Goal: Task Accomplishment & Management: Manage account settings

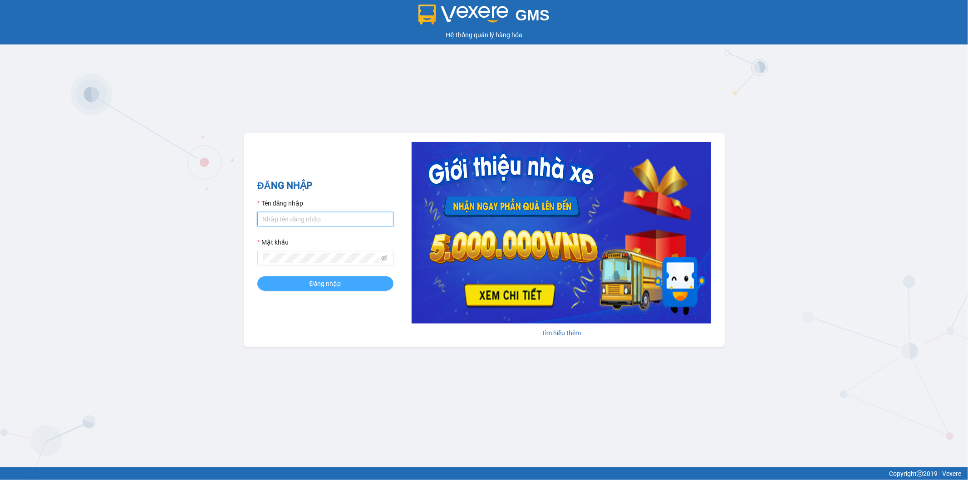
type input "datnm.petrobp"
click at [347, 282] on button "Đăng nhập" at bounding box center [325, 283] width 136 height 15
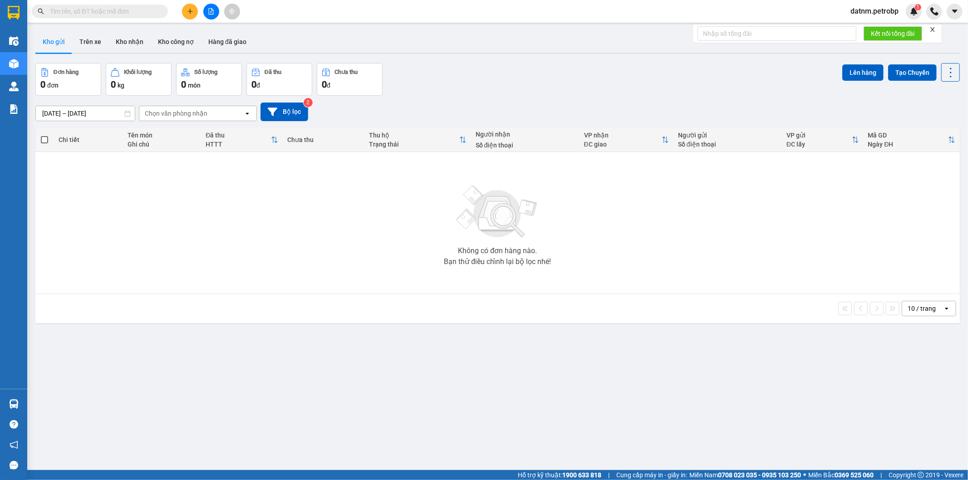
click at [47, 40] on button "Kho gửi" at bounding box center [53, 42] width 37 height 22
click at [69, 116] on input "[DATE] – [DATE]" at bounding box center [85, 113] width 99 height 15
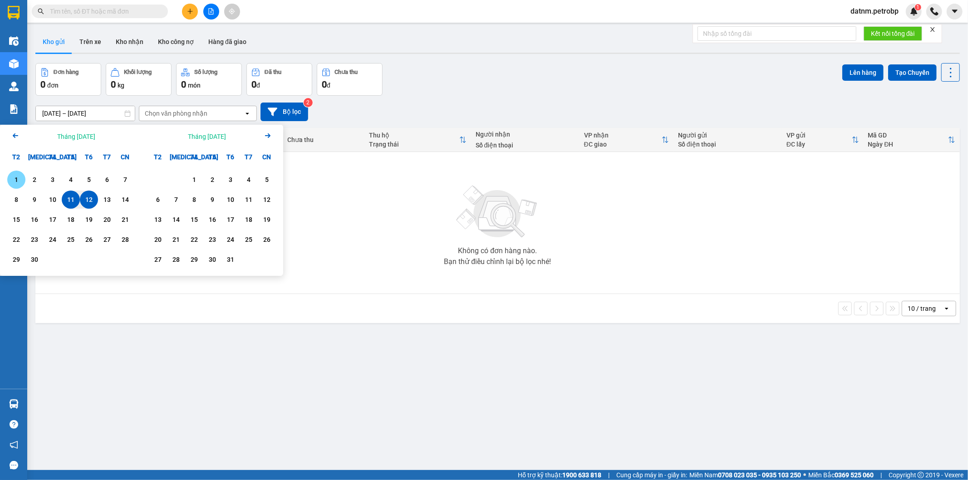
click at [10, 178] on div "1" at bounding box center [16, 179] width 13 height 11
click at [89, 197] on div "12" at bounding box center [89, 199] width 13 height 11
type input "01/09/2025 – 12/09/2025"
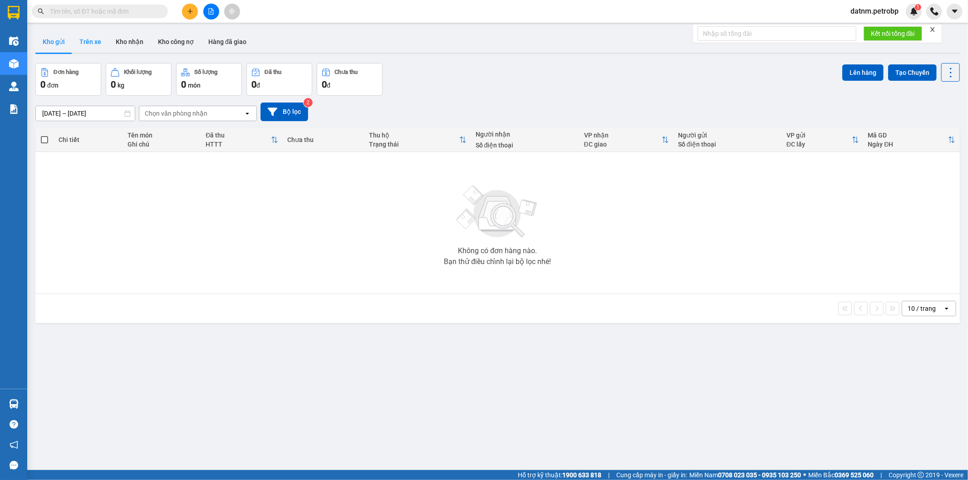
click at [99, 44] on button "Trên xe" at bounding box center [90, 42] width 36 height 22
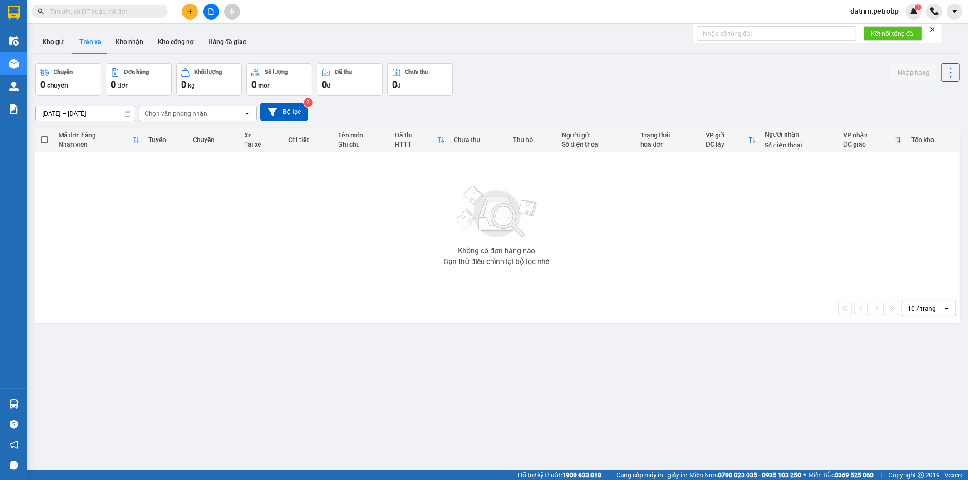
click at [70, 111] on input "12/09/2025 – 12/09/2025" at bounding box center [85, 113] width 99 height 15
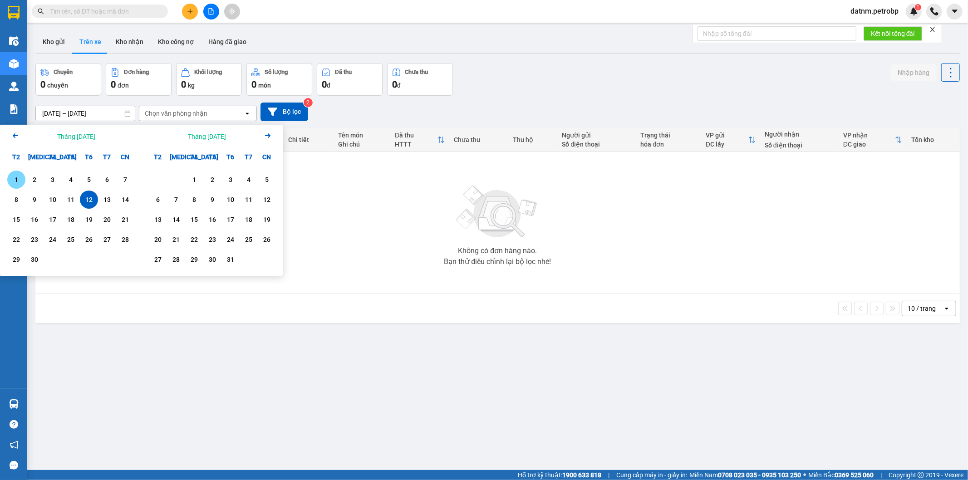
click at [16, 173] on div "1" at bounding box center [16, 180] width 18 height 18
click at [94, 197] on div "12" at bounding box center [89, 199] width 13 height 11
type input "01/09/2025 – 12/09/2025"
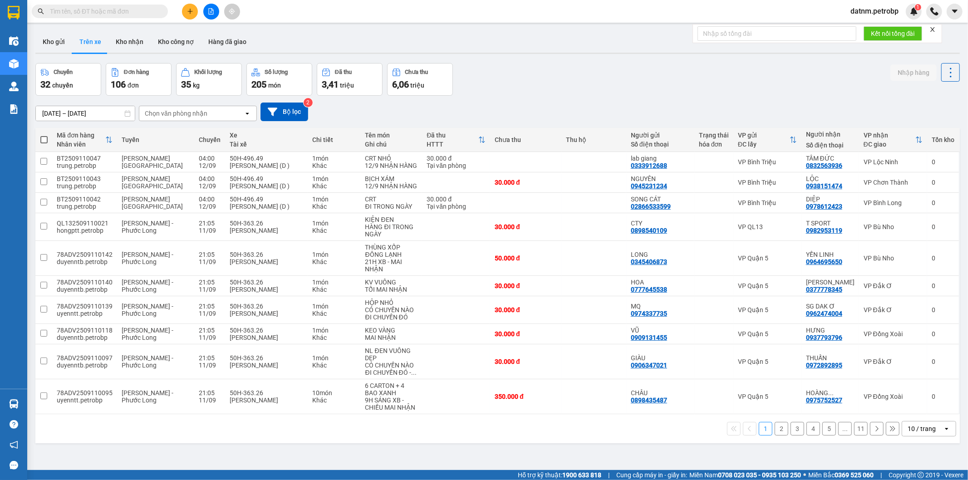
click at [184, 112] on div "Chọn văn phòng nhận" at bounding box center [176, 113] width 63 height 9
type input "bu"
click at [185, 132] on div "VP Bù Nho" at bounding box center [197, 133] width 118 height 16
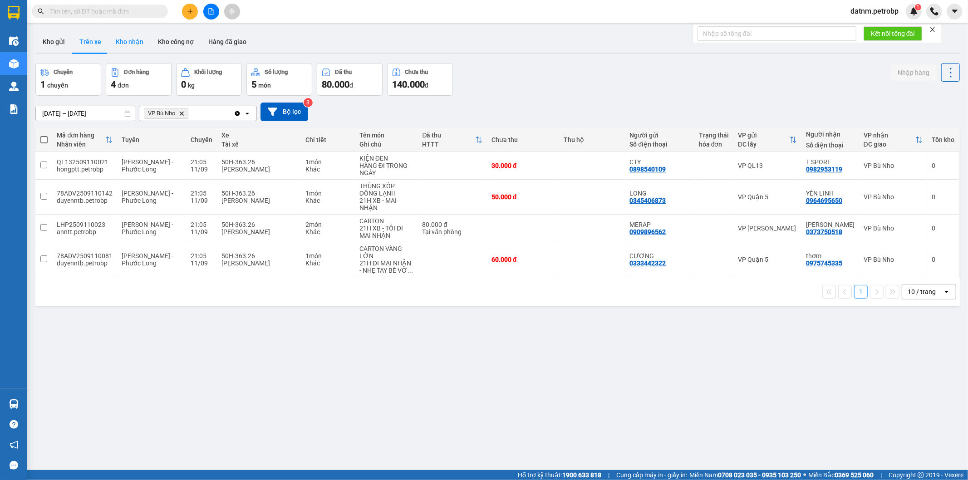
click at [136, 38] on button "Kho nhận" at bounding box center [130, 42] width 42 height 22
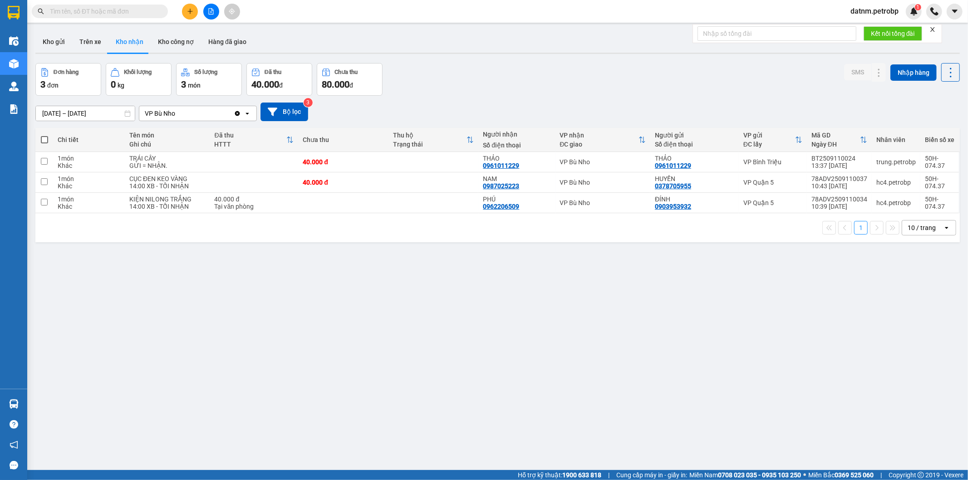
click at [66, 111] on input "10/09/2025 – 12/09/2025" at bounding box center [85, 113] width 99 height 15
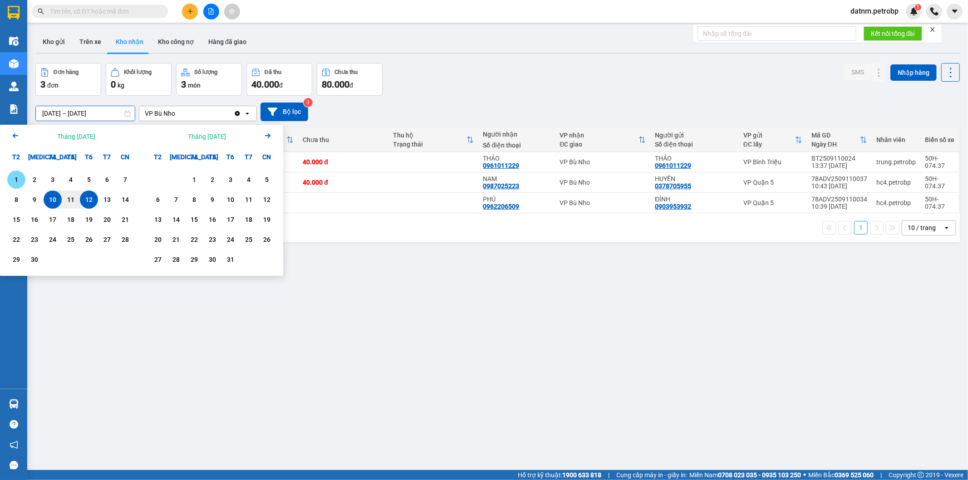
click at [10, 183] on div "1" at bounding box center [16, 179] width 13 height 11
click at [84, 195] on div "12" at bounding box center [89, 199] width 13 height 11
type input "01/09/2025 – 12/09/2025"
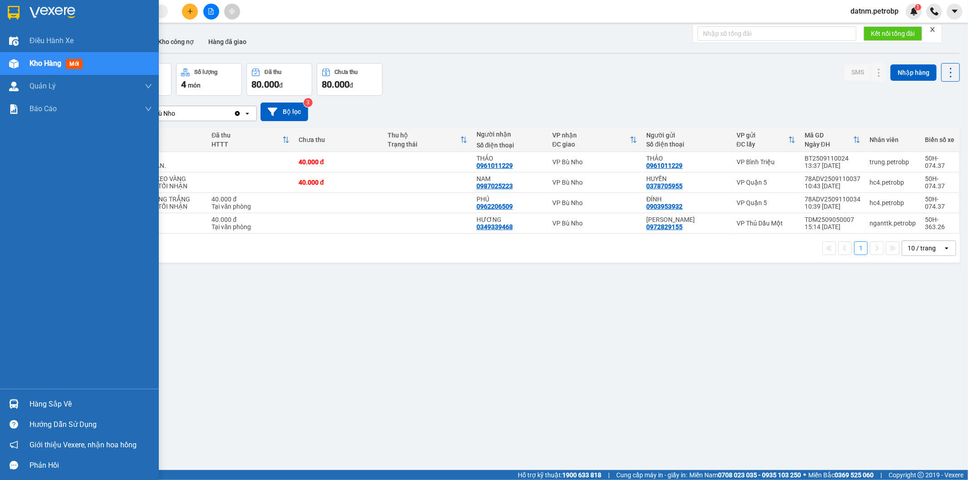
click at [57, 400] on div "Hàng sắp về" at bounding box center [91, 405] width 123 height 14
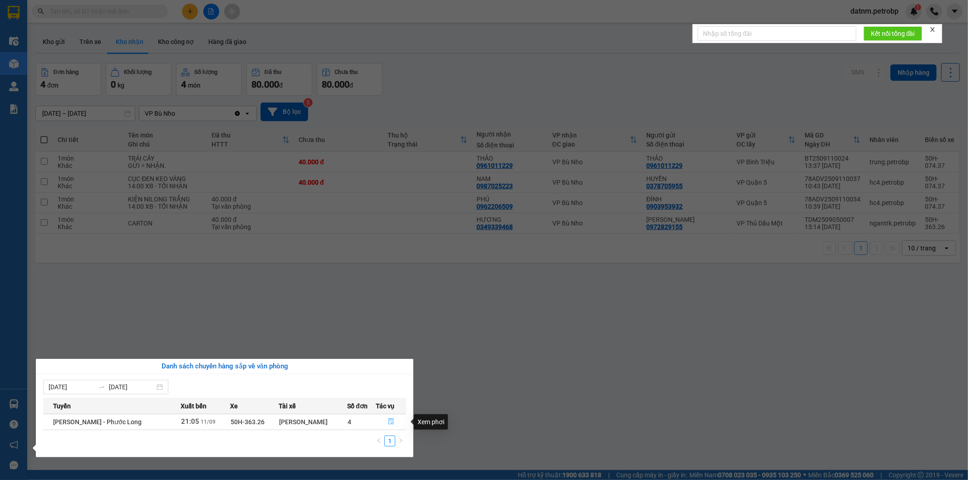
click at [391, 419] on button "button" at bounding box center [392, 422] width 30 height 15
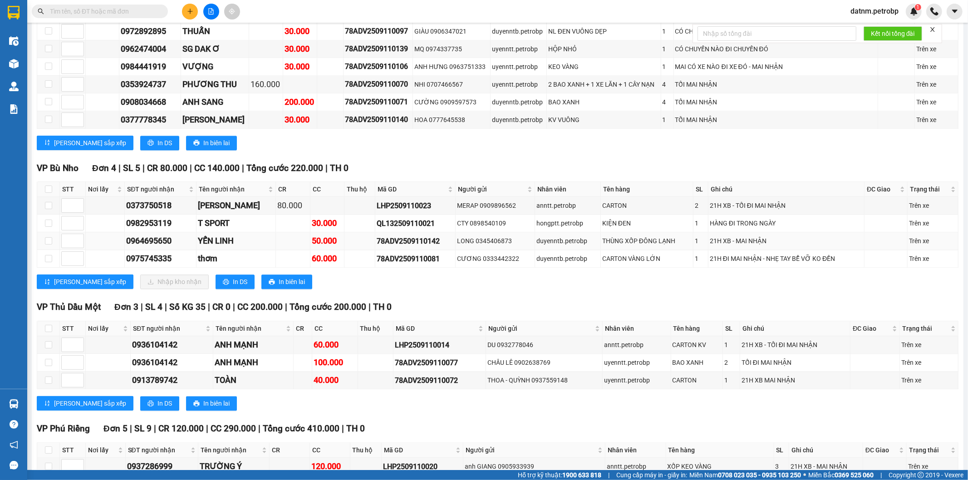
scroll to position [1463, 0]
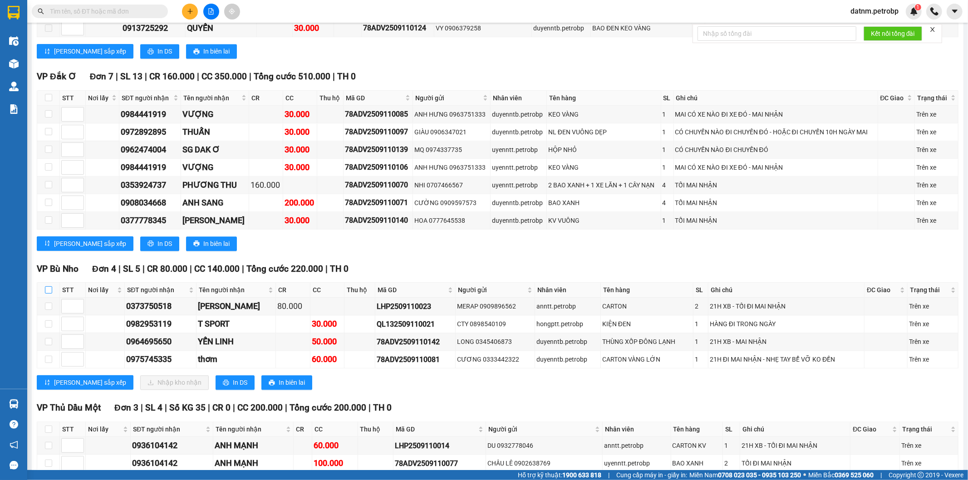
click at [46, 294] on input "checkbox" at bounding box center [48, 289] width 7 height 7
checkbox input "true"
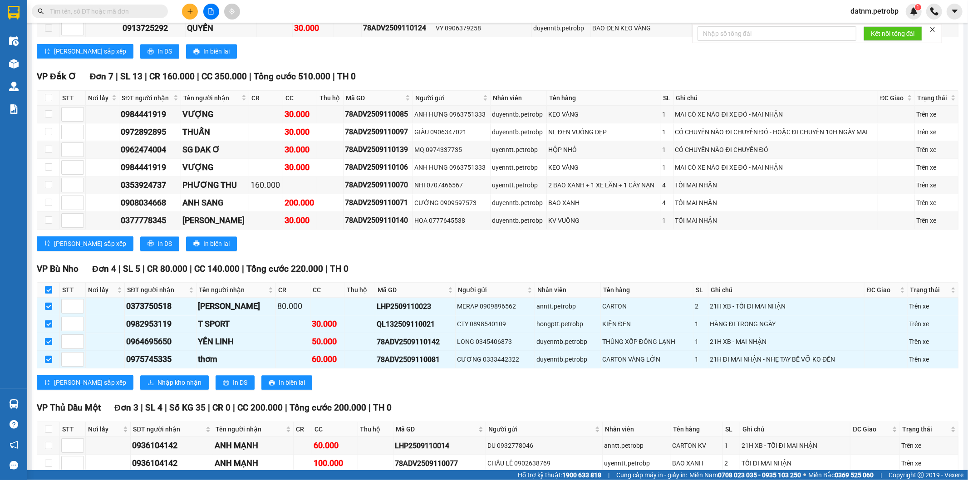
checkbox input "true"
click at [158, 388] on span "Nhập kho nhận" at bounding box center [180, 383] width 44 height 10
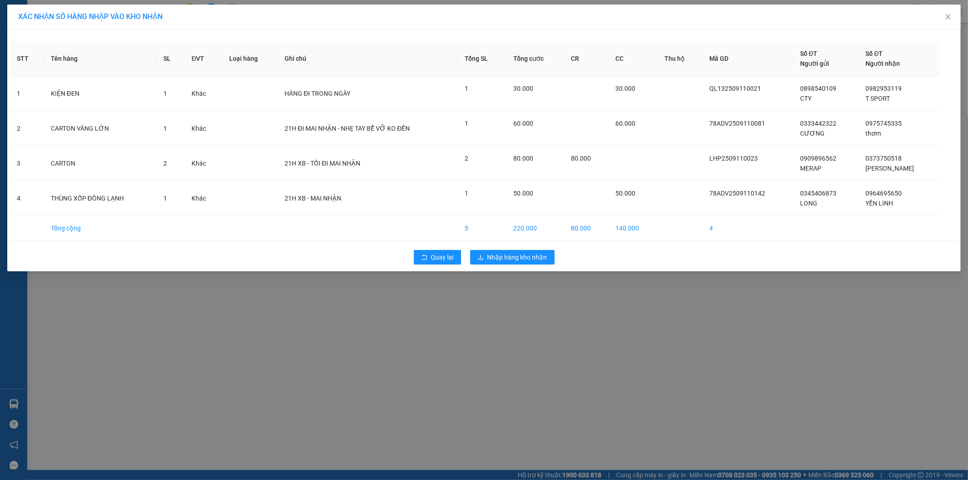
click at [503, 250] on div "Quay lại Nhập hàng kho nhận" at bounding box center [484, 258] width 949 height 24
click at [505, 257] on span "Nhập hàng kho nhận" at bounding box center [518, 257] width 60 height 10
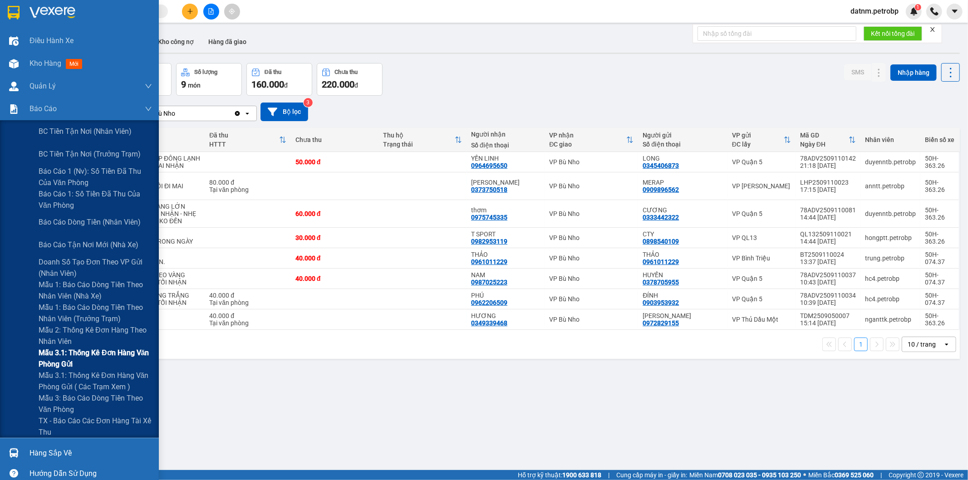
click at [94, 356] on span "Mẫu 3.1: Thống kê đơn hàng văn phòng gửi" at bounding box center [95, 358] width 113 height 23
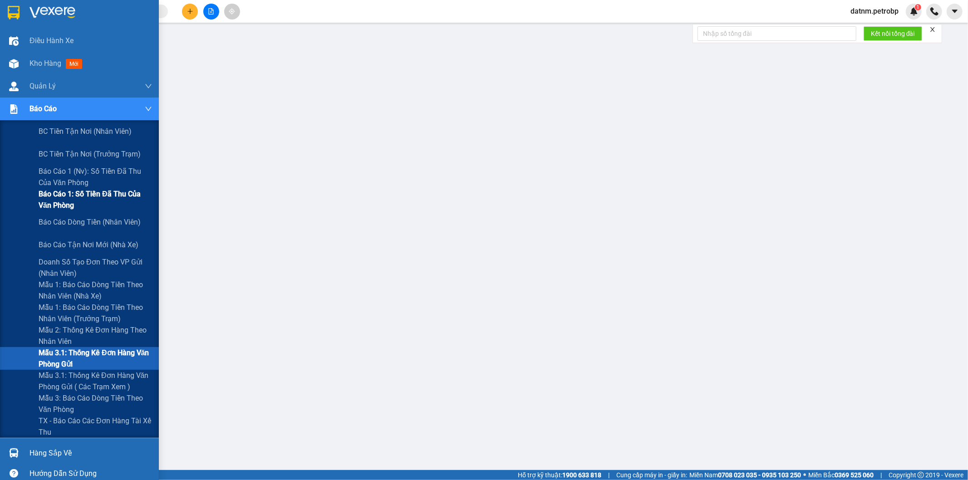
click at [70, 199] on span "Báo cáo 1: Số tiền đã thu của văn phòng" at bounding box center [95, 199] width 113 height 23
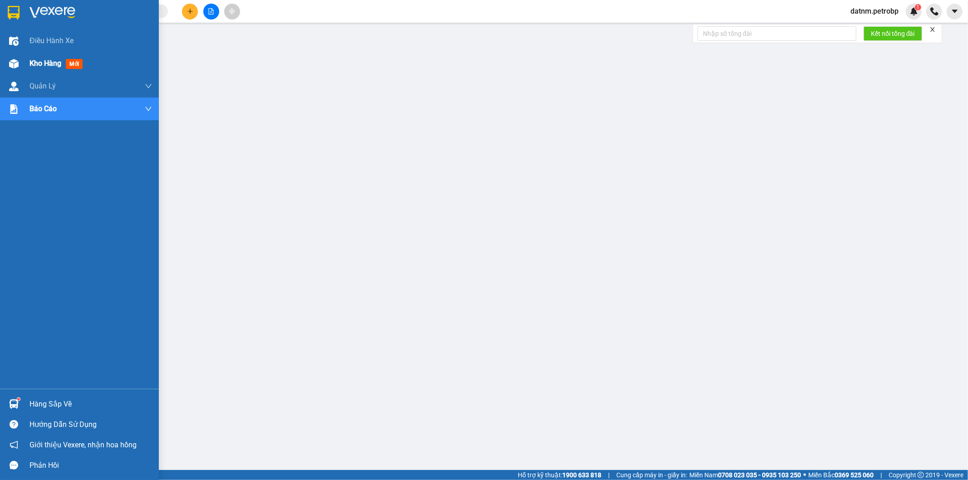
click at [41, 61] on span "Kho hàng" at bounding box center [46, 63] width 32 height 9
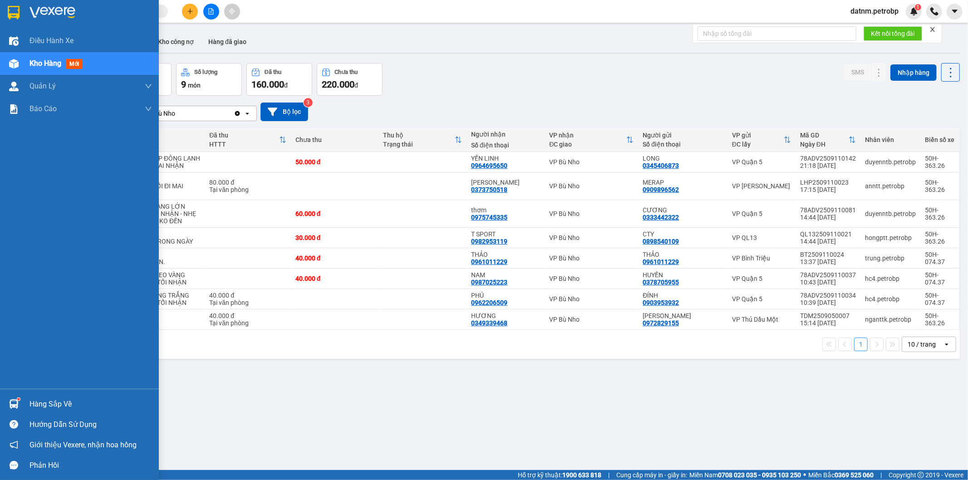
click at [60, 399] on div "Hàng sắp về" at bounding box center [91, 405] width 123 height 14
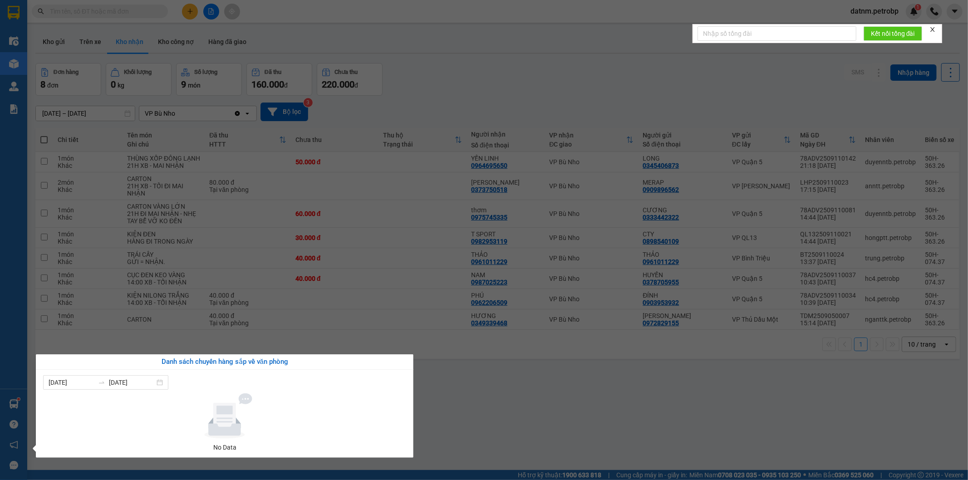
click at [502, 425] on section "Kết quả tìm kiếm ( 0 ) Bộ lọc No Data datnm.petrobp 1 Điều hành xe Kho hàng mới…" at bounding box center [484, 240] width 968 height 480
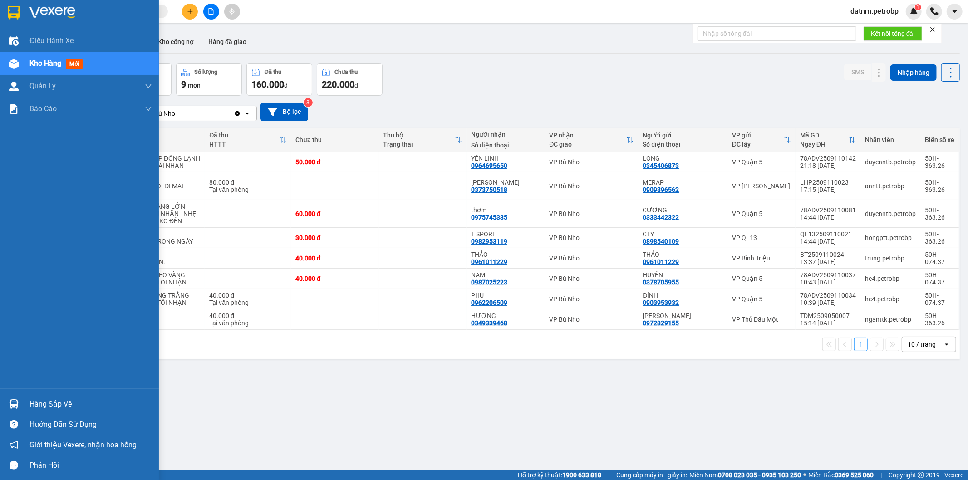
click at [45, 401] on div "Hàng sắp về" at bounding box center [91, 405] width 123 height 14
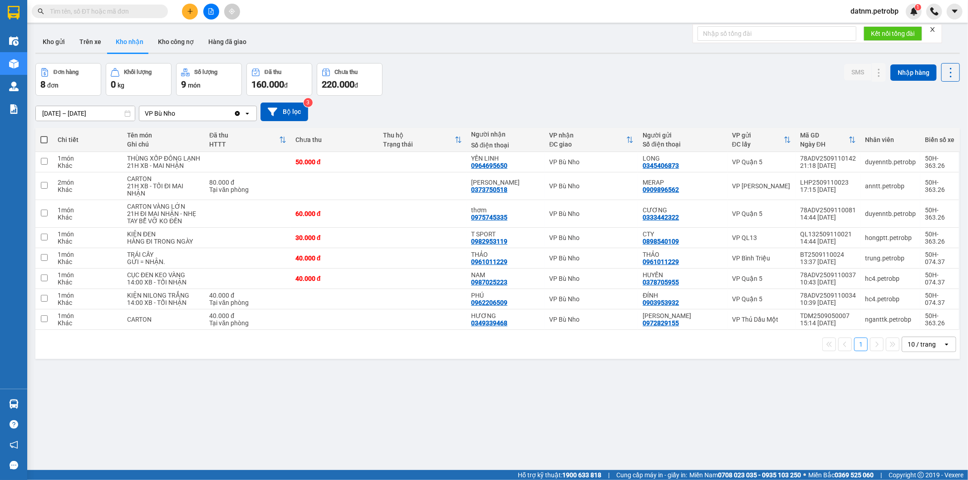
click at [542, 444] on section "Kết quả tìm kiếm ( 0 ) Bộ lọc No Data datnm.petrobp 1 Điều hành xe Kho hàng mới…" at bounding box center [484, 240] width 968 height 480
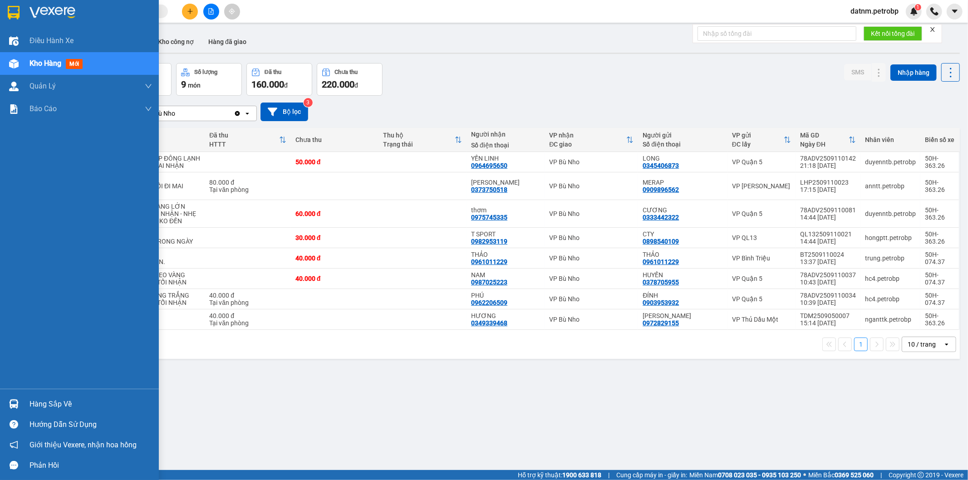
click at [41, 406] on div "Hàng sắp về" at bounding box center [91, 405] width 123 height 14
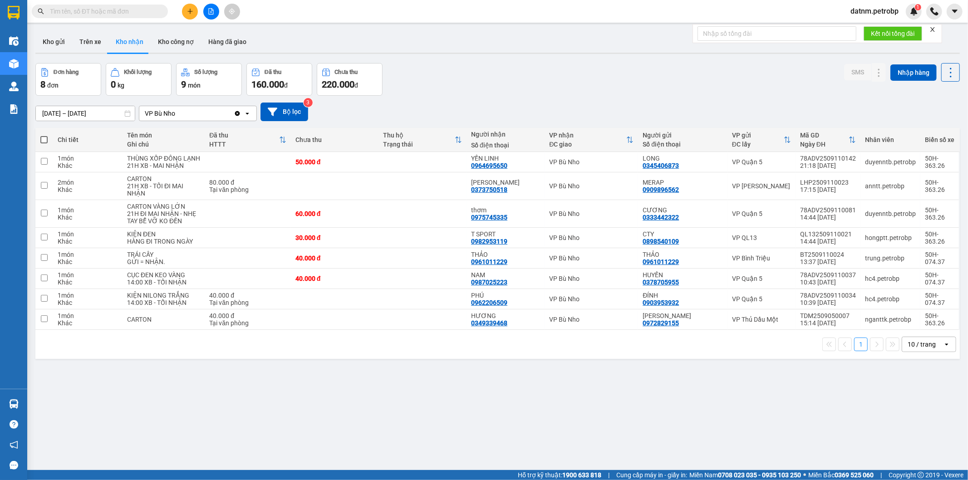
click at [500, 411] on section "Kết quả tìm kiếm ( 0 ) Bộ lọc No Data datnm.petrobp 1 Điều hành xe Kho hàng mới…" at bounding box center [484, 240] width 968 height 480
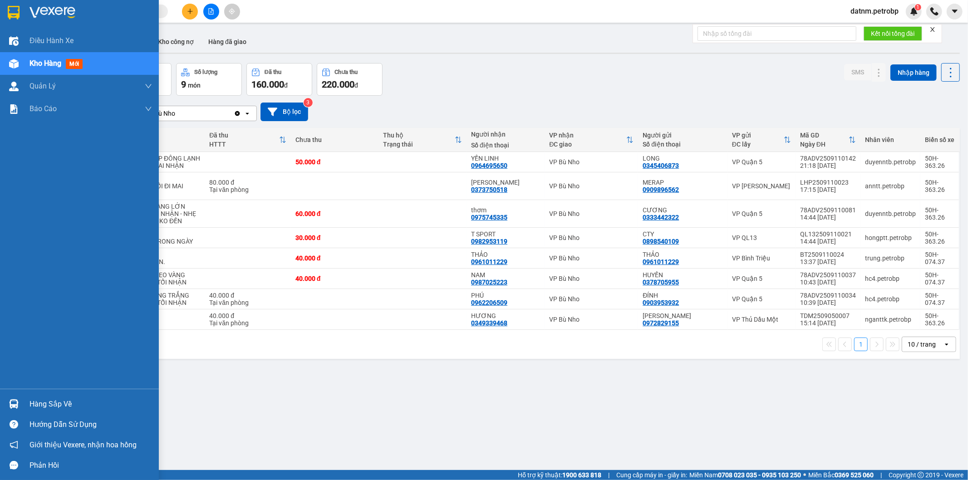
click at [44, 405] on div "Hàng sắp về" at bounding box center [91, 405] width 123 height 14
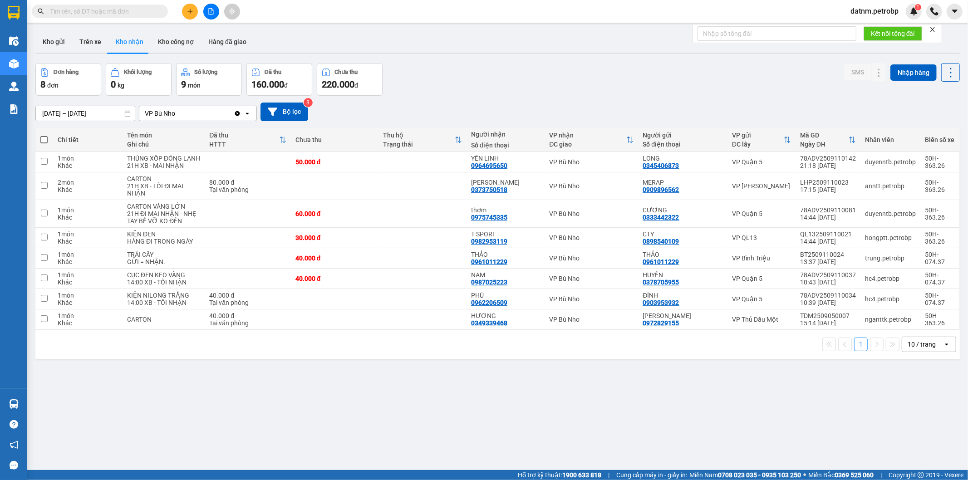
click at [518, 425] on section "Kết quả tìm kiếm ( 0 ) Bộ lọc No Data datnm.petrobp 1 Điều hành xe Kho hàng mới…" at bounding box center [484, 240] width 968 height 480
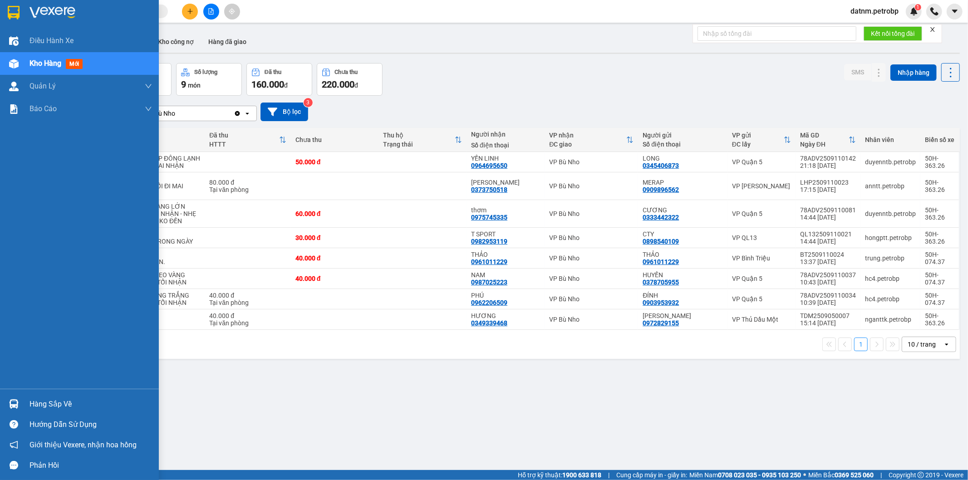
click at [46, 402] on div "Hàng sắp về" at bounding box center [91, 405] width 123 height 14
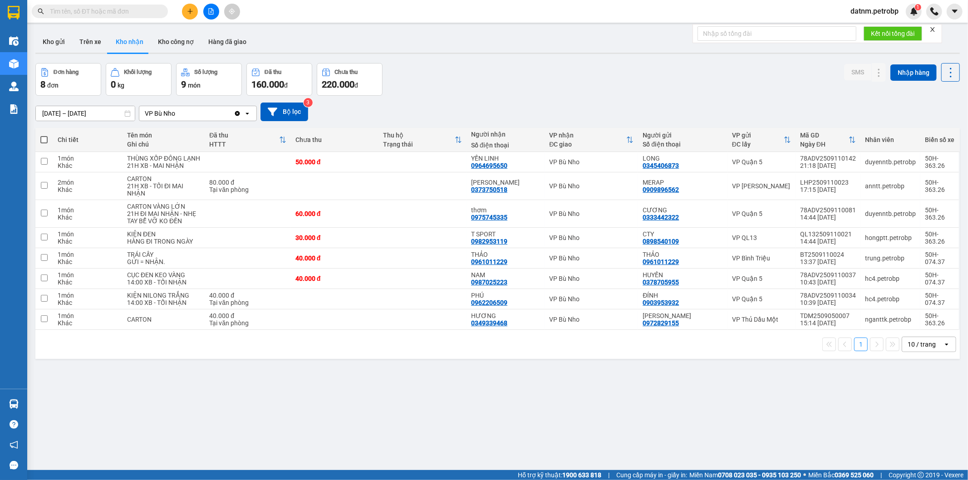
click at [511, 414] on section "Kết quả tìm kiếm ( 0 ) Bộ lọc No Data datnm.petrobp 1 Điều hành xe Kho hàng mới…" at bounding box center [484, 240] width 968 height 480
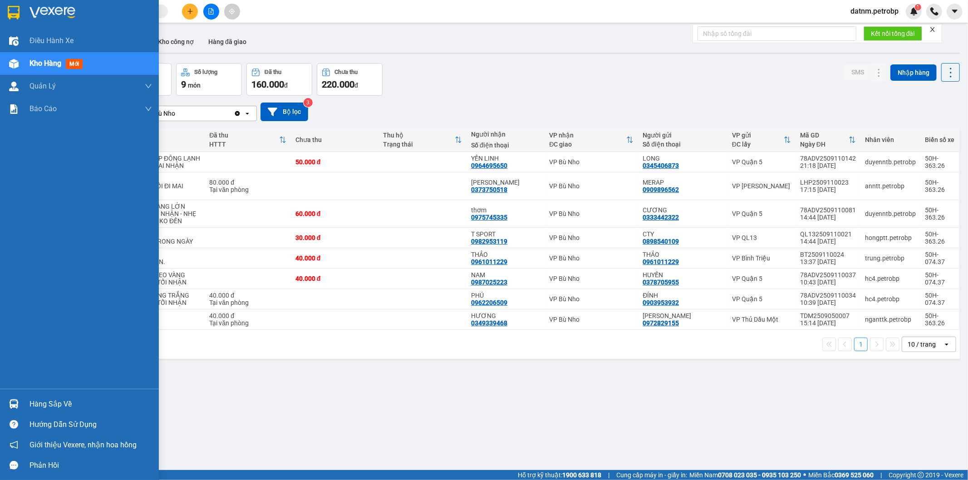
click at [35, 401] on div "Hàng sắp về" at bounding box center [91, 405] width 123 height 14
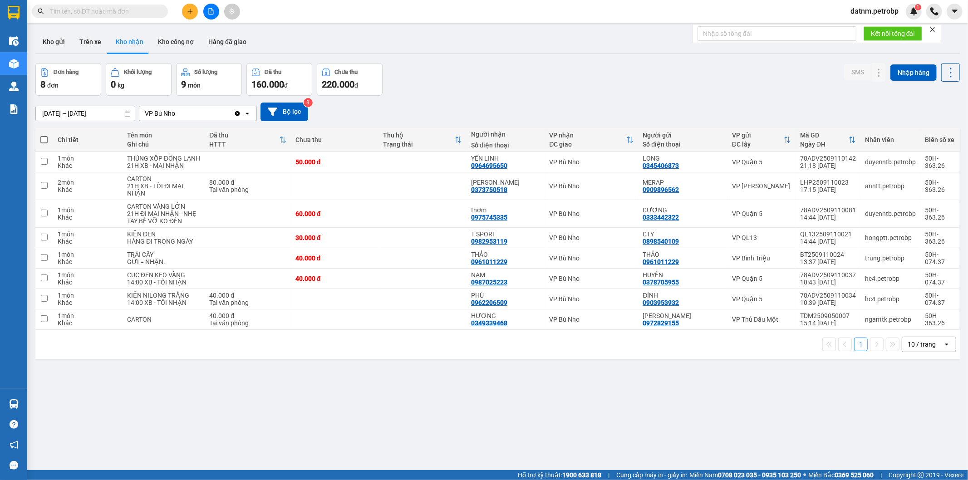
click at [474, 420] on section "Kết quả tìm kiếm ( 0 ) Bộ lọc No Data datnm.petrobp 1 Điều hành xe Kho hàng mới…" at bounding box center [484, 240] width 968 height 480
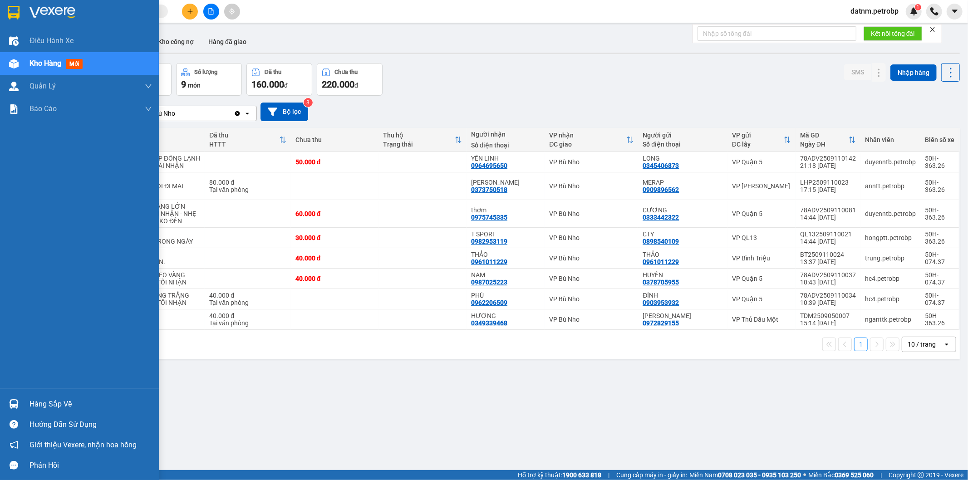
click at [47, 399] on div "Hàng sắp về" at bounding box center [91, 405] width 123 height 14
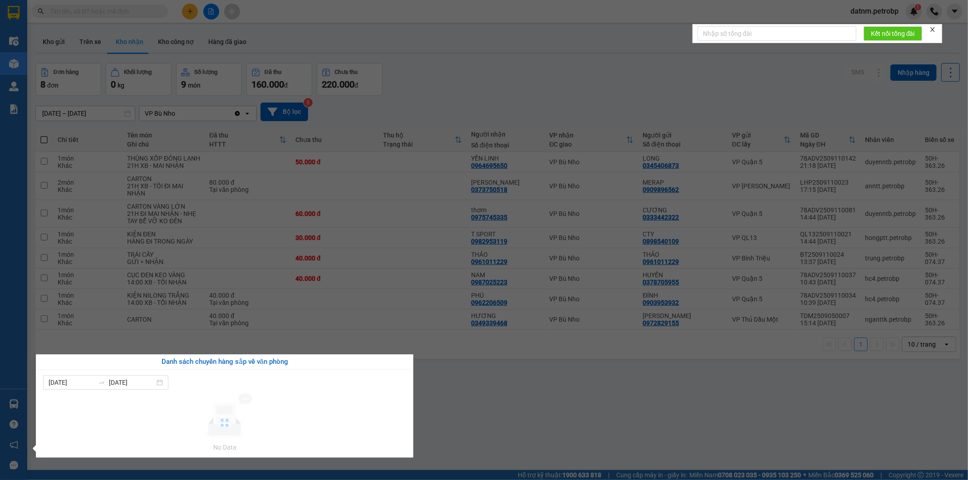
click at [498, 400] on section "Kết quả tìm kiếm ( 0 ) Bộ lọc No Data datnm.petrobp 1 Điều hành xe Kho hàng mới…" at bounding box center [484, 240] width 968 height 480
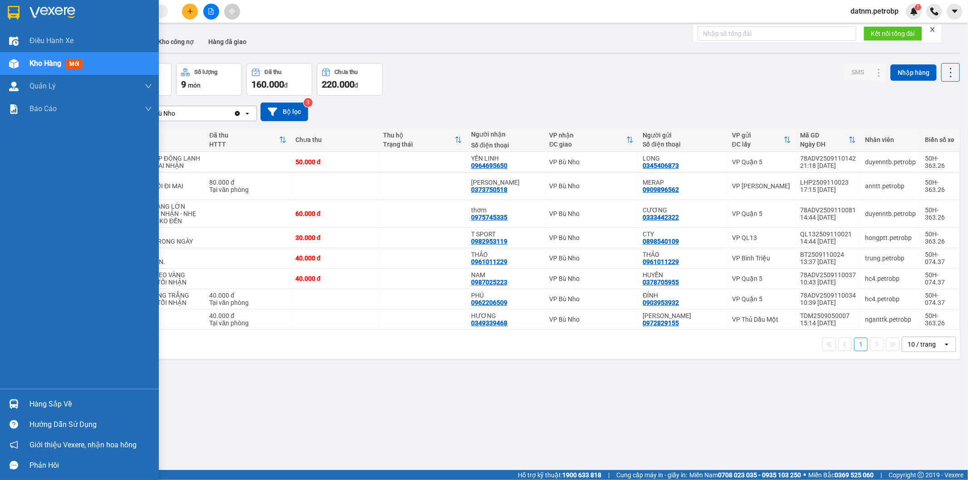
click at [56, 401] on div "Hàng sắp về" at bounding box center [91, 405] width 123 height 14
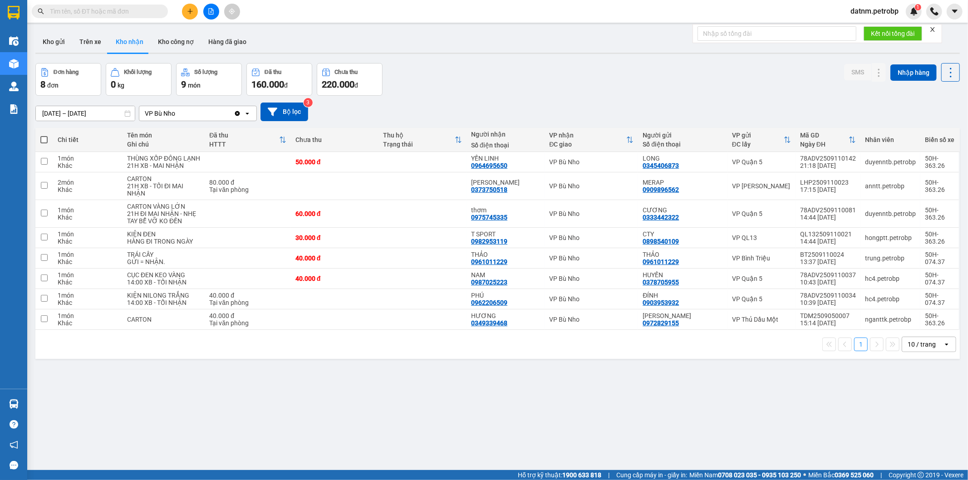
click at [483, 424] on section "Kết quả tìm kiếm ( 0 ) Bộ lọc No Data datnm.petrobp 1 Điều hành xe Kho hàng mới…" at bounding box center [484, 240] width 968 height 480
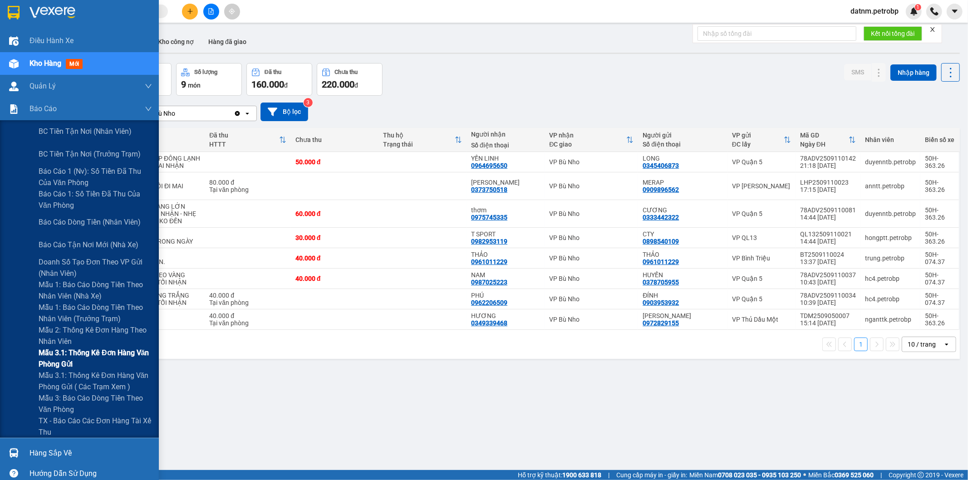
click at [80, 353] on span "Mẫu 3.1: Thống kê đơn hàng văn phòng gửi" at bounding box center [95, 358] width 113 height 23
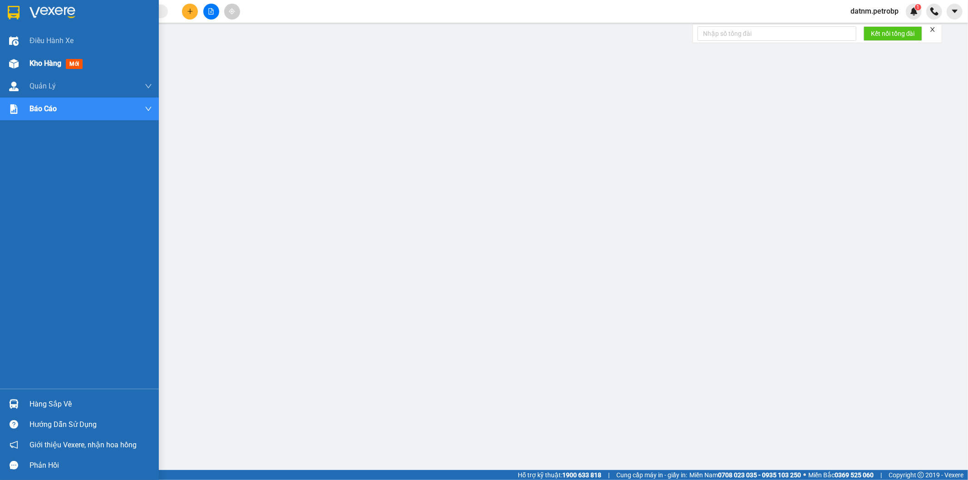
click at [35, 64] on span "Kho hàng" at bounding box center [46, 63] width 32 height 9
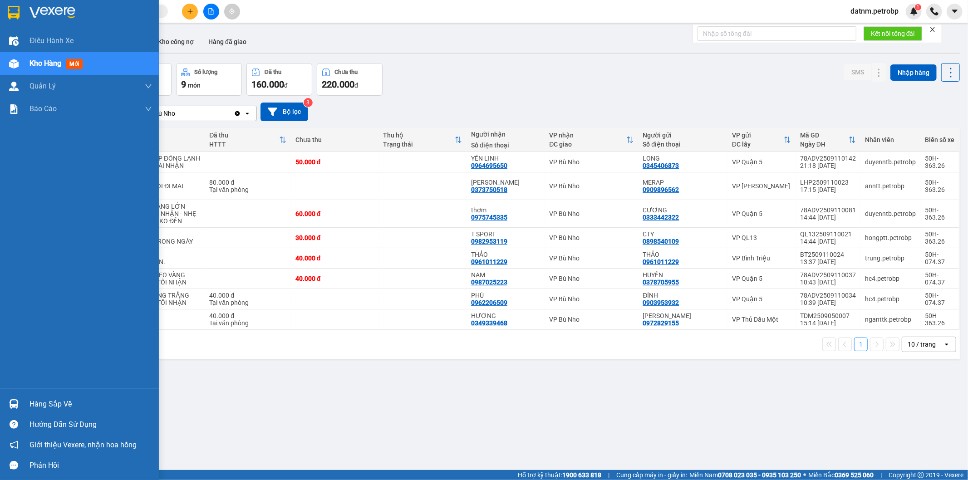
click at [49, 402] on div "Hàng sắp về" at bounding box center [91, 405] width 123 height 14
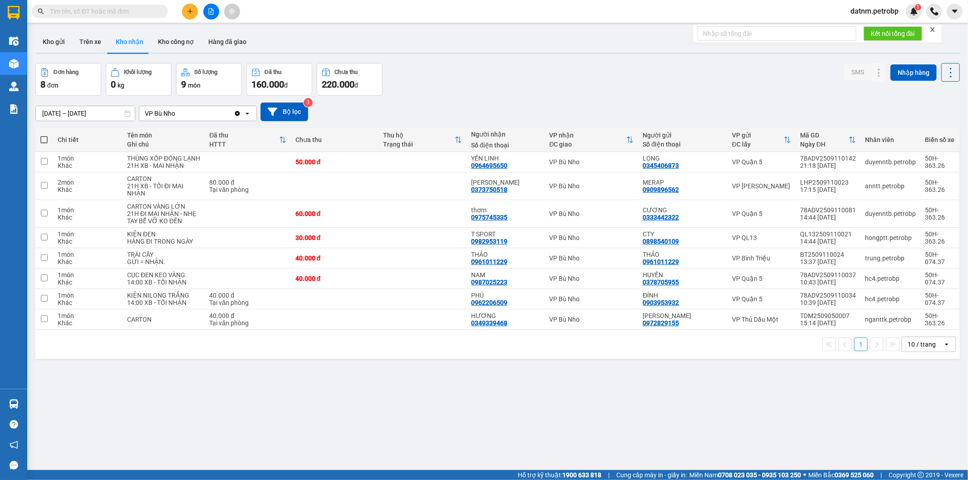
click at [496, 422] on section "Kết quả tìm kiếm ( 0 ) Bộ lọc No Data datnm.petrobp 1 Điều hành xe Kho hàng mới…" at bounding box center [484, 240] width 968 height 480
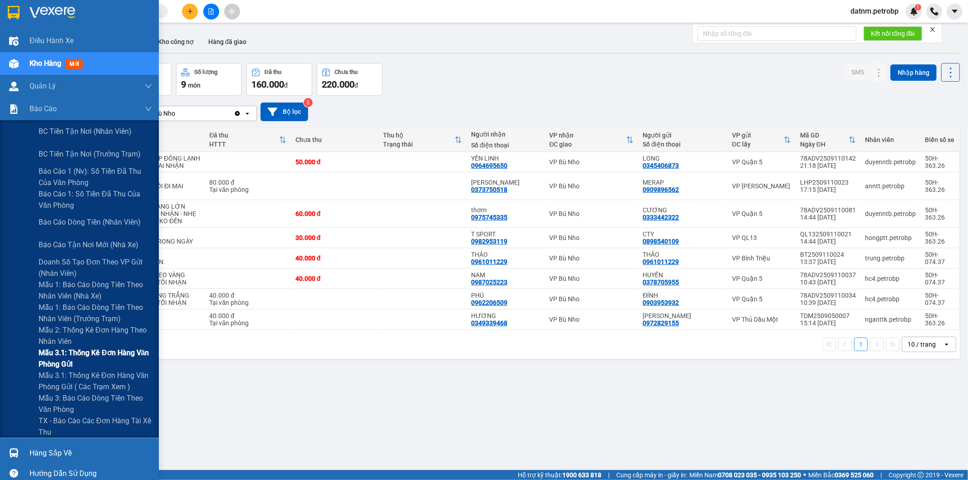
click at [78, 356] on span "Mẫu 3.1: Thống kê đơn hàng văn phòng gửi" at bounding box center [95, 358] width 113 height 23
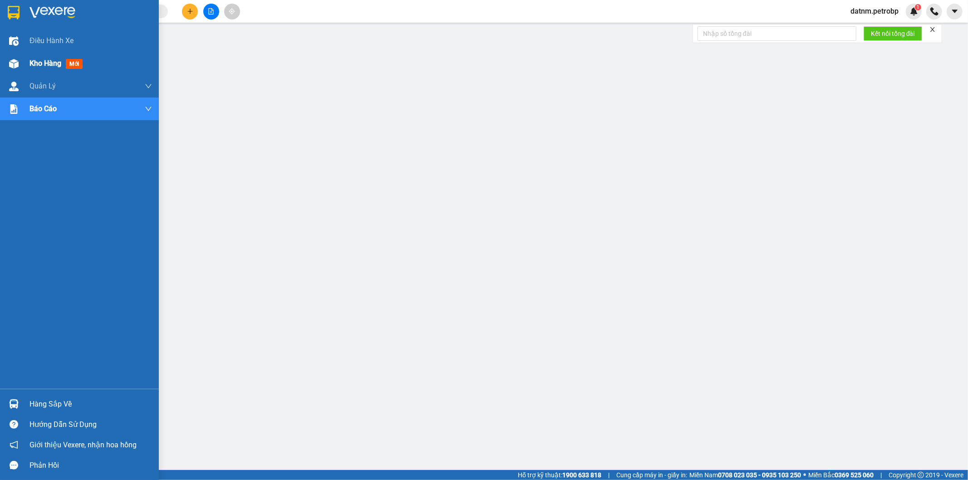
click at [35, 61] on span "Kho hàng" at bounding box center [46, 63] width 32 height 9
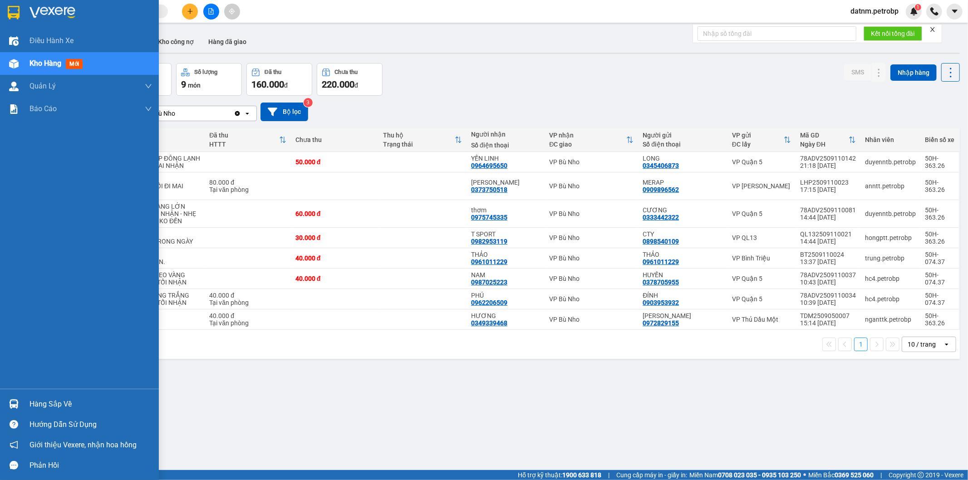
click at [50, 405] on div "Hàng sắp về" at bounding box center [91, 405] width 123 height 14
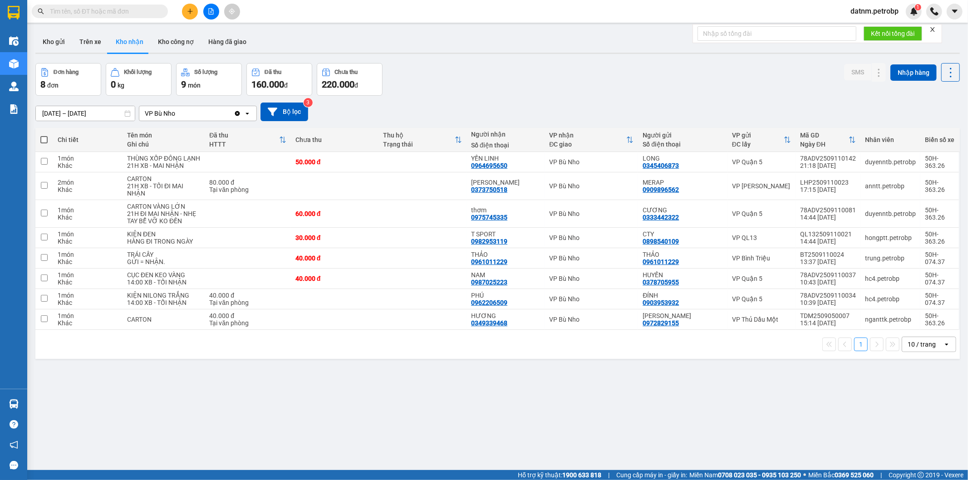
click at [502, 423] on section "Kết quả tìm kiếm ( 0 ) Bộ lọc No Data datnm.petrobp 1 Điều hành xe Kho hàng mới…" at bounding box center [484, 240] width 968 height 480
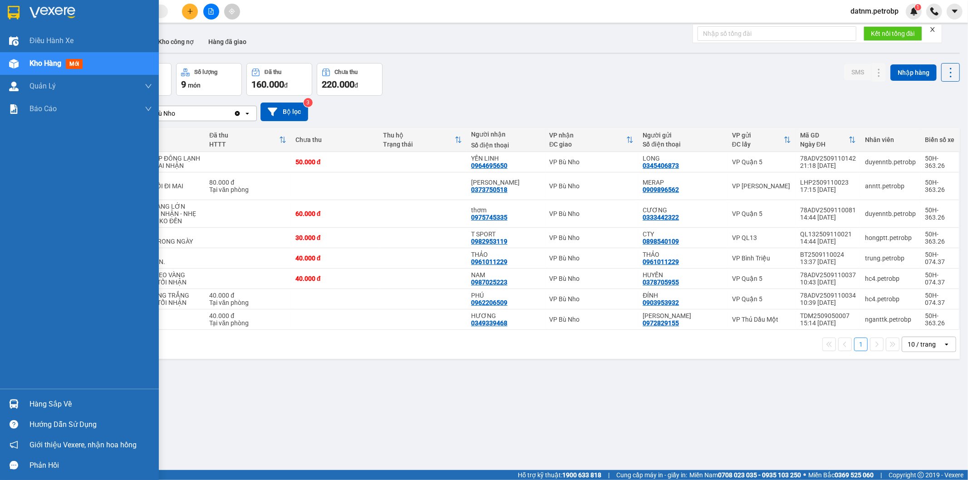
click at [62, 407] on div "Hàng sắp về" at bounding box center [91, 405] width 123 height 14
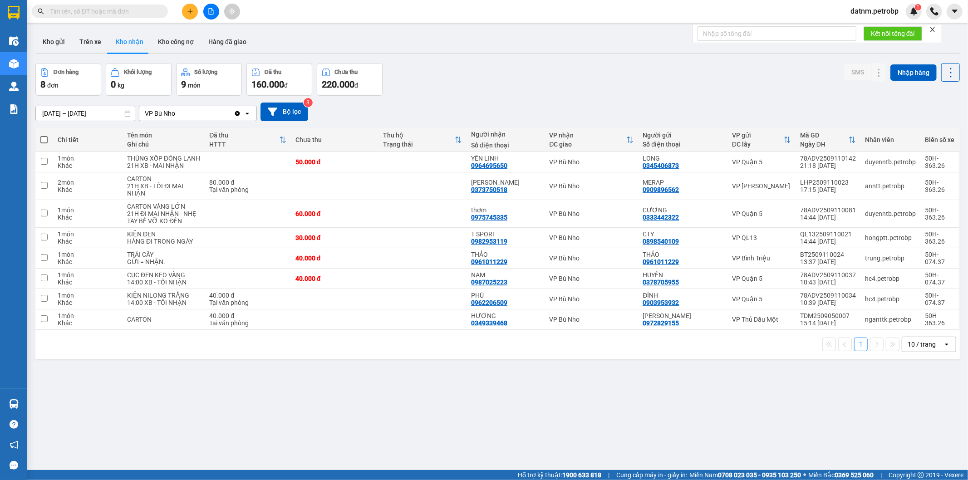
click at [471, 428] on section "Kết quả tìm kiếm ( 0 ) Bộ lọc No Data datnm.petrobp 1 Điều hành xe Kho hàng mới…" at bounding box center [484, 240] width 968 height 480
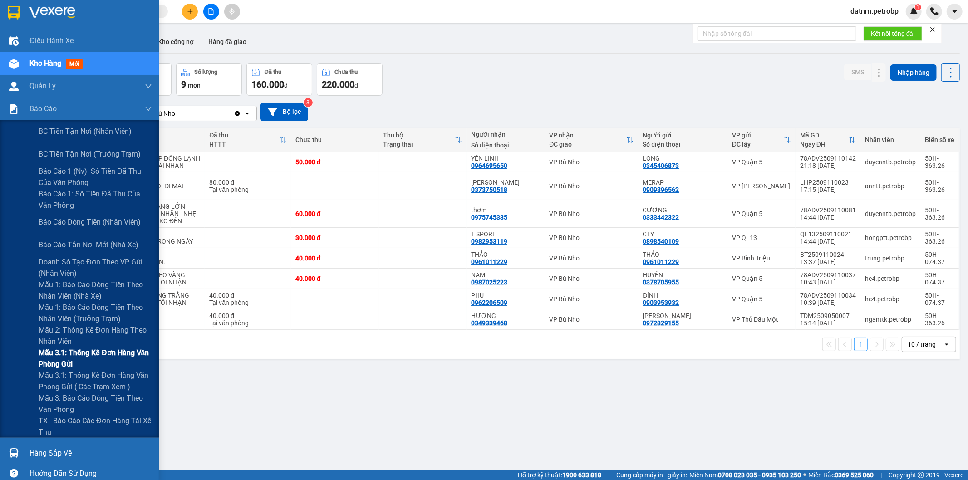
click at [96, 358] on span "Mẫu 3.1: Thống kê đơn hàng văn phòng gửi" at bounding box center [95, 358] width 113 height 23
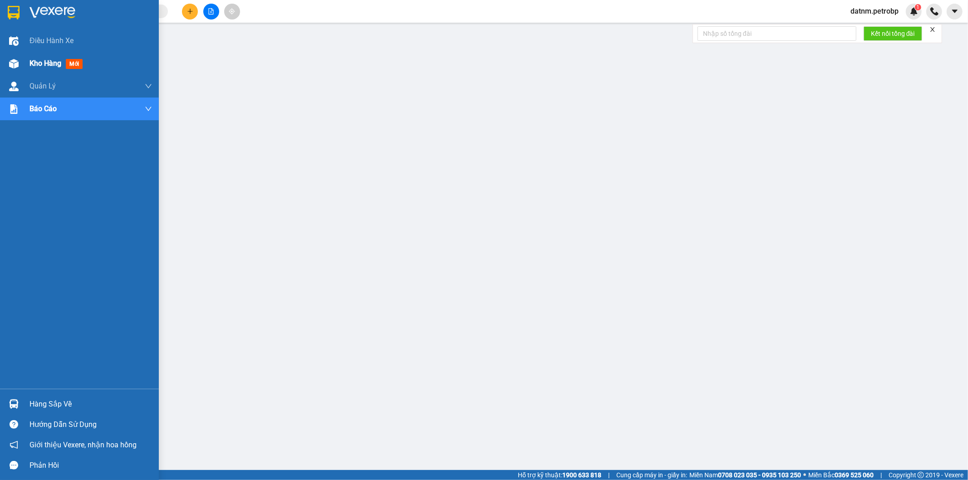
click at [39, 65] on span "Kho hàng" at bounding box center [46, 63] width 32 height 9
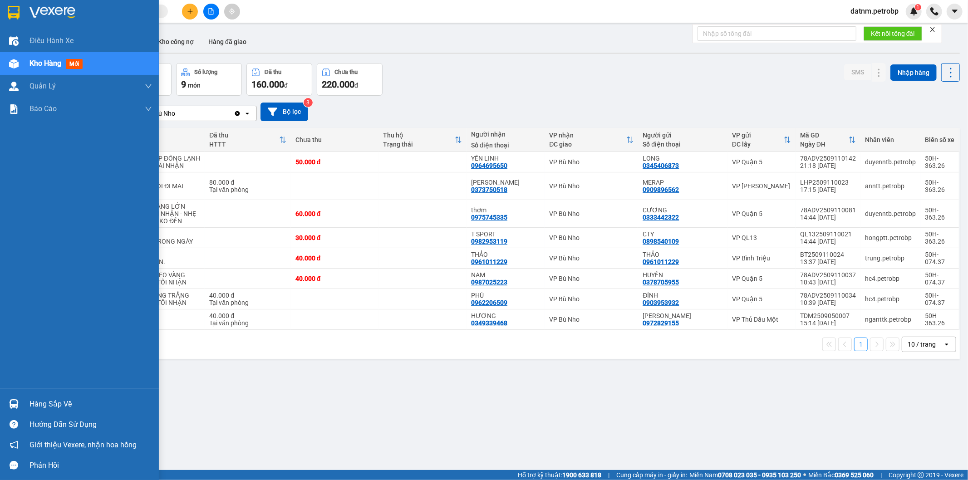
click at [65, 407] on div "Hàng sắp về" at bounding box center [91, 405] width 123 height 14
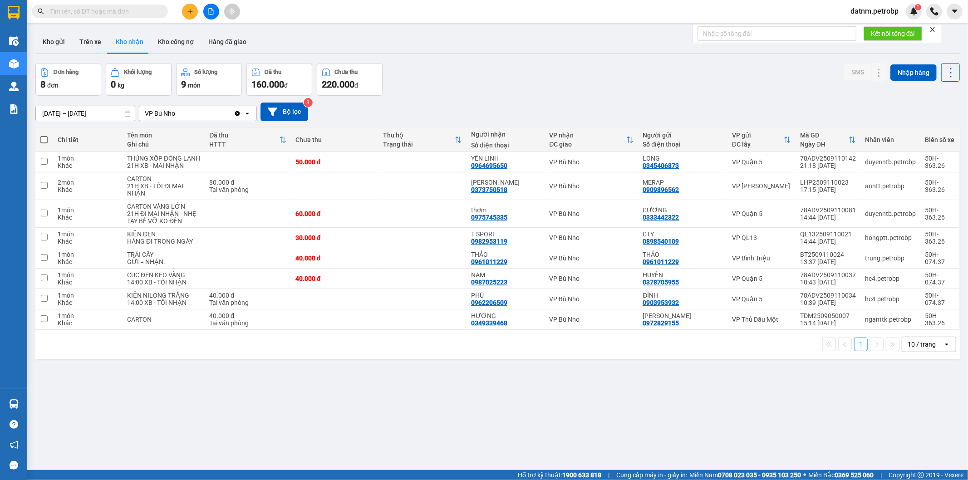
click at [518, 444] on section "Kết quả tìm kiếm ( 0 ) Bộ lọc No Data datnm.petrobp 1 Điều hành xe Kho hàng mới…" at bounding box center [484, 240] width 968 height 480
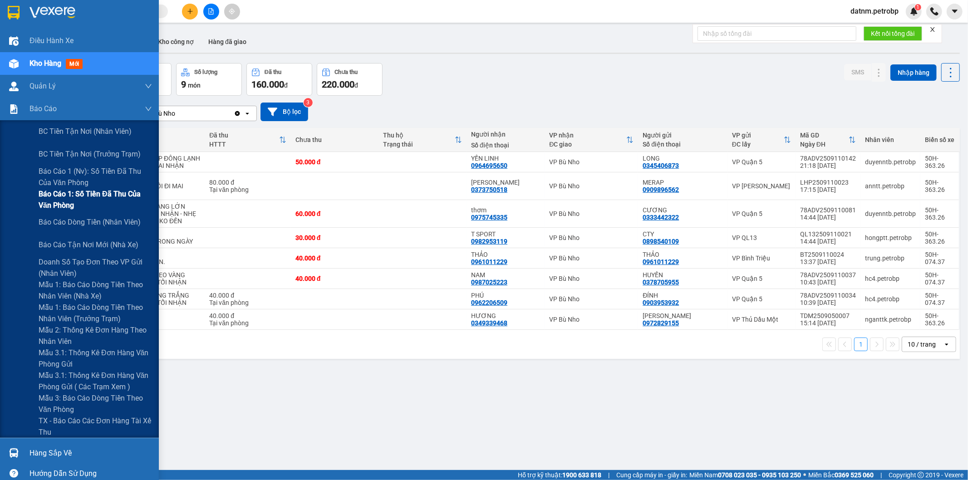
click at [69, 197] on span "Báo cáo 1: Số tiền đã thu của văn phòng" at bounding box center [95, 199] width 113 height 23
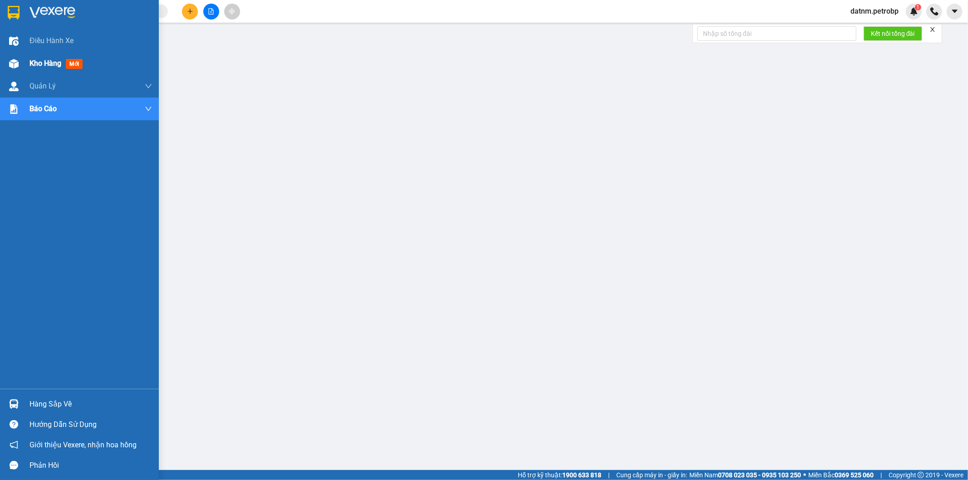
click at [39, 64] on span "Kho hàng" at bounding box center [46, 63] width 32 height 9
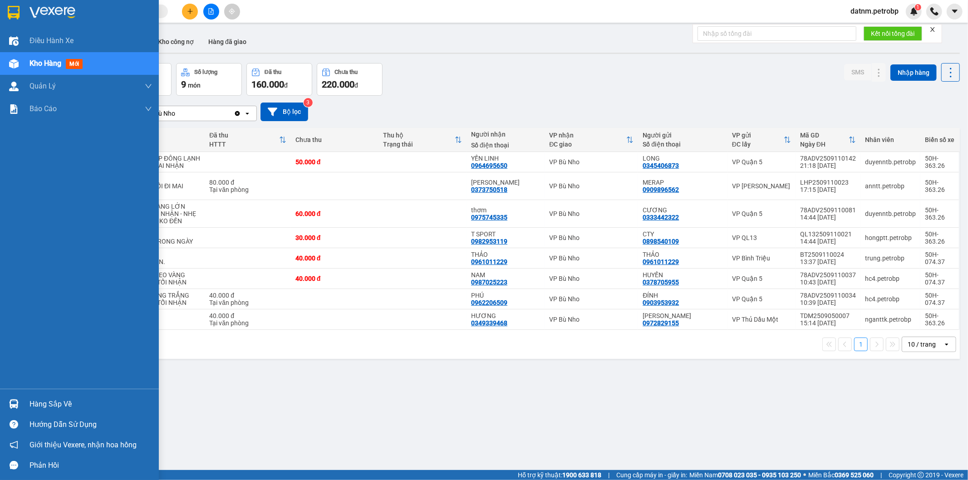
drag, startPoint x: 63, startPoint y: 393, endPoint x: 64, endPoint y: 402, distance: 8.7
click at [64, 400] on div "Hàng sắp về Hướng dẫn sử dụng Giới thiệu Vexere, nhận hoa hồng Phản hồi" at bounding box center [79, 432] width 159 height 87
click at [63, 403] on div "Hàng sắp về" at bounding box center [91, 405] width 123 height 14
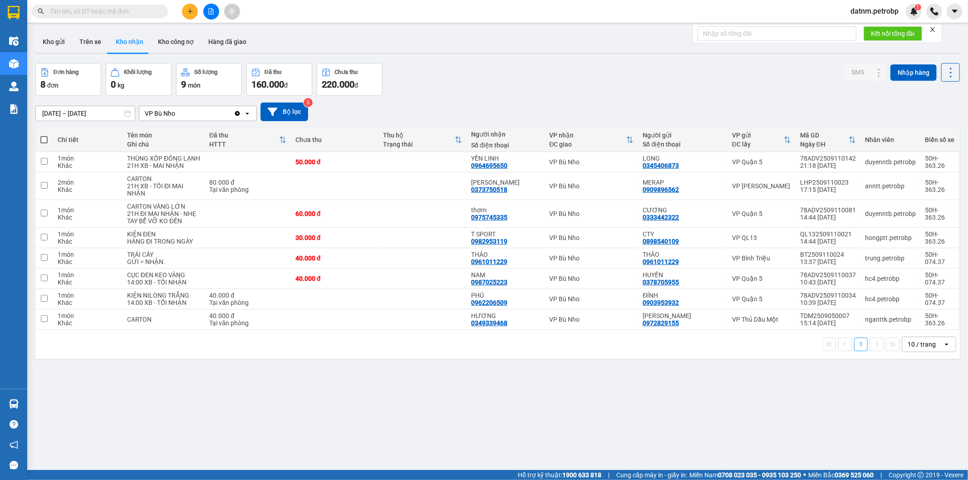
click at [603, 442] on section "Kết quả tìm kiếm ( 0 ) Bộ lọc No Data datnm.petrobp 1 Điều hành xe Kho hàng mới…" at bounding box center [484, 240] width 968 height 480
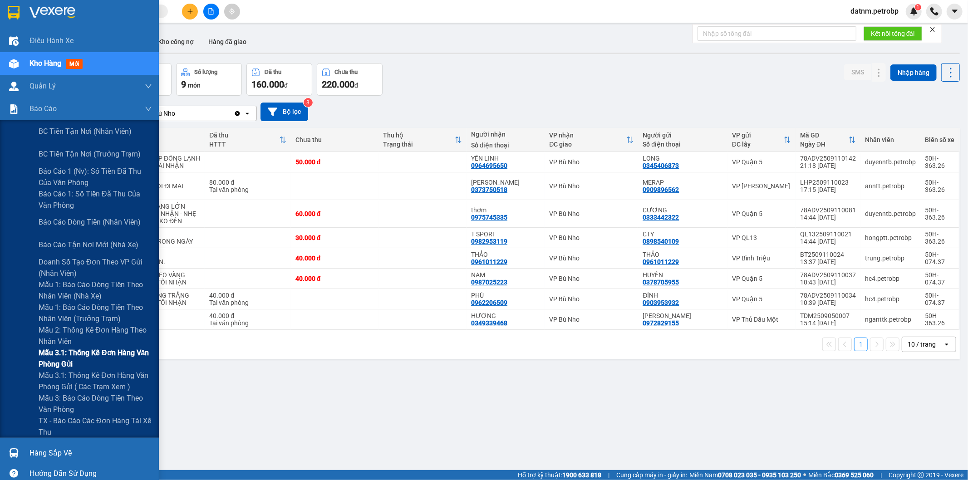
click at [89, 351] on span "Mẫu 3.1: Thống kê đơn hàng văn phòng gửi" at bounding box center [95, 358] width 113 height 23
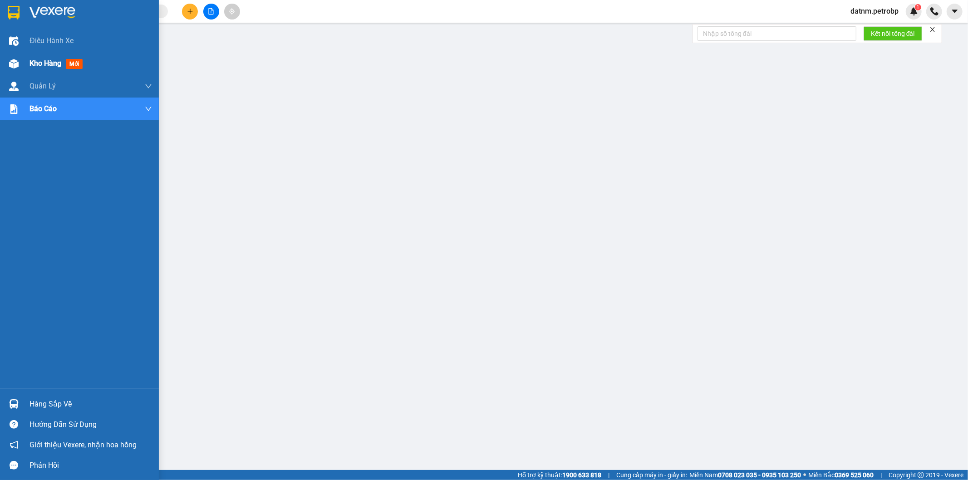
click at [28, 64] on div "Kho hàng mới" at bounding box center [79, 63] width 159 height 23
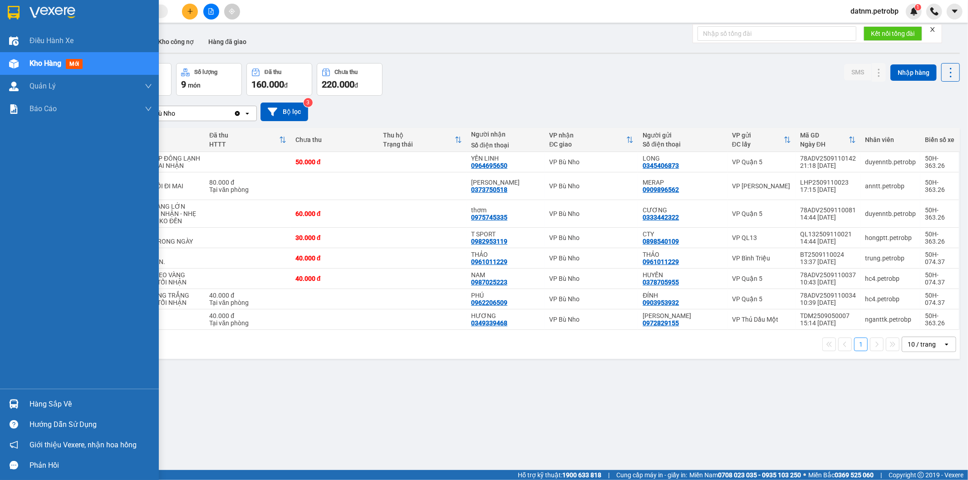
click at [48, 405] on div "Hàng sắp về" at bounding box center [91, 405] width 123 height 14
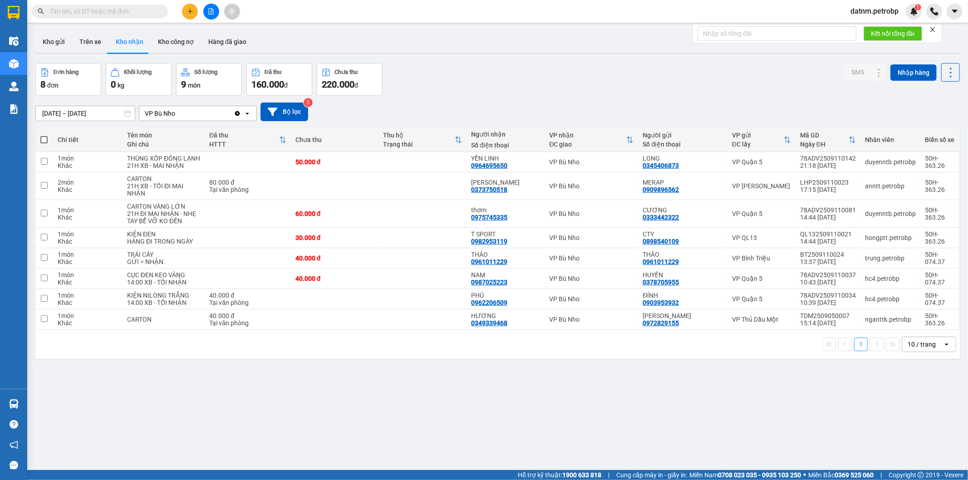
click at [556, 421] on section "Kết quả tìm kiếm ( 0 ) Bộ lọc No Data datnm.petrobp 1 Điều hành xe Kho hàng mới…" at bounding box center [484, 240] width 968 height 480
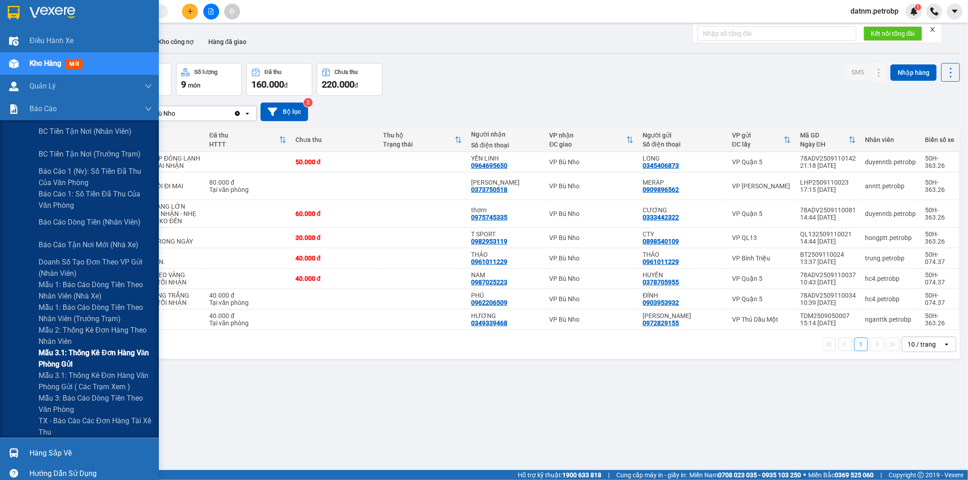
click at [67, 351] on span "Mẫu 3.1: Thống kê đơn hàng văn phòng gửi" at bounding box center [95, 358] width 113 height 23
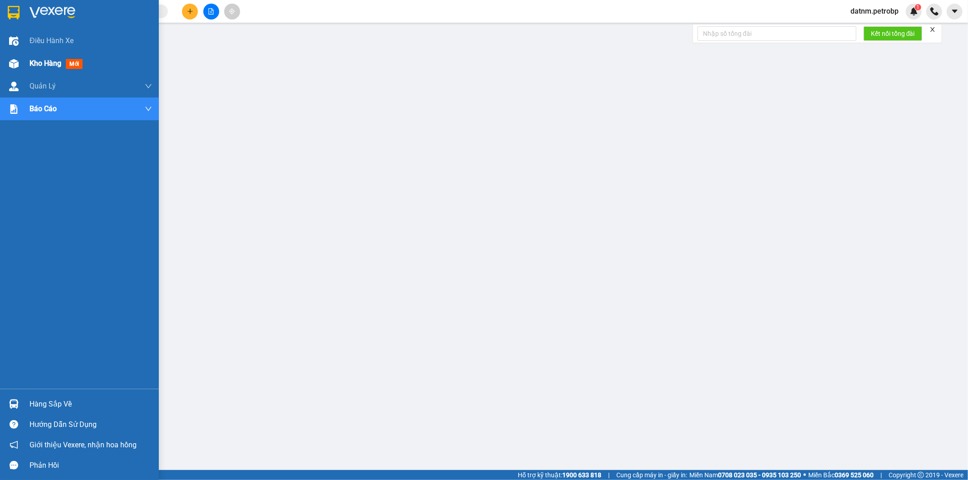
click at [37, 61] on span "Kho hàng" at bounding box center [46, 63] width 32 height 9
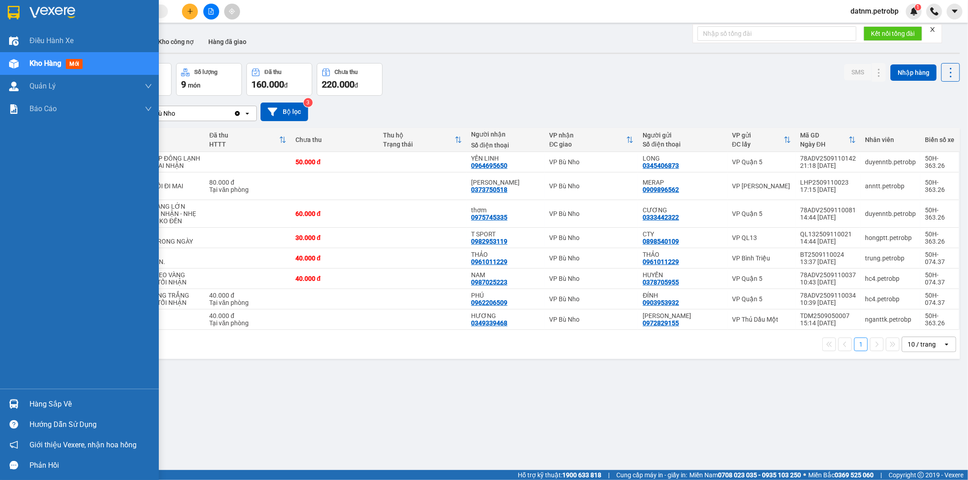
click at [54, 407] on div "Hàng sắp về" at bounding box center [91, 405] width 123 height 14
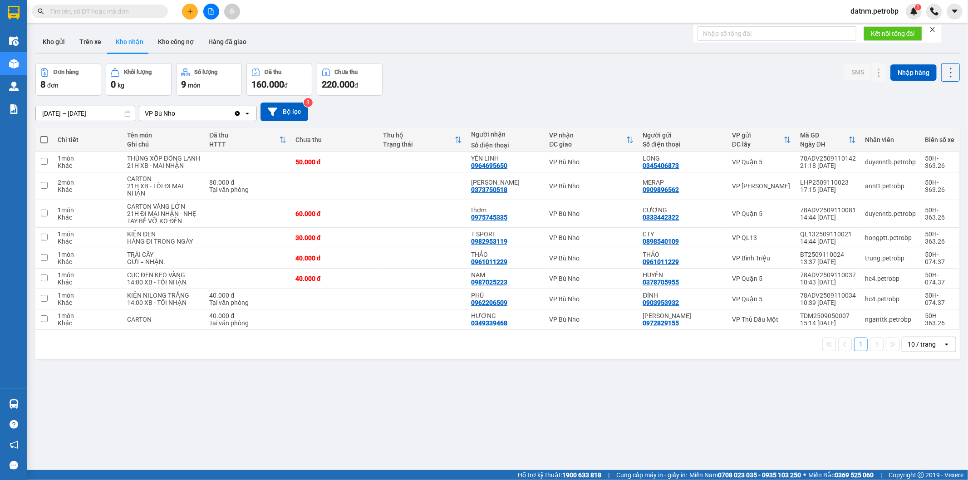
click at [492, 405] on section "Kết quả tìm kiếm ( 0 ) Bộ lọc No Data datnm.petrobp 1 Điều hành xe Kho hàng mới…" at bounding box center [484, 240] width 968 height 480
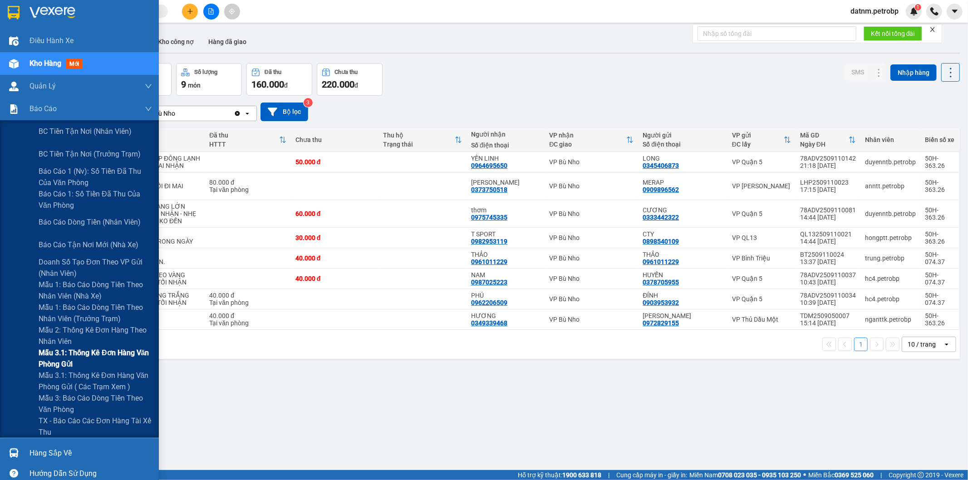
click at [56, 349] on span "Mẫu 3.1: Thống kê đơn hàng văn phòng gửi" at bounding box center [95, 358] width 113 height 23
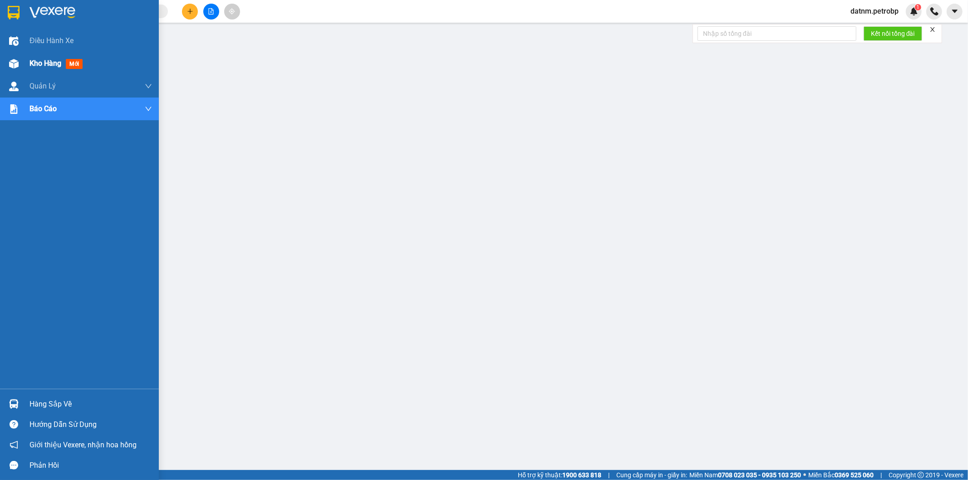
click at [43, 66] on span "Kho hàng" at bounding box center [46, 63] width 32 height 9
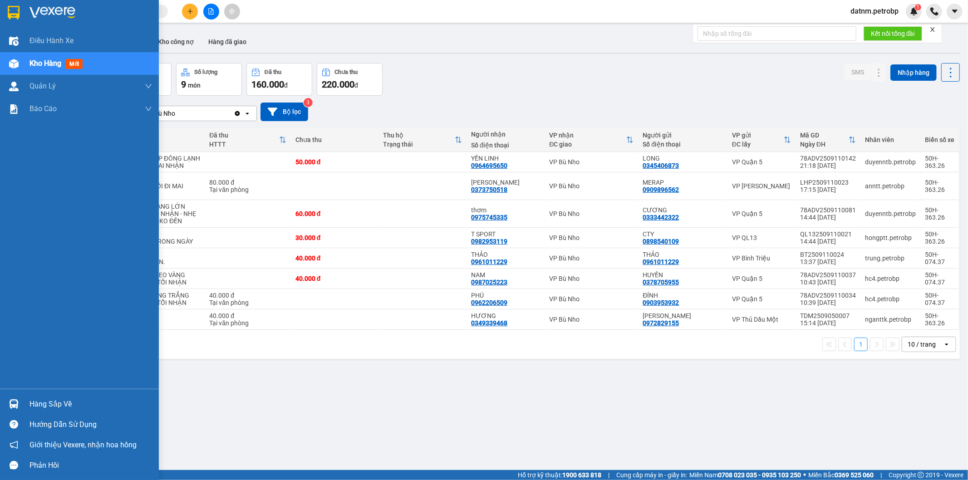
click at [46, 402] on div "Hàng sắp về" at bounding box center [91, 405] width 123 height 14
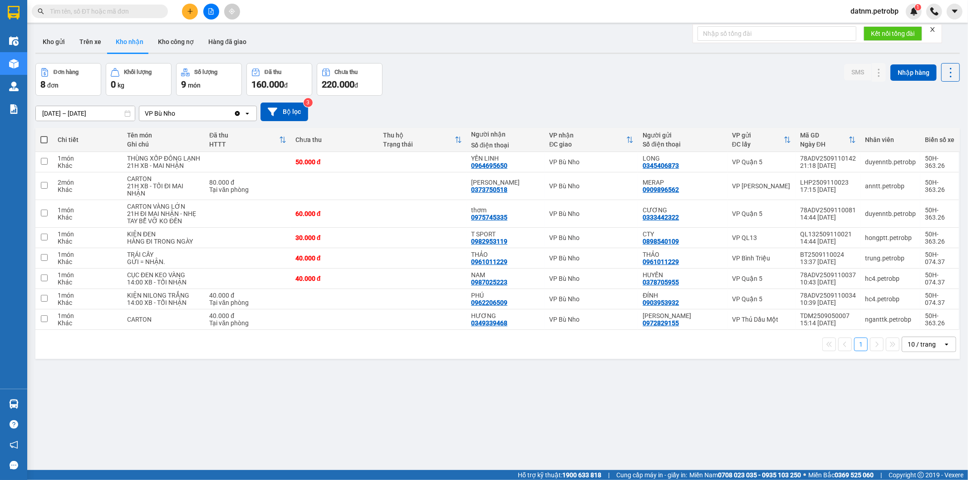
click at [508, 429] on section "Kết quả tìm kiếm ( 0 ) Bộ lọc No Data datnm.petrobp 1 Điều hành xe Kho hàng mới…" at bounding box center [484, 240] width 968 height 480
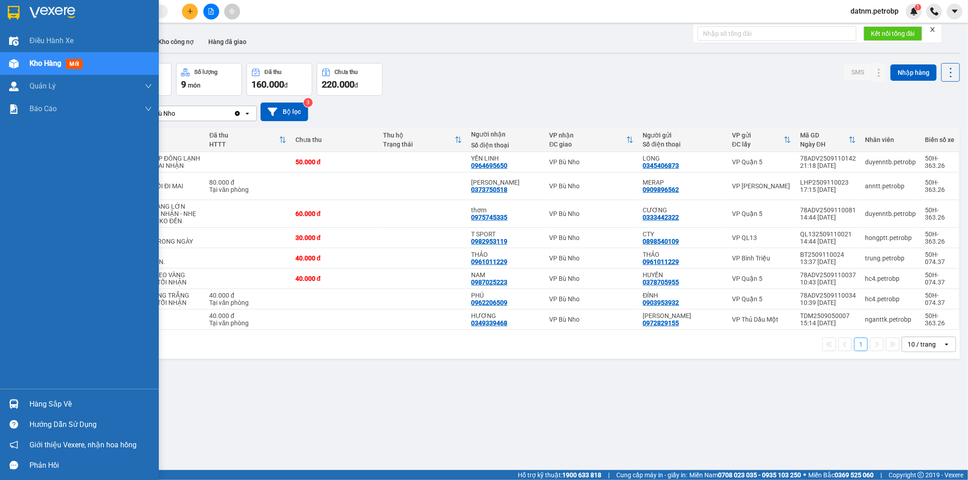
click at [45, 402] on div "Hàng sắp về" at bounding box center [91, 405] width 123 height 14
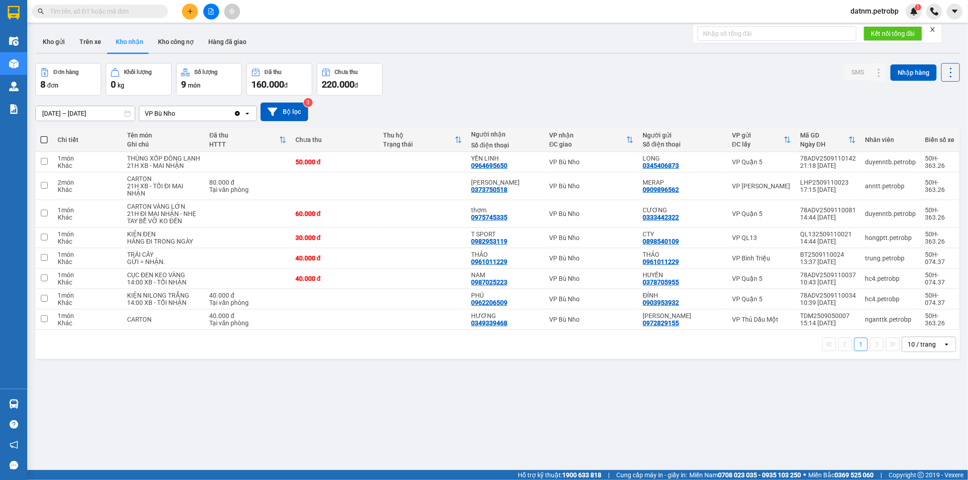
click at [511, 441] on section "Kết quả tìm kiếm ( 0 ) Bộ lọc No Data datnm.petrobp 1 Điều hành xe Kho hàng mới…" at bounding box center [484, 240] width 968 height 480
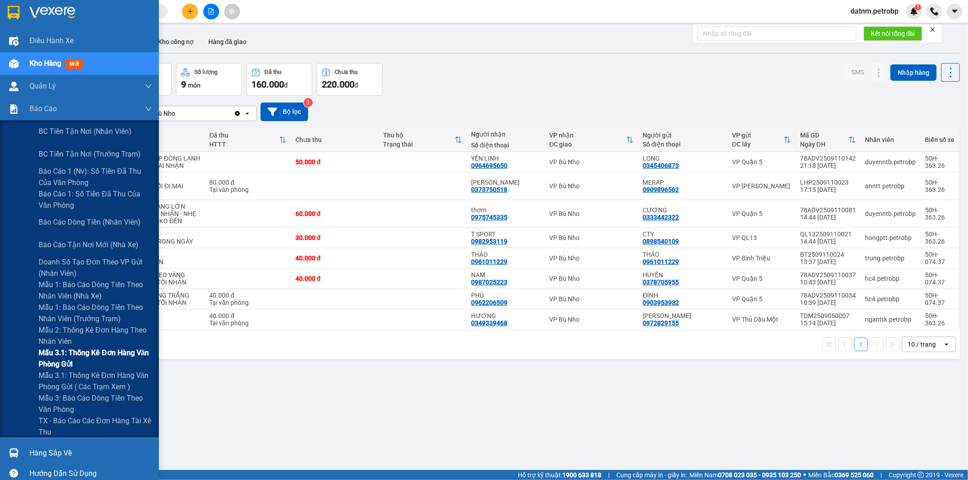
click at [97, 356] on span "Mẫu 3.1: Thống kê đơn hàng văn phòng gửi" at bounding box center [95, 358] width 113 height 23
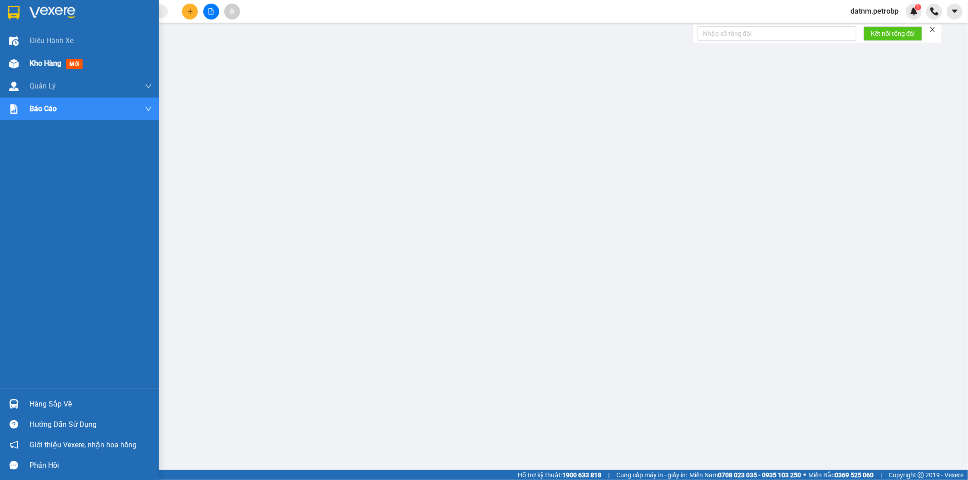
click at [48, 64] on span "Kho hàng" at bounding box center [46, 63] width 32 height 9
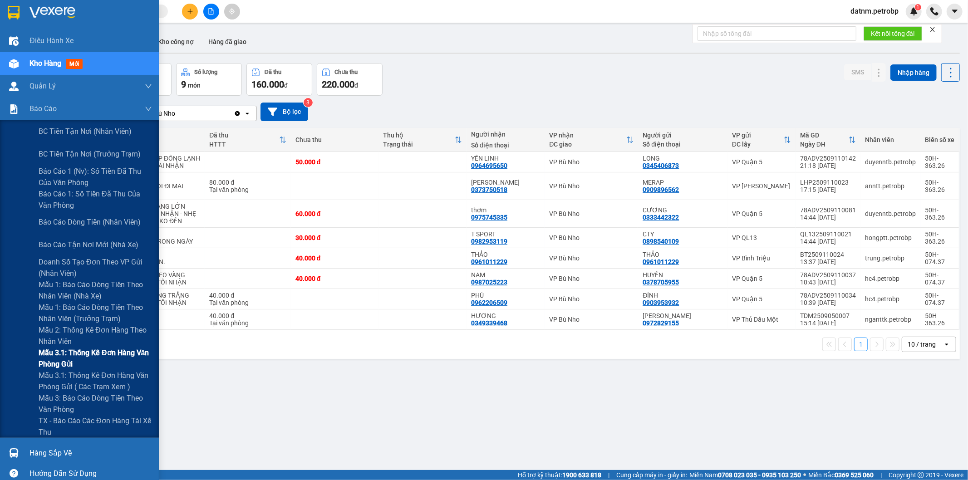
click at [85, 351] on span "Mẫu 3.1: Thống kê đơn hàng văn phòng gửi" at bounding box center [95, 358] width 113 height 23
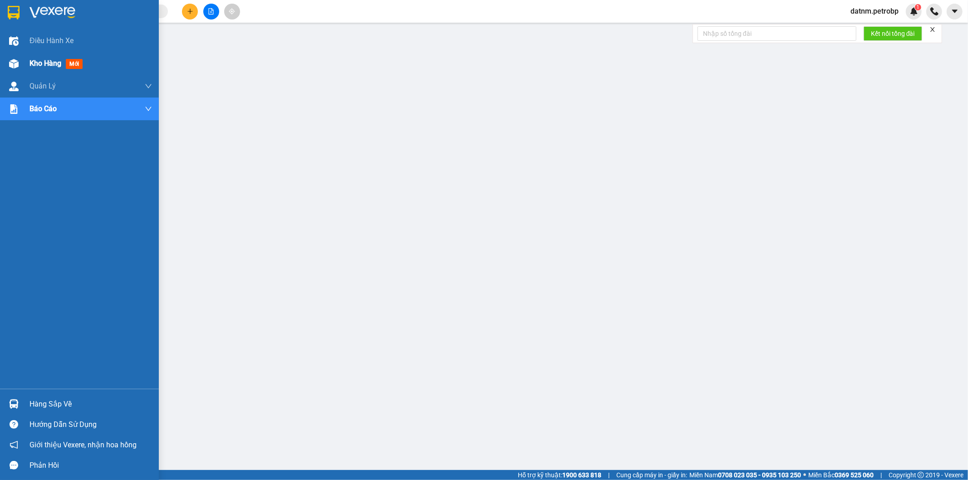
click at [30, 65] on span "Kho hàng" at bounding box center [46, 63] width 32 height 9
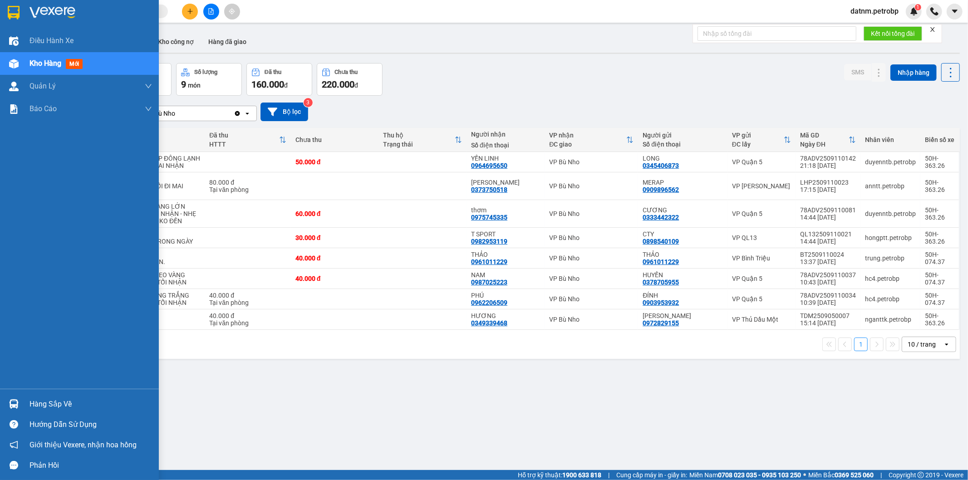
click at [41, 408] on div "Hàng sắp về" at bounding box center [91, 405] width 123 height 14
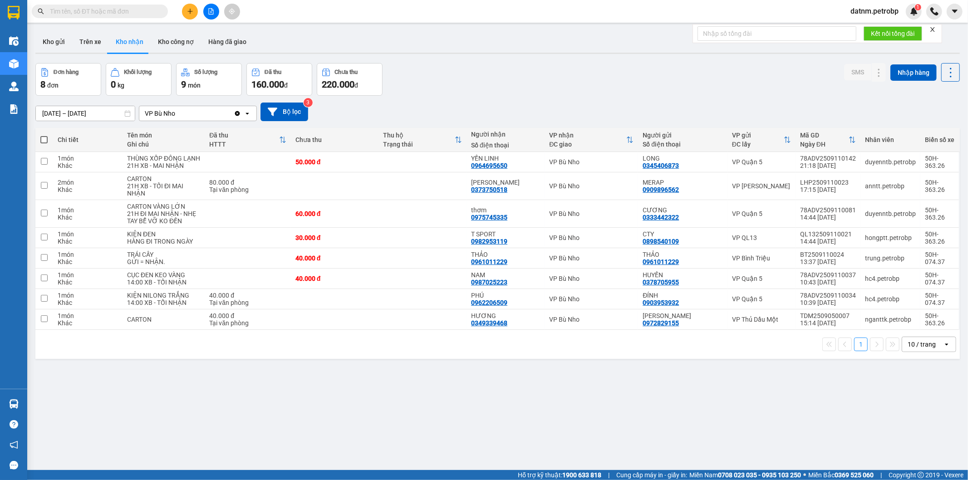
click at [527, 426] on section "Kết quả tìm kiếm ( 0 ) Bộ lọc No Data datnm.petrobp 1 Điều hành xe Kho hàng mới…" at bounding box center [484, 240] width 968 height 480
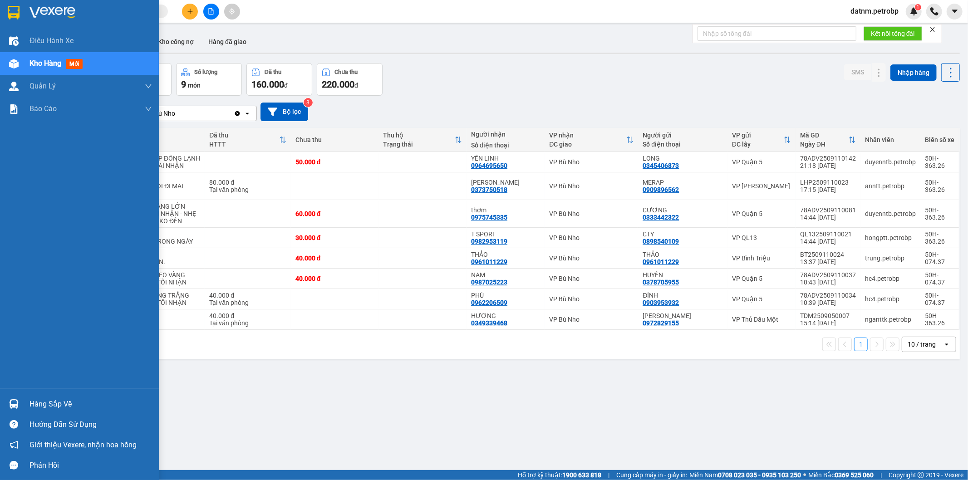
click at [57, 403] on div "Hàng sắp về" at bounding box center [91, 405] width 123 height 14
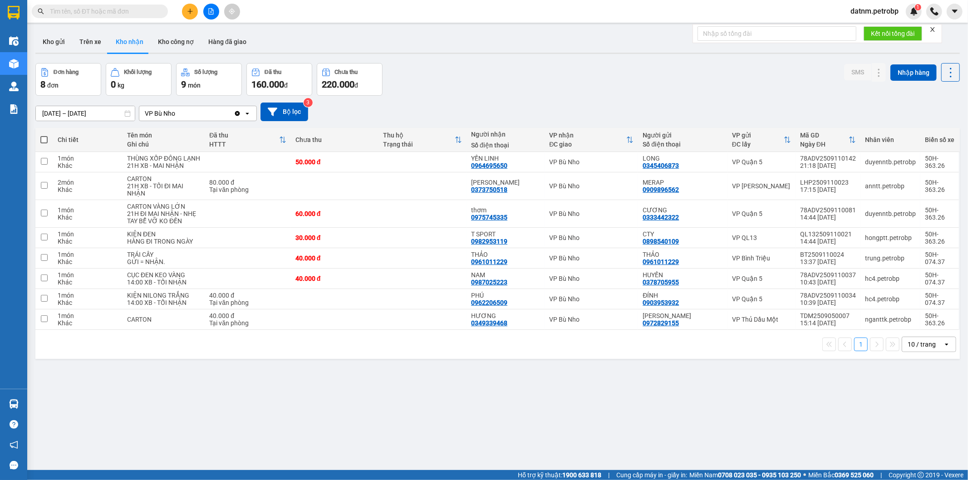
click at [484, 438] on section "Kết quả tìm kiếm ( 0 ) Bộ lọc No Data datnm.petrobp 1 Điều hành xe Kho hàng mới…" at bounding box center [484, 240] width 968 height 480
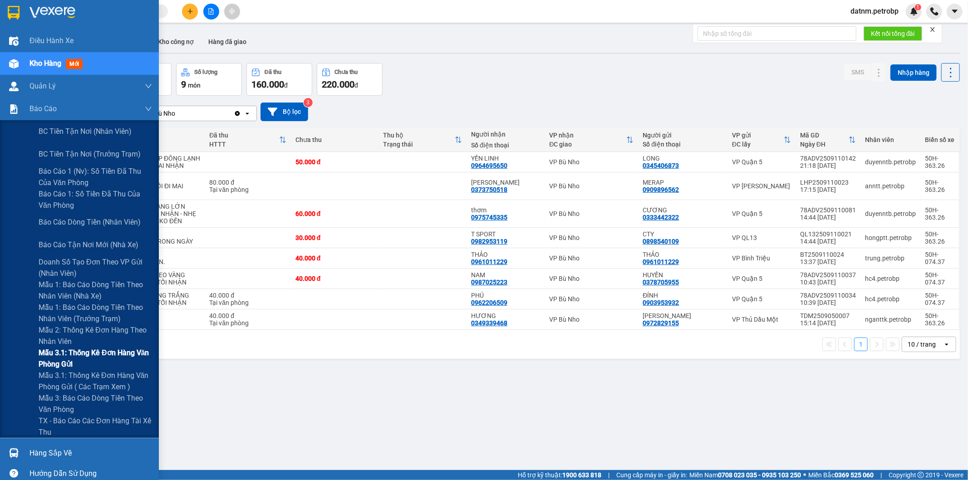
click at [78, 355] on span "Mẫu 3.1: Thống kê đơn hàng văn phòng gửi" at bounding box center [95, 358] width 113 height 23
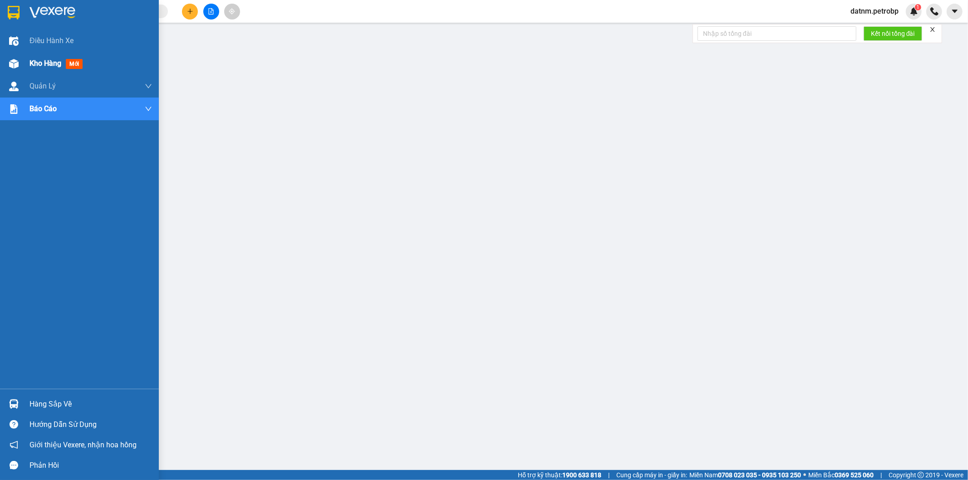
click at [44, 65] on span "Kho hàng" at bounding box center [46, 63] width 32 height 9
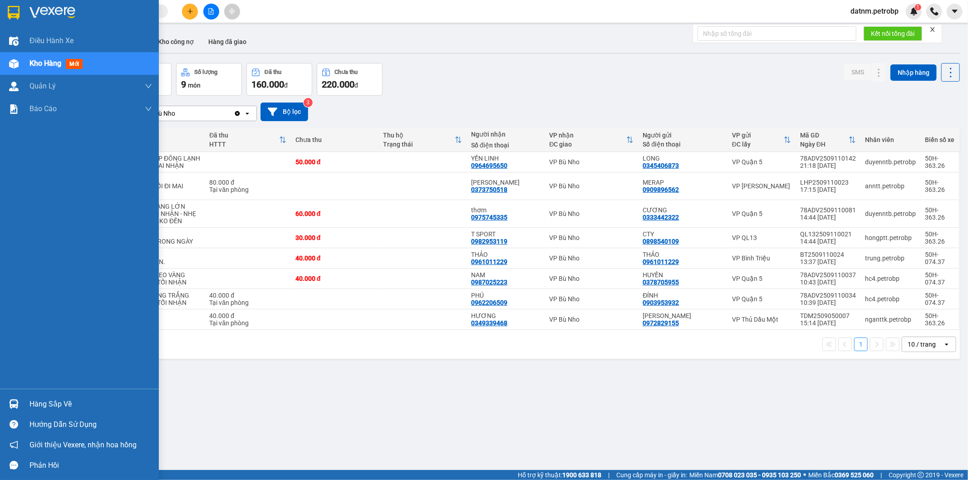
click at [41, 402] on div "Hàng sắp về" at bounding box center [91, 405] width 123 height 14
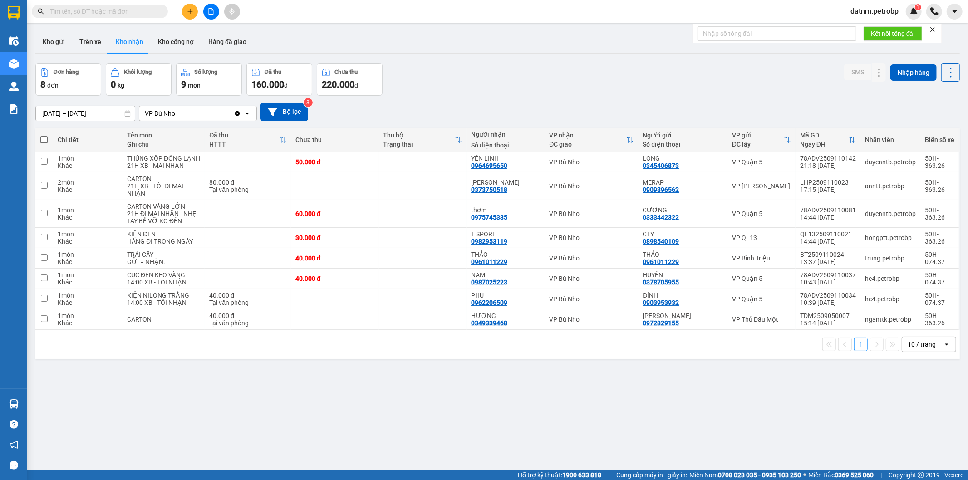
click at [465, 409] on section "Kết quả tìm kiếm ( 0 ) Bộ lọc No Data datnm.petrobp 1 Điều hành xe Kho hàng mới…" at bounding box center [484, 240] width 968 height 480
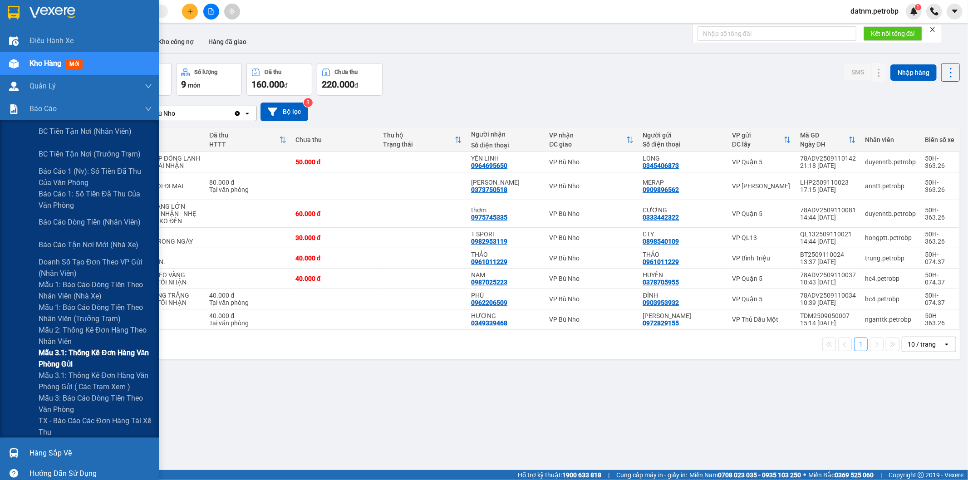
click at [71, 355] on span "Mẫu 3.1: Thống kê đơn hàng văn phòng gửi" at bounding box center [95, 358] width 113 height 23
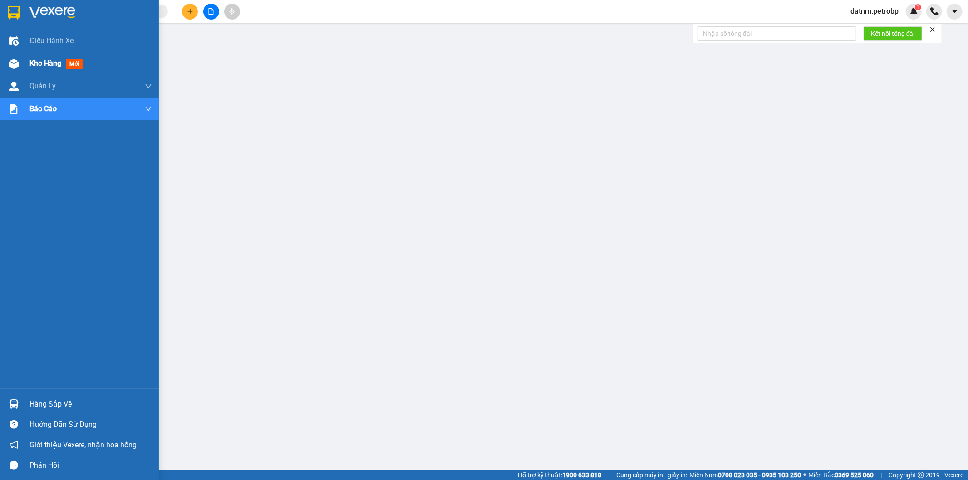
click at [50, 64] on span "Kho hàng" at bounding box center [46, 63] width 32 height 9
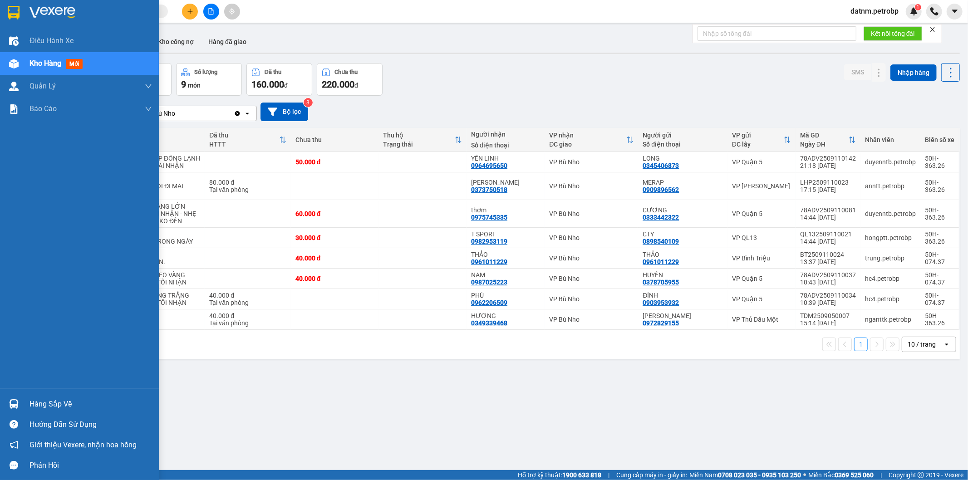
click at [47, 397] on div "Hàng sắp về" at bounding box center [79, 404] width 159 height 20
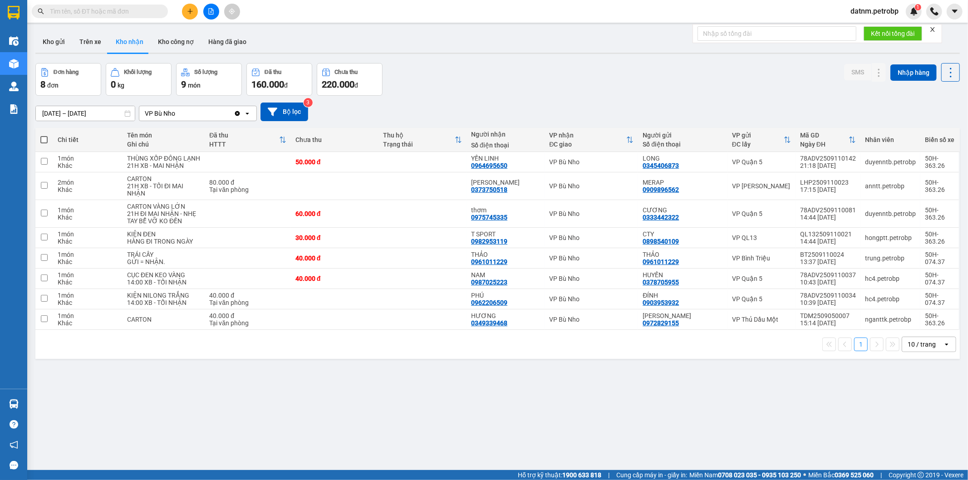
click at [465, 419] on section "Kết quả tìm kiếm ( 0 ) Bộ lọc No Data datnm.petrobp 1 Điều hành xe Kho hàng mới…" at bounding box center [484, 240] width 968 height 480
click at [858, 185] on icon at bounding box center [861, 186] width 6 height 6
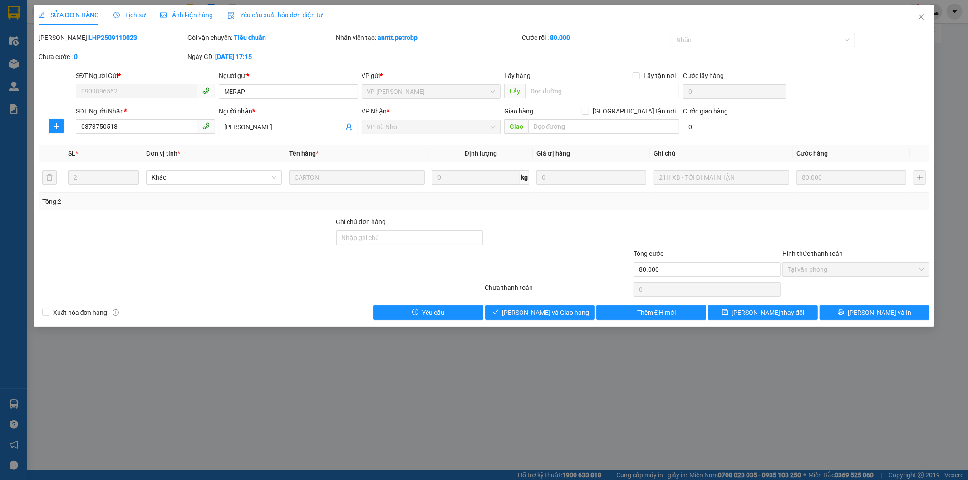
type input "0909896562"
type input "MERAP"
type input "0373750518"
type input "HỒNG SƠN"
type input "80.000"
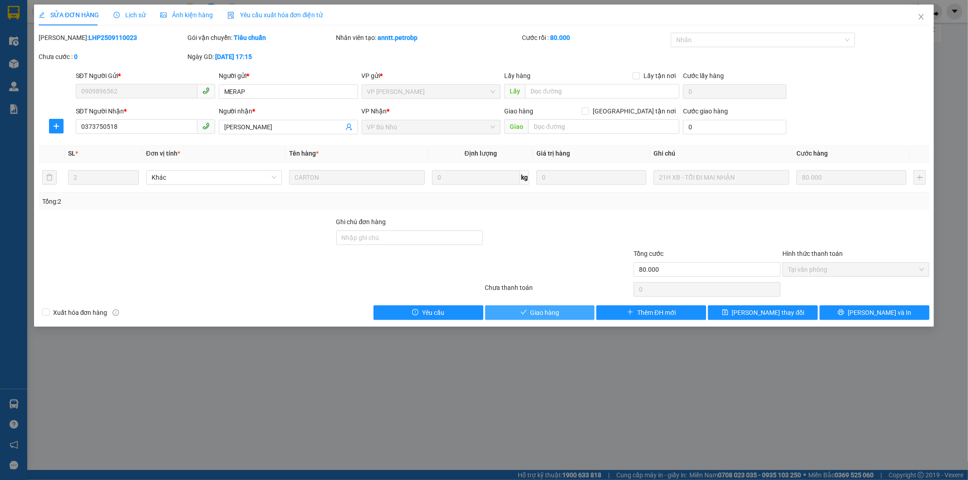
click at [555, 310] on span "Giao hàng" at bounding box center [545, 313] width 29 height 10
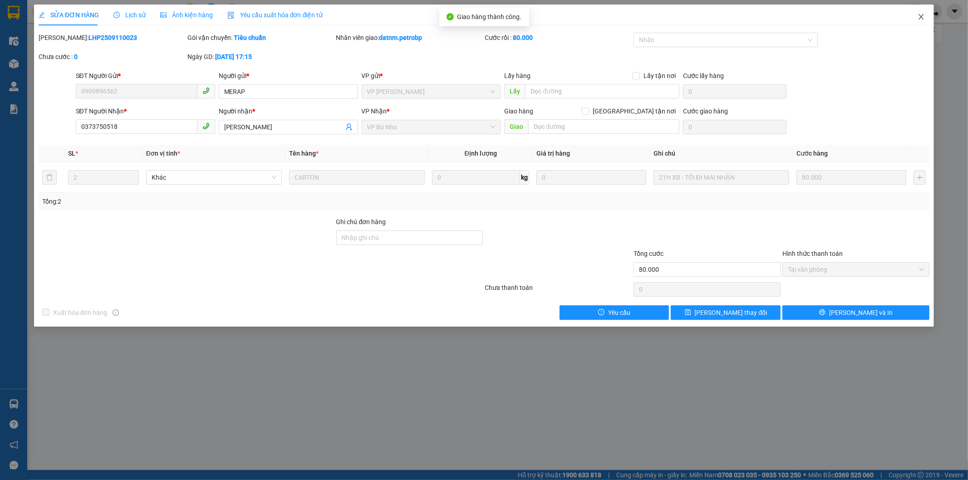
click at [920, 15] on icon "close" at bounding box center [921, 16] width 7 height 7
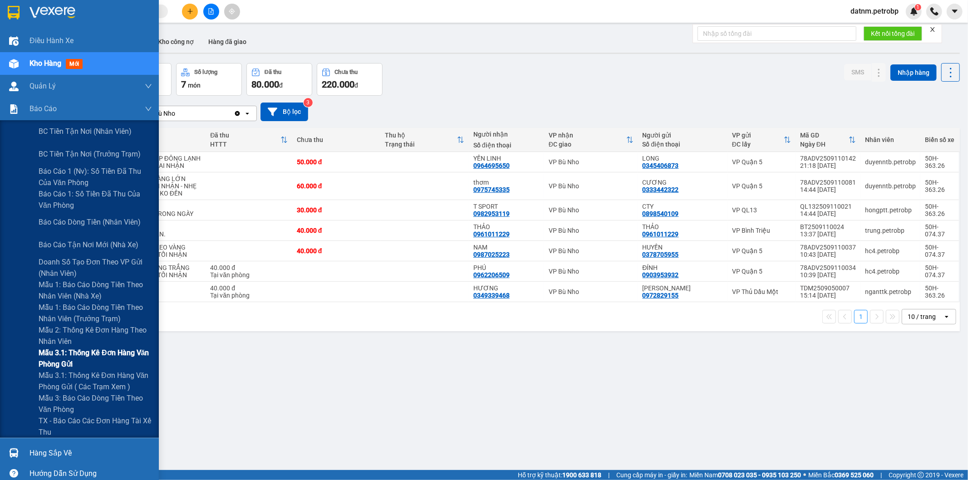
click at [61, 356] on span "Mẫu 3.1: Thống kê đơn hàng văn phòng gửi" at bounding box center [95, 358] width 113 height 23
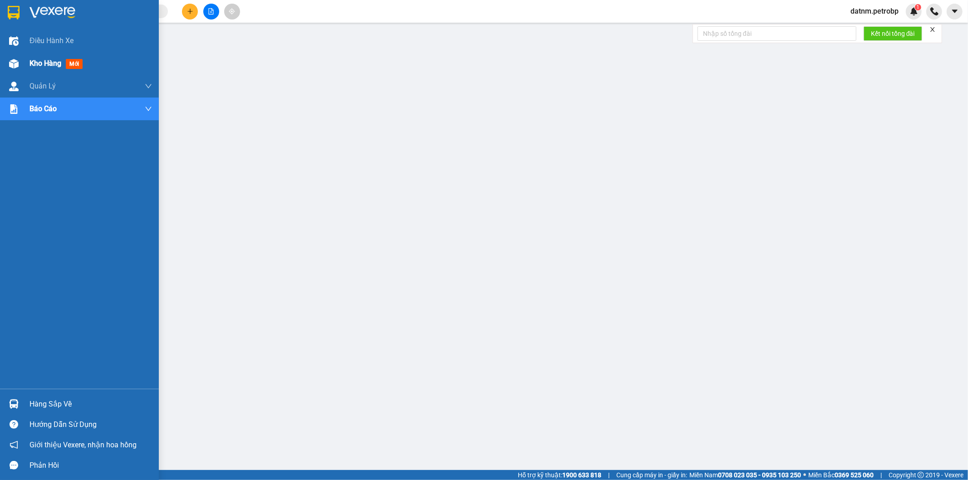
click at [43, 64] on span "Kho hàng" at bounding box center [46, 63] width 32 height 9
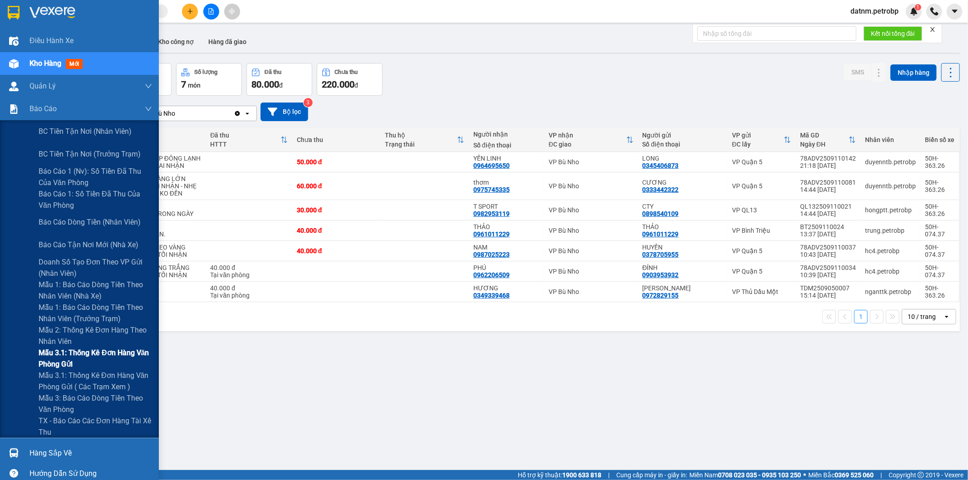
click at [69, 355] on span "Mẫu 3.1: Thống kê đơn hàng văn phòng gửi" at bounding box center [95, 358] width 113 height 23
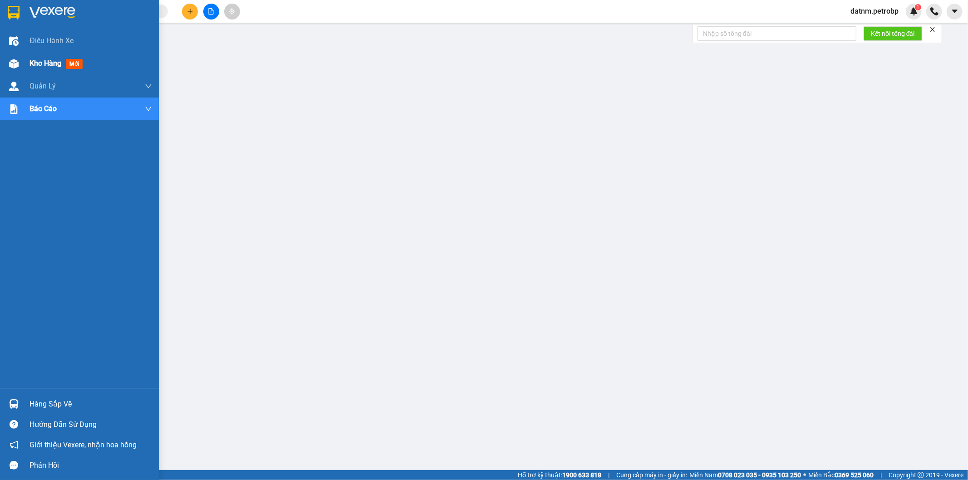
click at [33, 63] on span "Kho hàng" at bounding box center [46, 63] width 32 height 9
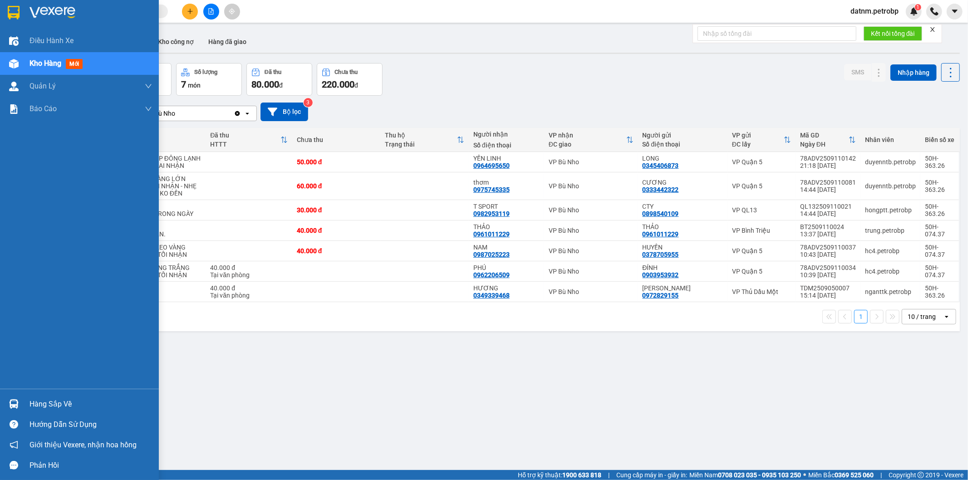
click at [59, 404] on div "Hàng sắp về" at bounding box center [91, 405] width 123 height 14
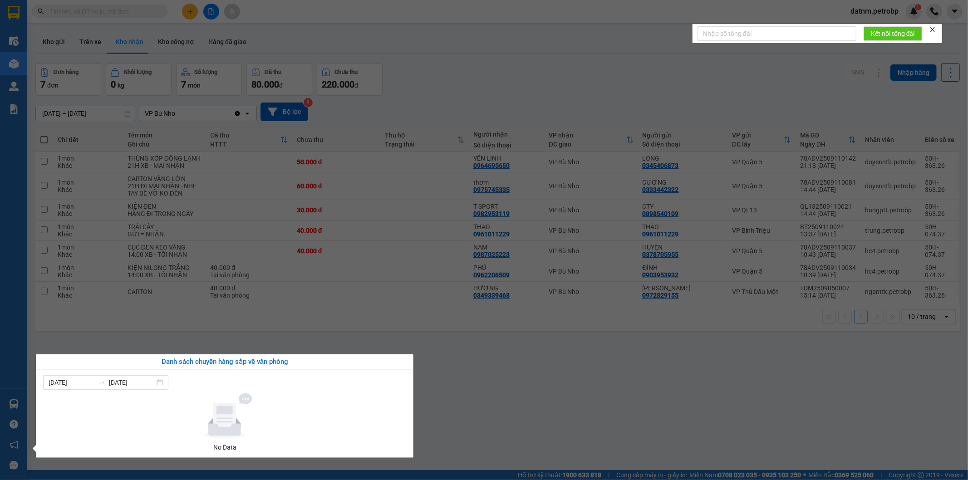
click at [578, 450] on section "Kết quả tìm kiếm ( 0 ) Bộ lọc No Data datnm.petrobp 1 Điều hành xe Kho hàng mới…" at bounding box center [484, 240] width 968 height 480
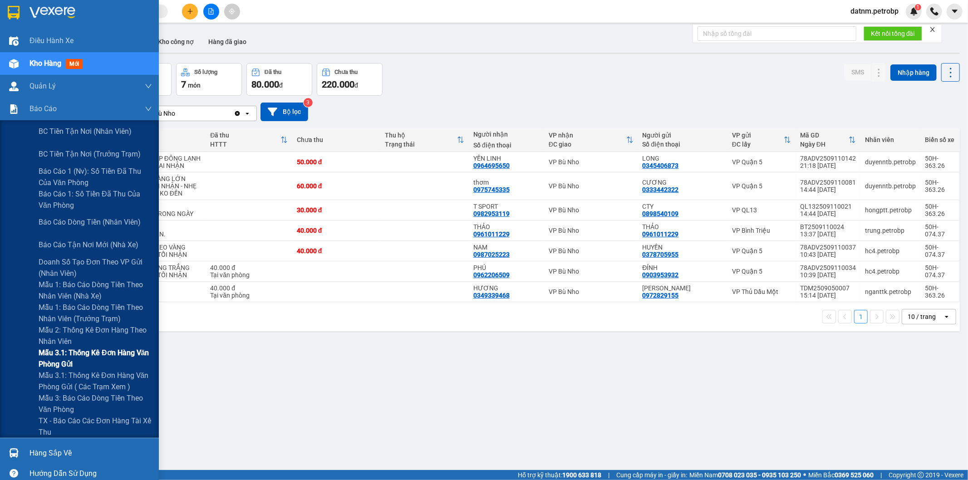
click at [66, 351] on span "Mẫu 3.1: Thống kê đơn hàng văn phòng gửi" at bounding box center [95, 358] width 113 height 23
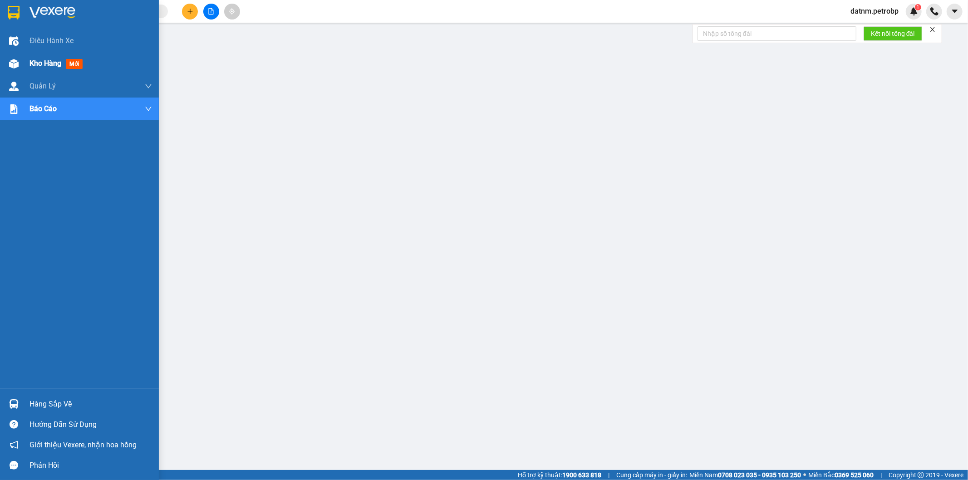
click at [45, 60] on span "Kho hàng" at bounding box center [46, 63] width 32 height 9
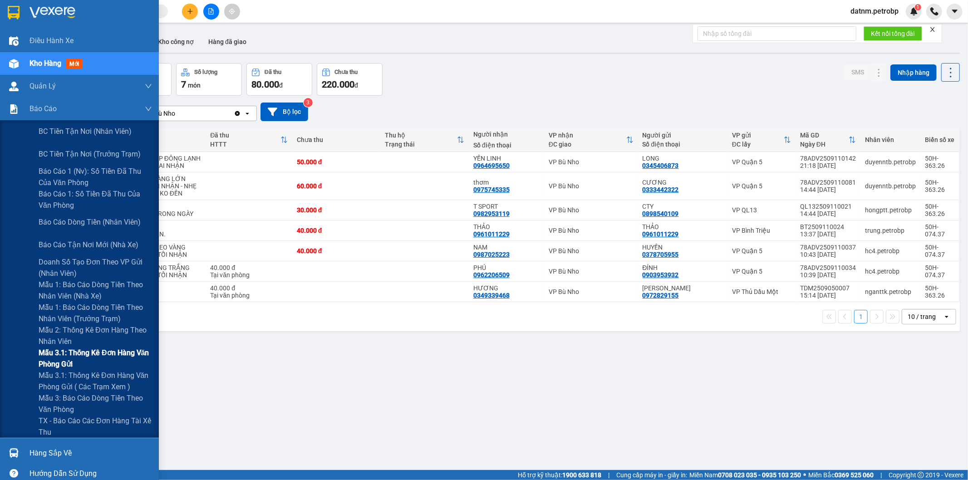
click at [67, 355] on span "Mẫu 3.1: Thống kê đơn hàng văn phòng gửi" at bounding box center [95, 358] width 113 height 23
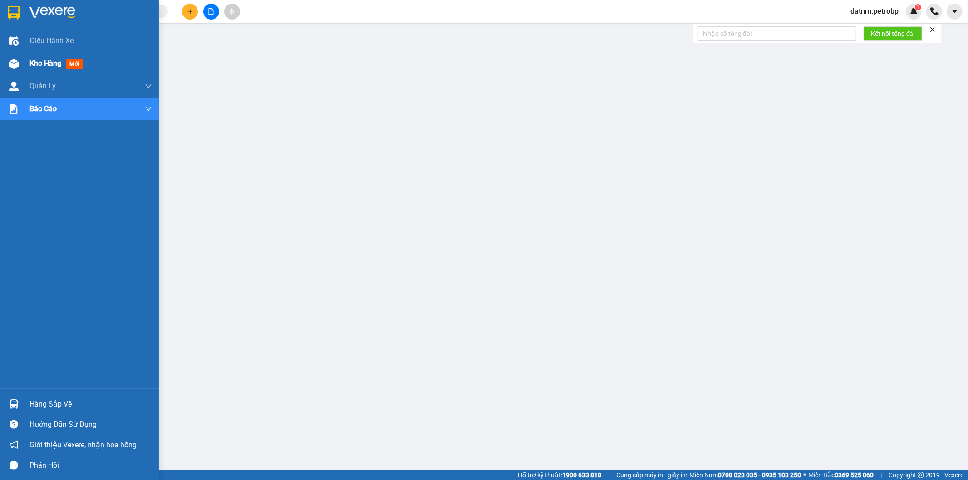
click at [37, 60] on span "Kho hàng" at bounding box center [46, 63] width 32 height 9
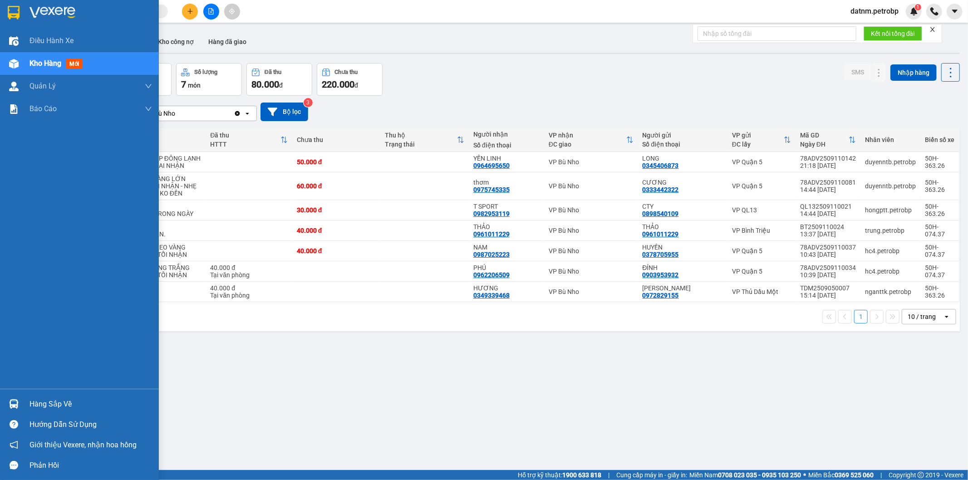
click at [55, 401] on div "Hàng sắp về" at bounding box center [91, 405] width 123 height 14
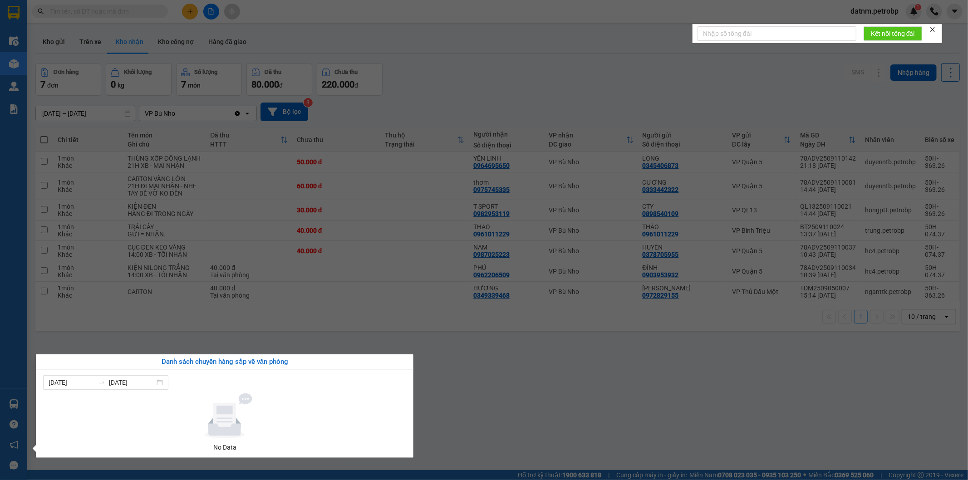
click at [464, 428] on section "Kết quả tìm kiếm ( 0 ) Bộ lọc No Data datnm.petrobp 1 Điều hành xe Kho hàng mới…" at bounding box center [484, 240] width 968 height 480
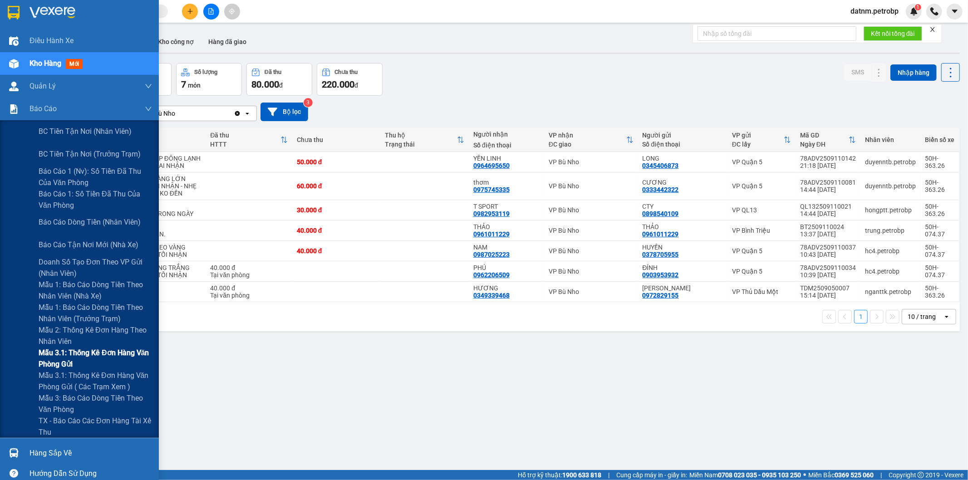
click at [81, 347] on span "Mẫu 3.1: Thống kê đơn hàng văn phòng gửi" at bounding box center [95, 358] width 113 height 23
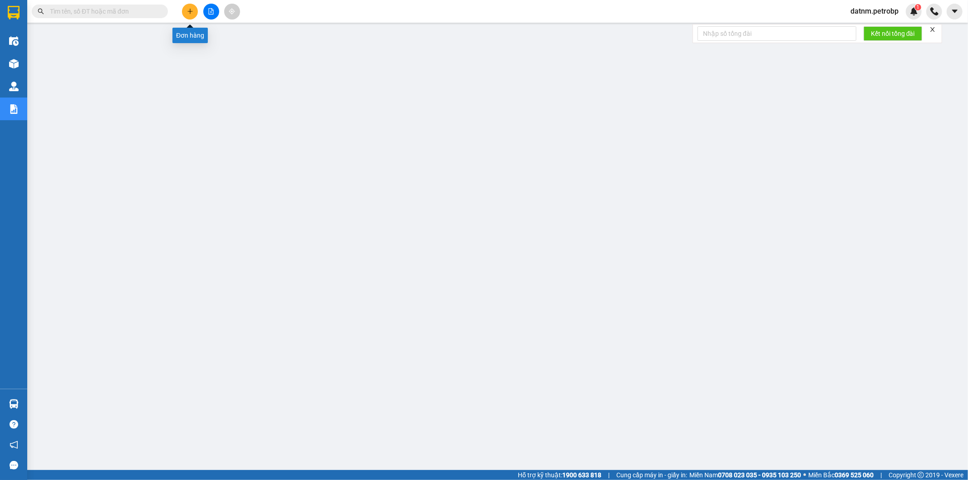
click at [188, 10] on icon "plus" at bounding box center [190, 11] width 6 height 6
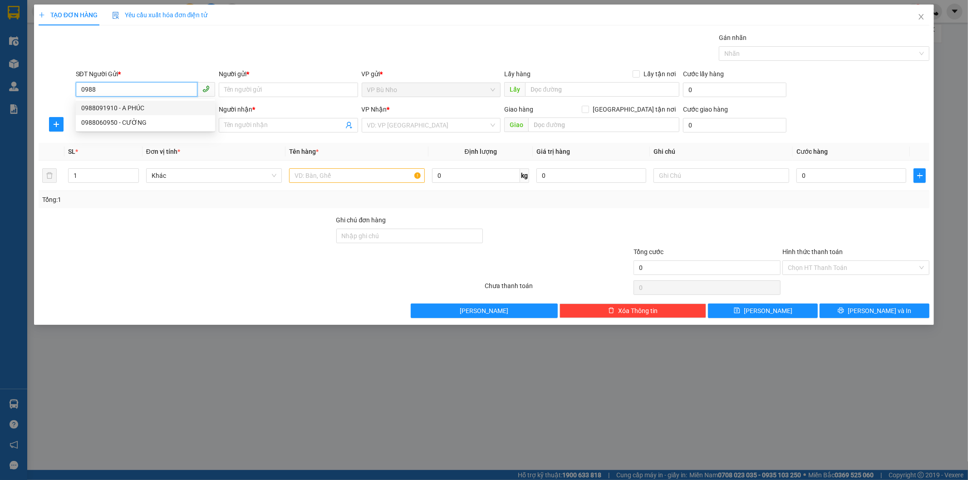
click at [176, 105] on div "0988091910 - A PHÚC" at bounding box center [145, 108] width 128 height 10
type input "0988091910"
type input "A PHÚC"
type input "0983967689"
type input "A ĐÔNG"
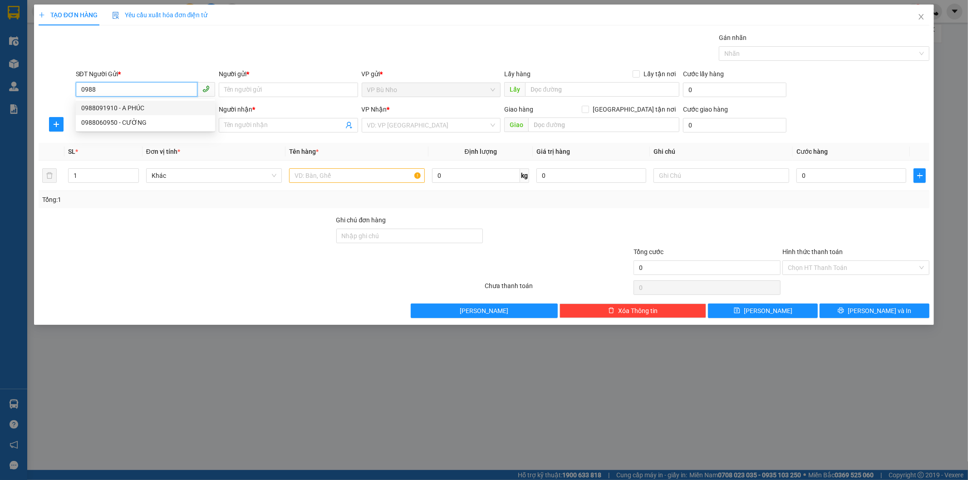
type input "CHỢ ĐỒNG PHÚ"
type input "40.000"
type input "0988091910"
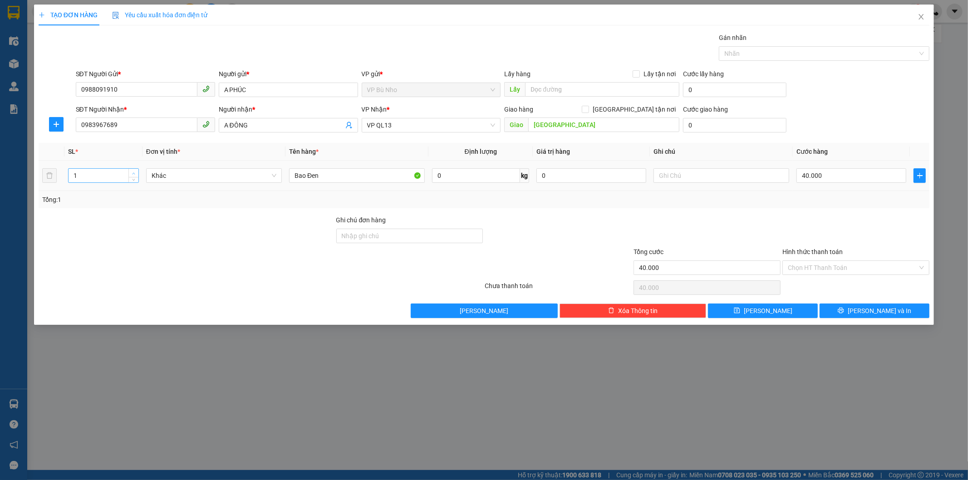
type input "2"
click at [135, 173] on span "up" at bounding box center [133, 173] width 5 height 5
click at [839, 176] on input "40.000" at bounding box center [852, 175] width 110 height 15
type input "0"
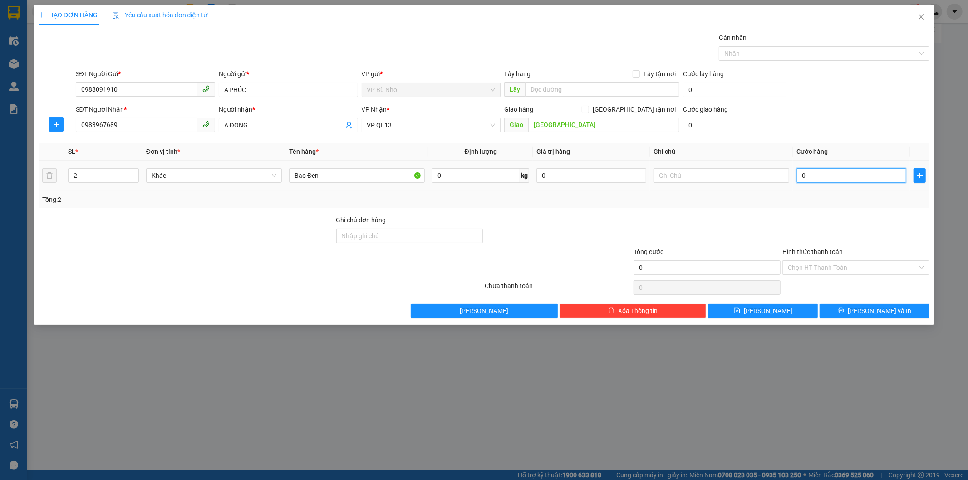
type input "0"
type input "9"
type input "09"
type input "90"
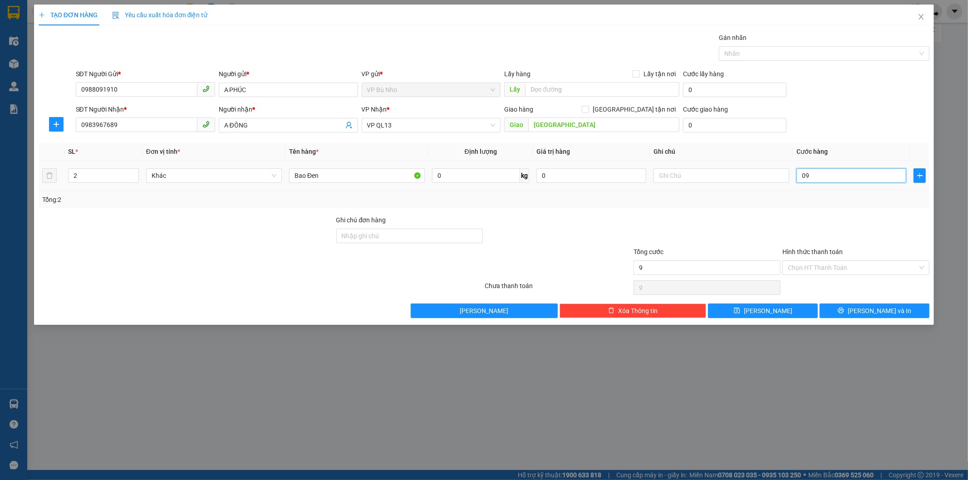
type input "90"
type input "090"
type input "90.000"
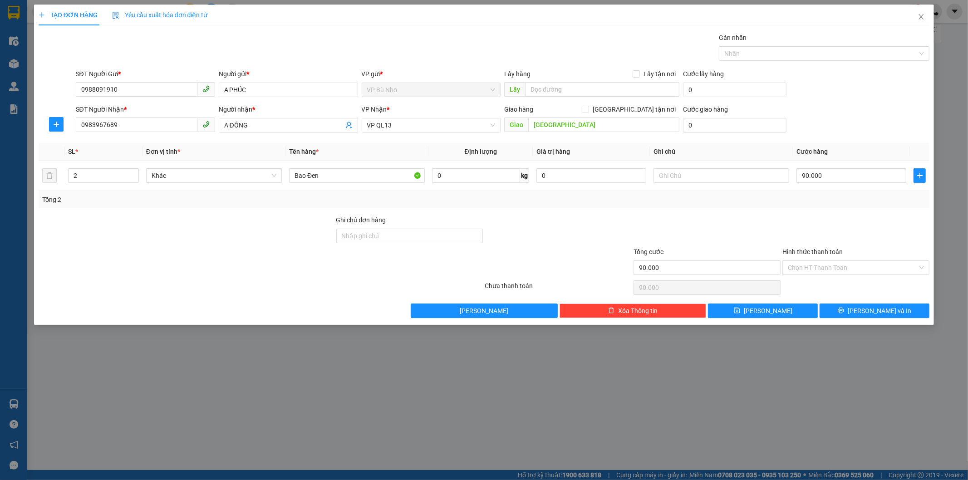
click at [834, 227] on div at bounding box center [856, 231] width 149 height 32
click at [829, 261] on input "Hình thức thanh toán" at bounding box center [853, 268] width 130 height 14
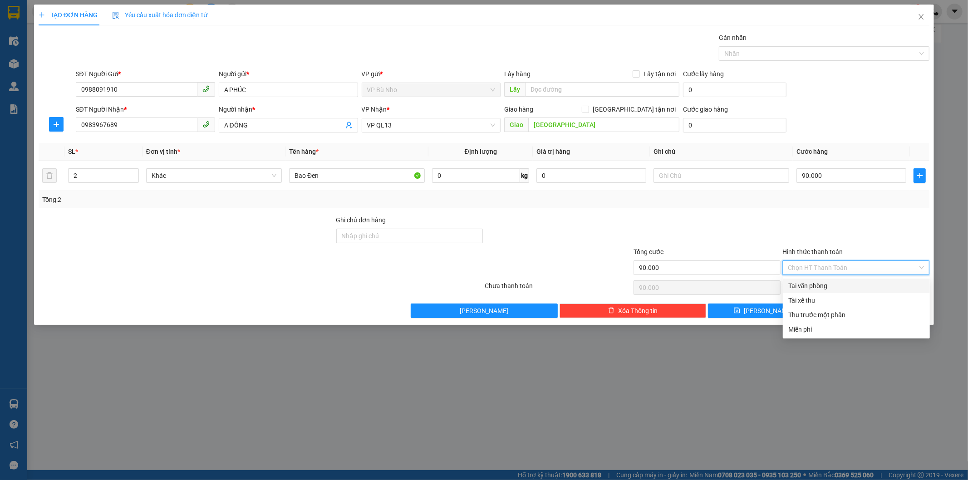
click at [825, 291] on div "Tại văn phòng" at bounding box center [857, 286] width 136 height 10
type input "0"
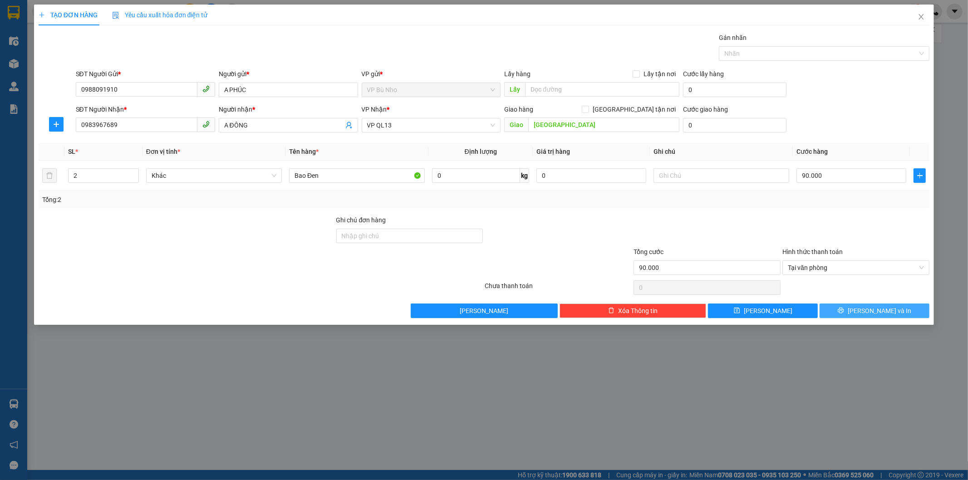
click at [844, 310] on icon "printer" at bounding box center [841, 310] width 6 height 6
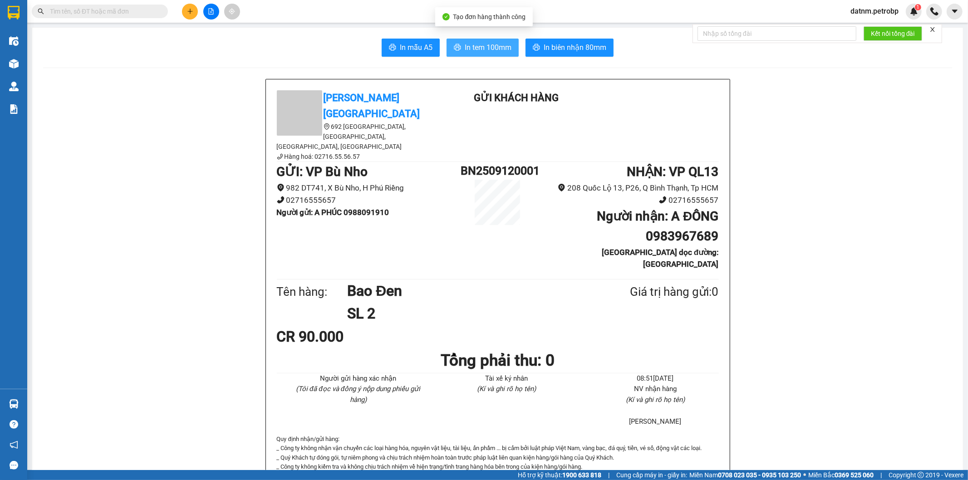
click at [484, 43] on span "In tem 100mm" at bounding box center [488, 47] width 47 height 11
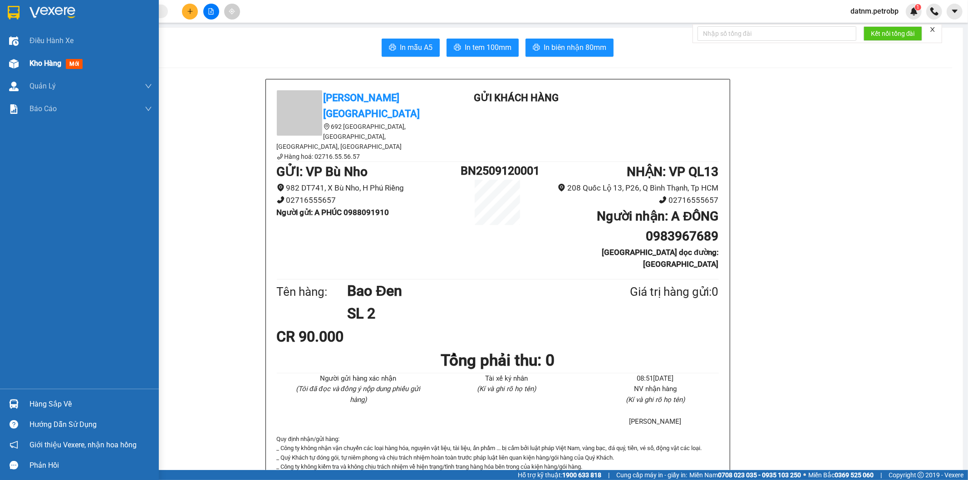
click at [32, 65] on span "Kho hàng" at bounding box center [46, 63] width 32 height 9
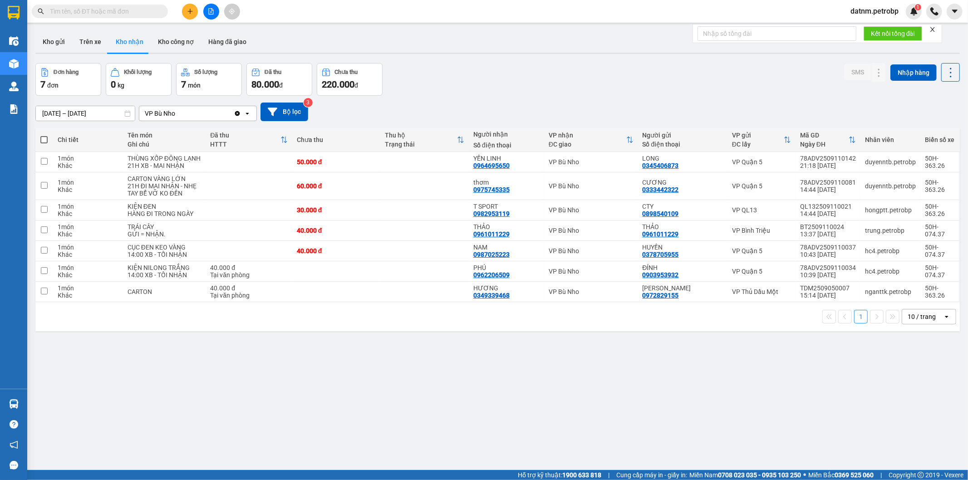
click at [914, 459] on div "ver 1.8.143 Kho gửi Trên xe Kho nhận Kho công nợ Hàng đã giao Đơn hàng 7 đơn Kh…" at bounding box center [498, 267] width 932 height 480
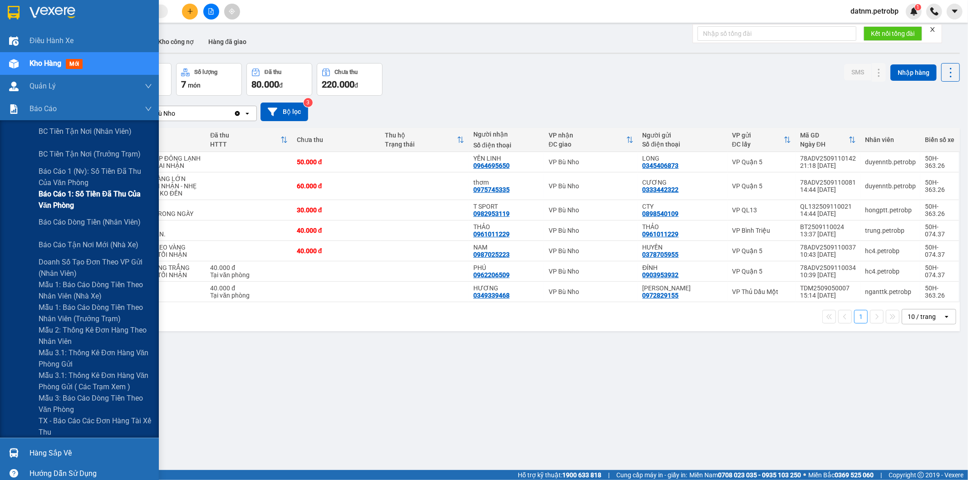
click at [100, 193] on span "Báo cáo 1: Số tiền đã thu của văn phòng" at bounding box center [95, 199] width 113 height 23
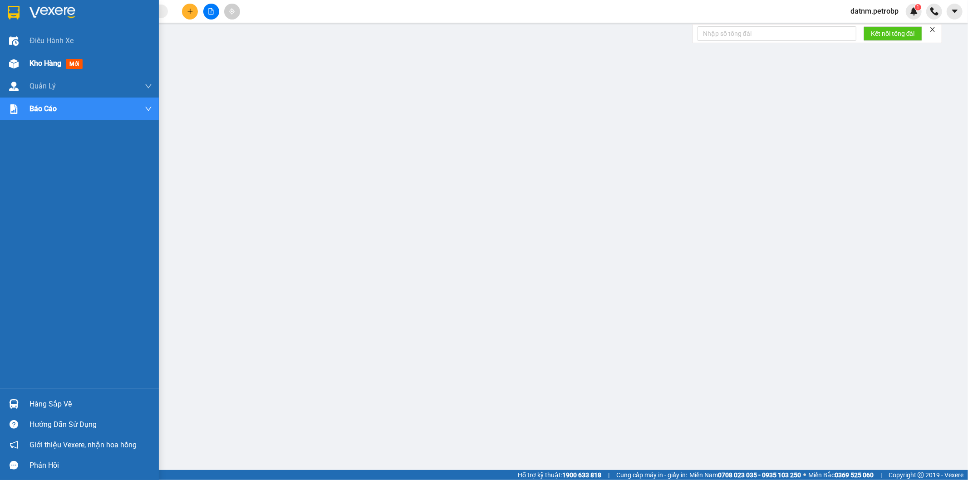
click at [40, 67] on span "Kho hàng" at bounding box center [46, 63] width 32 height 9
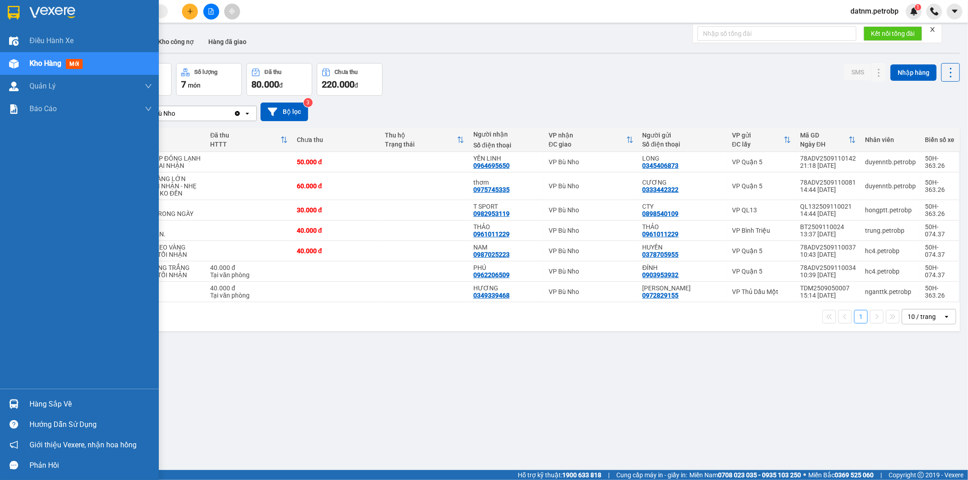
click at [68, 401] on div "Hàng sắp về" at bounding box center [91, 405] width 123 height 14
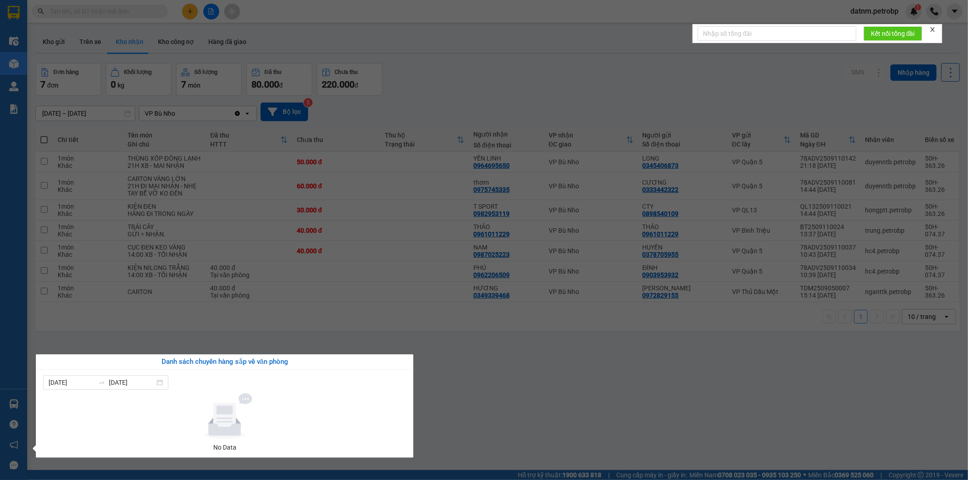
click at [427, 434] on section "Kết quả tìm kiếm ( 0 ) Bộ lọc No Data datnm.petrobp 1 Điều hành xe Kho hàng mới…" at bounding box center [484, 240] width 968 height 480
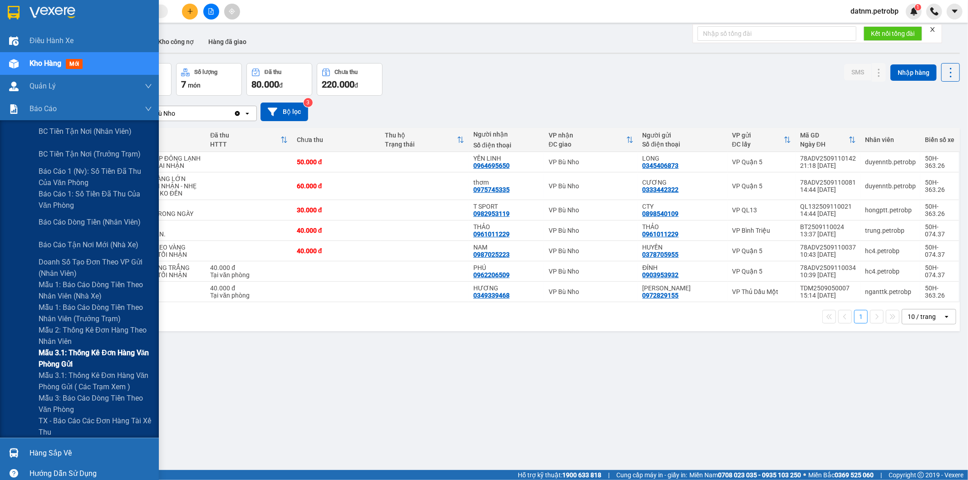
click at [69, 355] on span "Mẫu 3.1: Thống kê đơn hàng văn phòng gửi" at bounding box center [95, 358] width 113 height 23
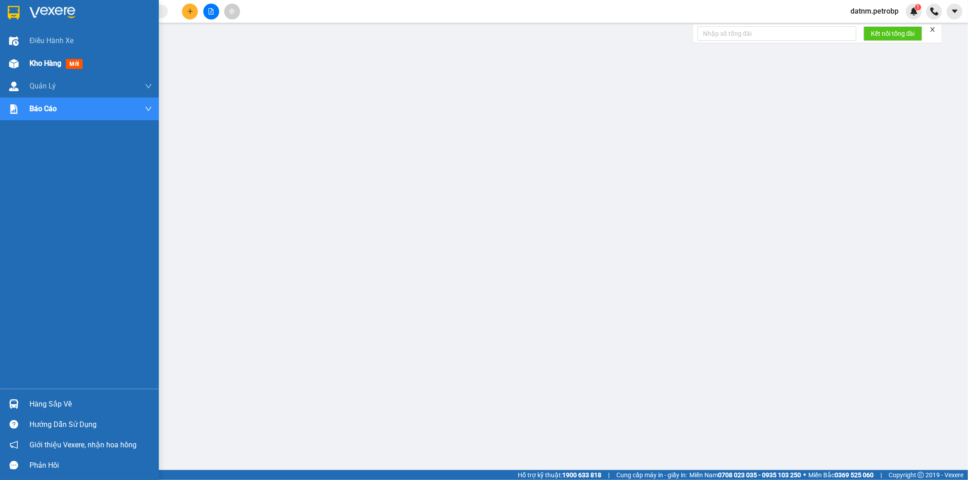
click at [32, 59] on span "Kho hàng" at bounding box center [46, 63] width 32 height 9
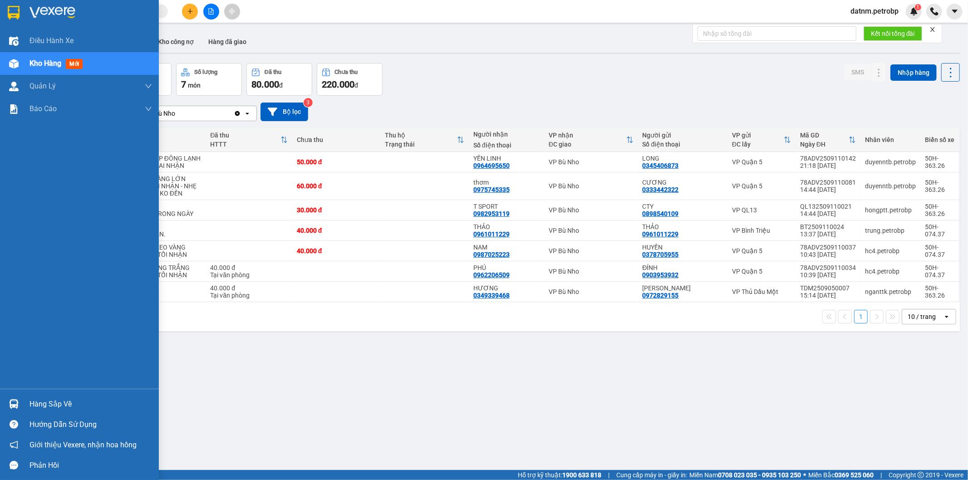
click at [54, 403] on div "Hàng sắp về" at bounding box center [91, 405] width 123 height 14
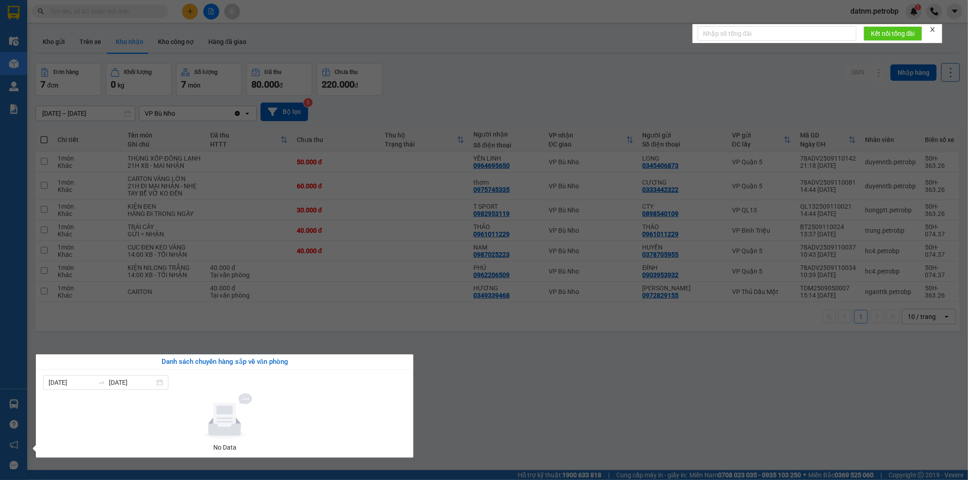
click at [454, 409] on section "Kết quả tìm kiếm ( 0 ) Bộ lọc No Data datnm.petrobp 1 Điều hành xe Kho hàng mới…" at bounding box center [484, 240] width 968 height 480
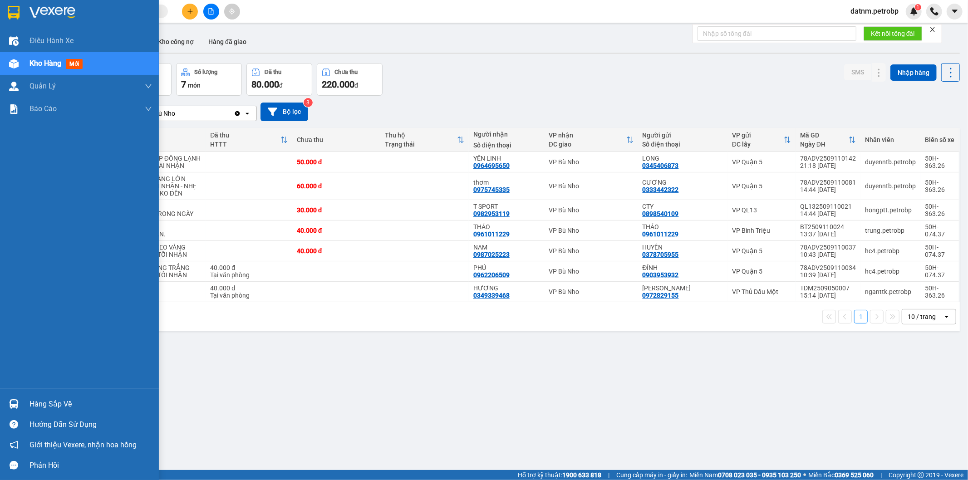
click at [38, 401] on div "Hàng sắp về" at bounding box center [91, 405] width 123 height 14
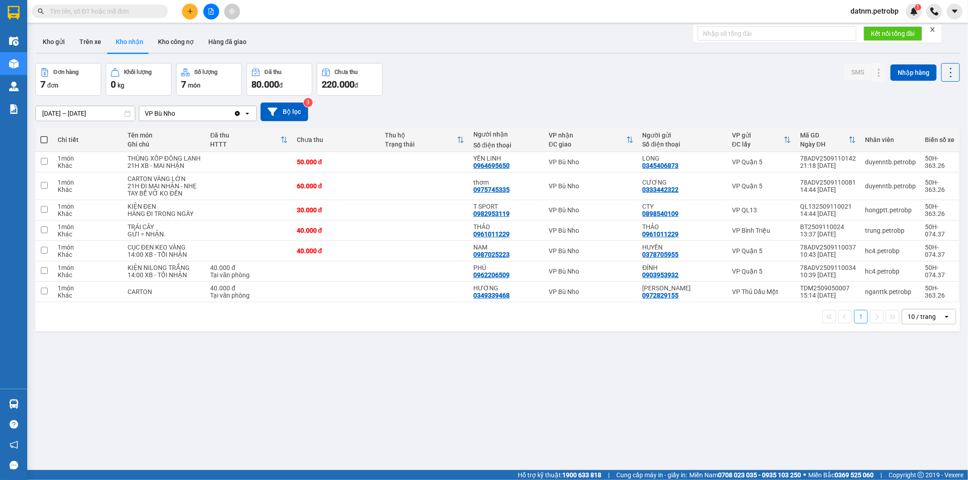
click at [485, 415] on section "Kết quả tìm kiếm ( 0 ) Bộ lọc No Data datnm.petrobp 1 Điều hành xe Kho hàng mới…" at bounding box center [484, 240] width 968 height 480
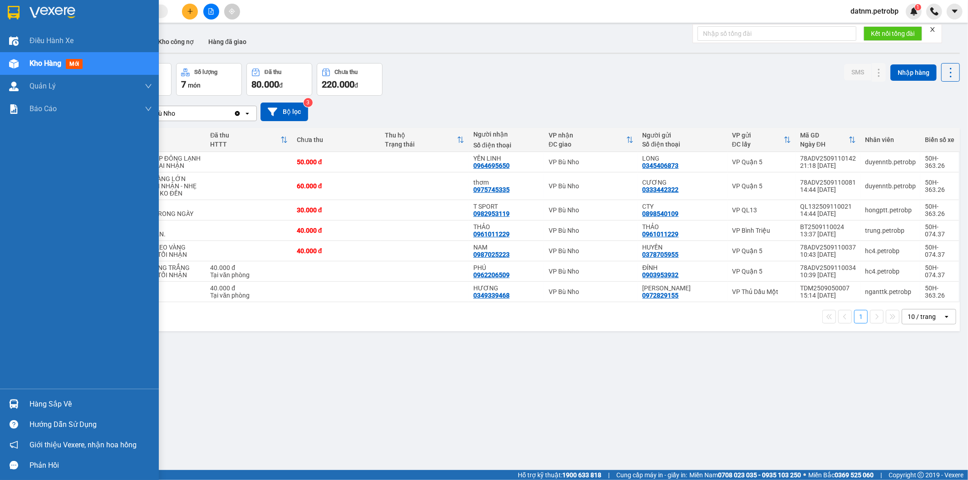
click at [38, 405] on div "Hàng sắp về" at bounding box center [91, 405] width 123 height 14
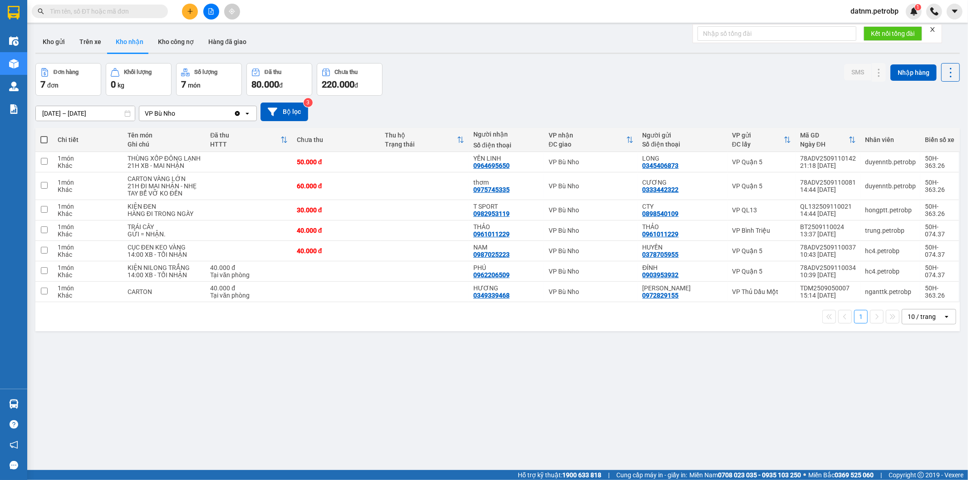
click at [497, 419] on section "Kết quả tìm kiếm ( 0 ) Bộ lọc No Data datnm.petrobp 1 Điều hành xe Kho hàng mới…" at bounding box center [484, 240] width 968 height 480
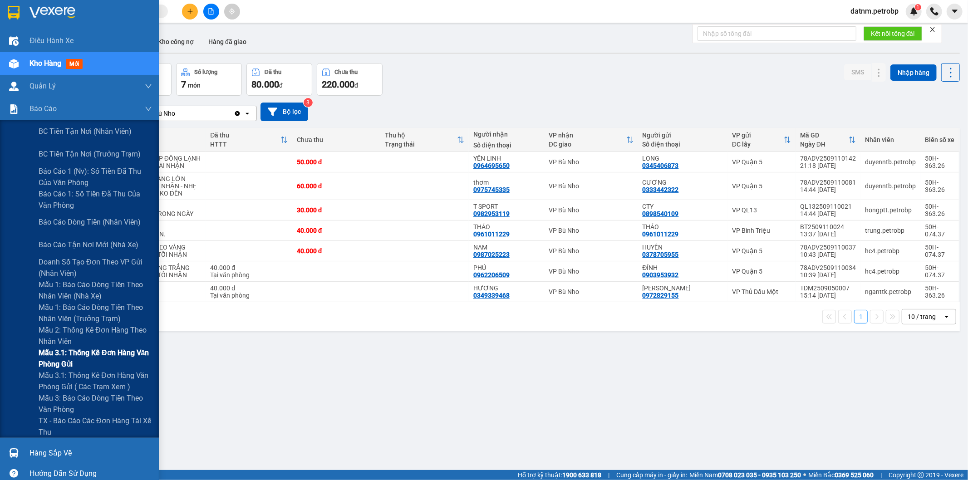
click at [64, 357] on span "Mẫu 3.1: Thống kê đơn hàng văn phòng gửi" at bounding box center [95, 358] width 113 height 23
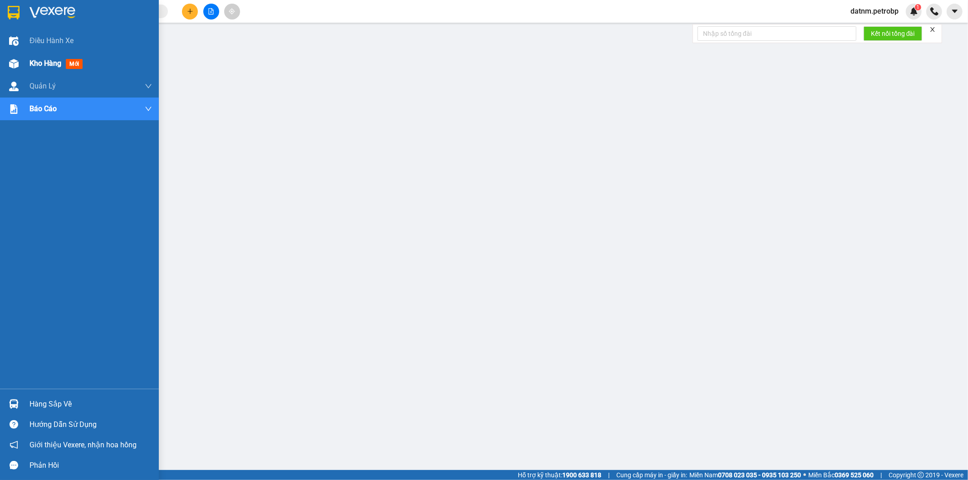
click at [29, 59] on div "Kho hàng mới" at bounding box center [79, 63] width 159 height 23
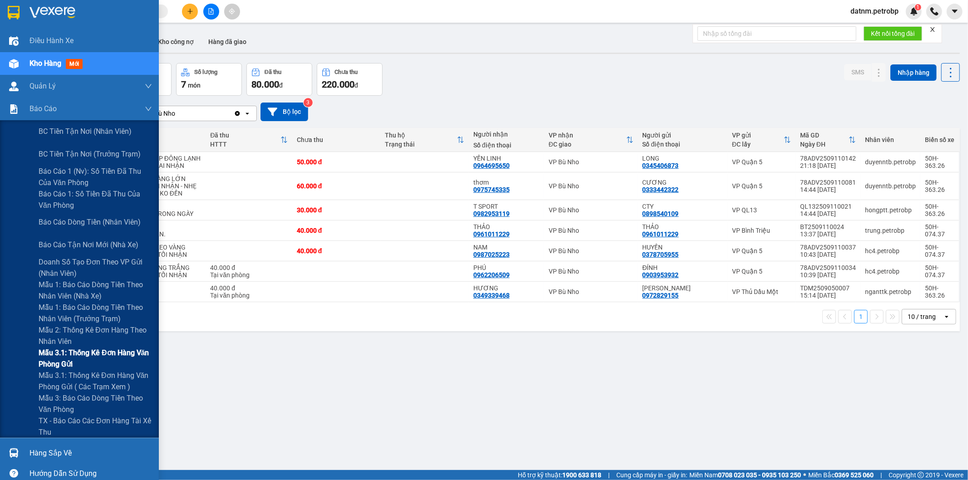
click at [81, 364] on span "Mẫu 3.1: Thống kê đơn hàng văn phòng gửi" at bounding box center [95, 358] width 113 height 23
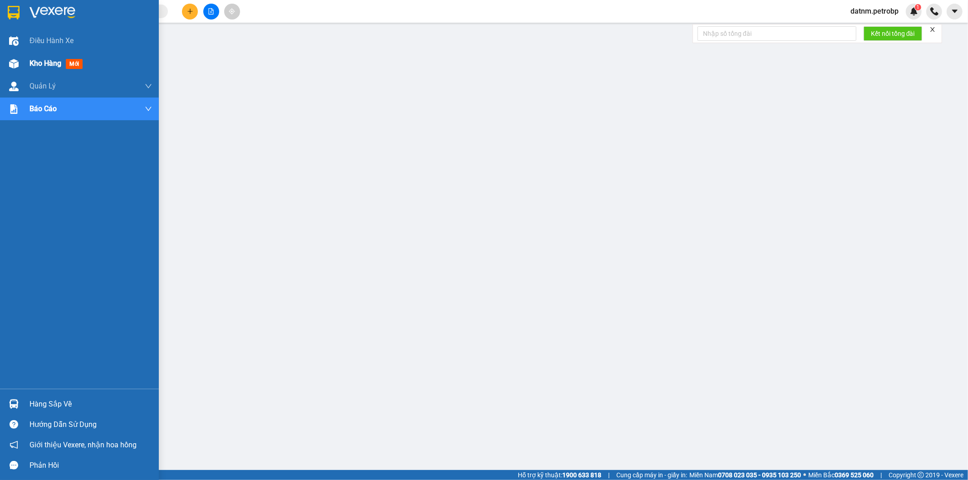
click at [39, 67] on span "Kho hàng" at bounding box center [46, 63] width 32 height 9
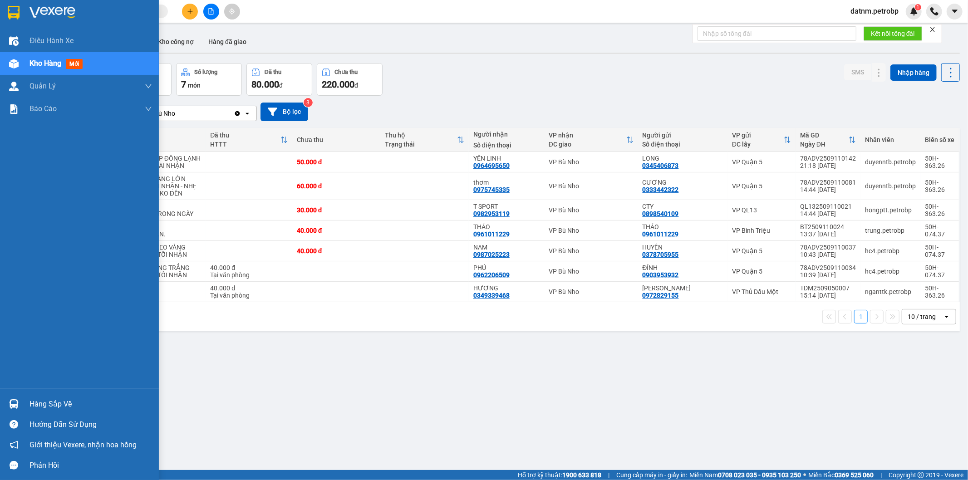
click at [42, 400] on div "Hàng sắp về" at bounding box center [91, 405] width 123 height 14
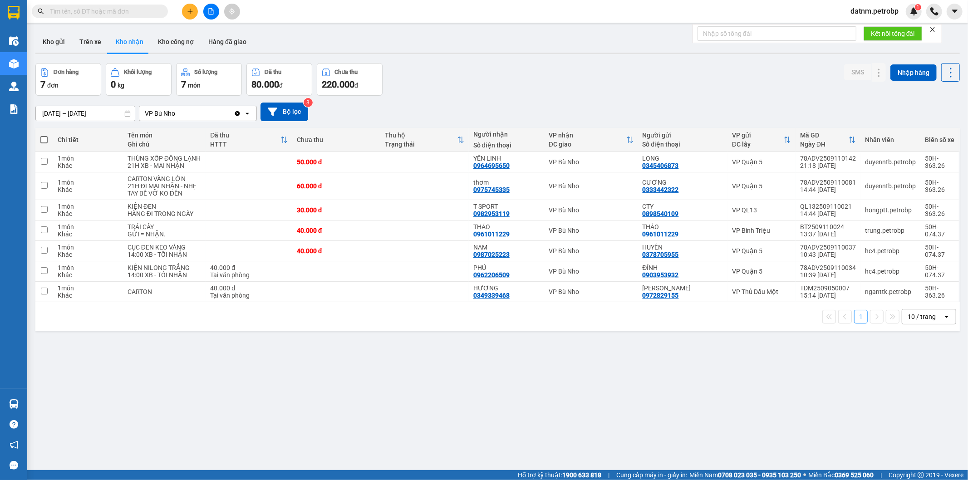
click at [450, 416] on section "Kết quả tìm kiếm ( 0 ) Bộ lọc No Data datnm.petrobp 1 Điều hành xe Kho hàng mới…" at bounding box center [484, 240] width 968 height 480
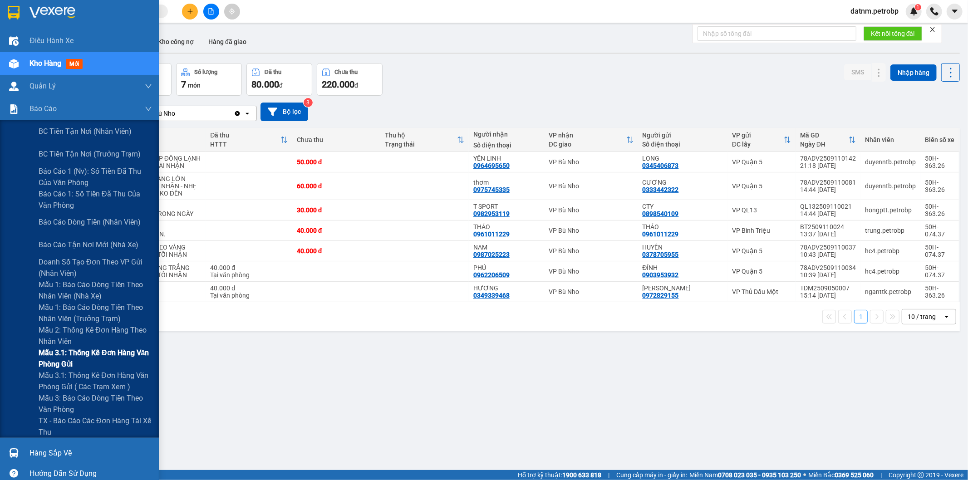
click at [66, 352] on span "Mẫu 3.1: Thống kê đơn hàng văn phòng gửi" at bounding box center [95, 358] width 113 height 23
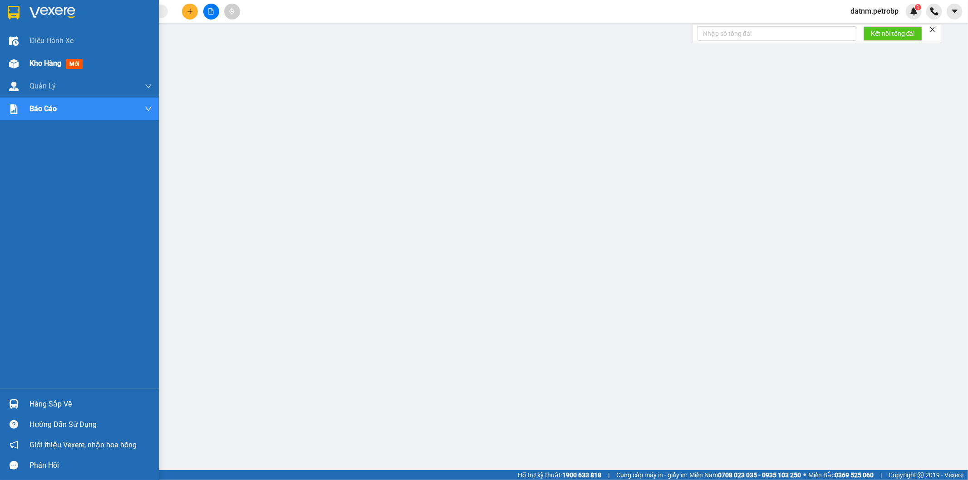
click at [35, 55] on div "Kho hàng mới" at bounding box center [91, 63] width 123 height 23
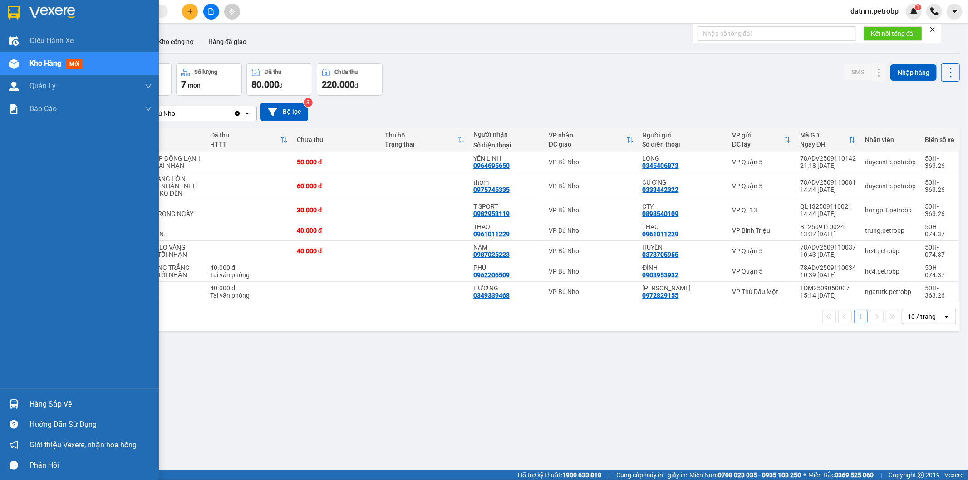
click at [51, 401] on div "Hàng sắp về" at bounding box center [91, 405] width 123 height 14
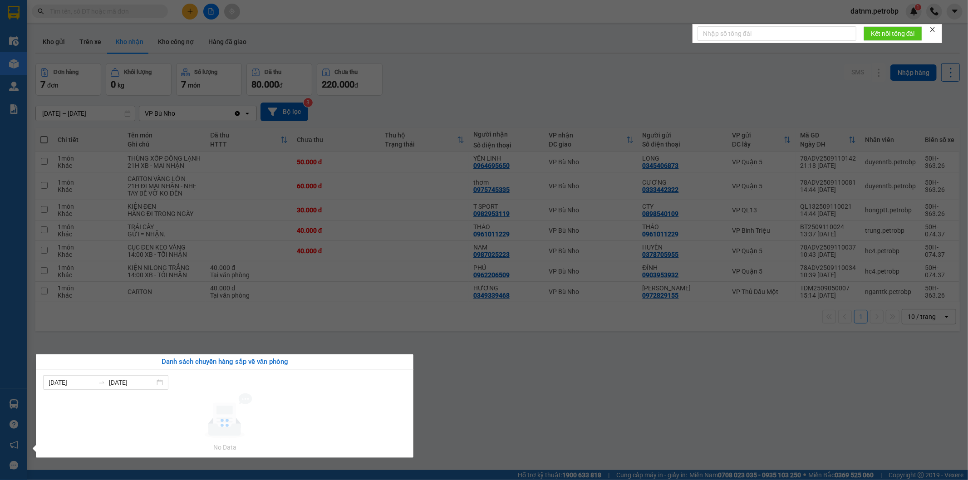
click at [533, 416] on section "Kết quả tìm kiếm ( 0 ) Bộ lọc No Data datnm.petrobp 1 Điều hành xe Kho hàng mới…" at bounding box center [484, 240] width 968 height 480
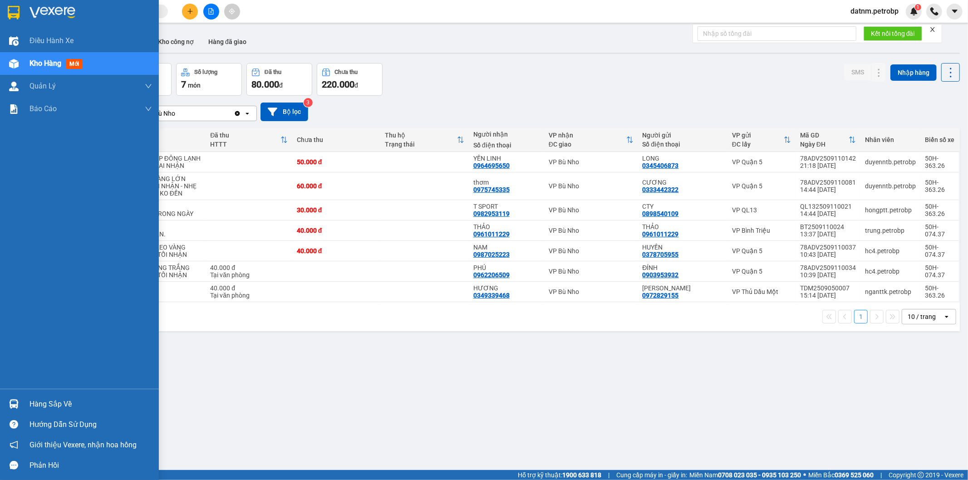
click at [57, 405] on div "Hàng sắp về" at bounding box center [91, 405] width 123 height 14
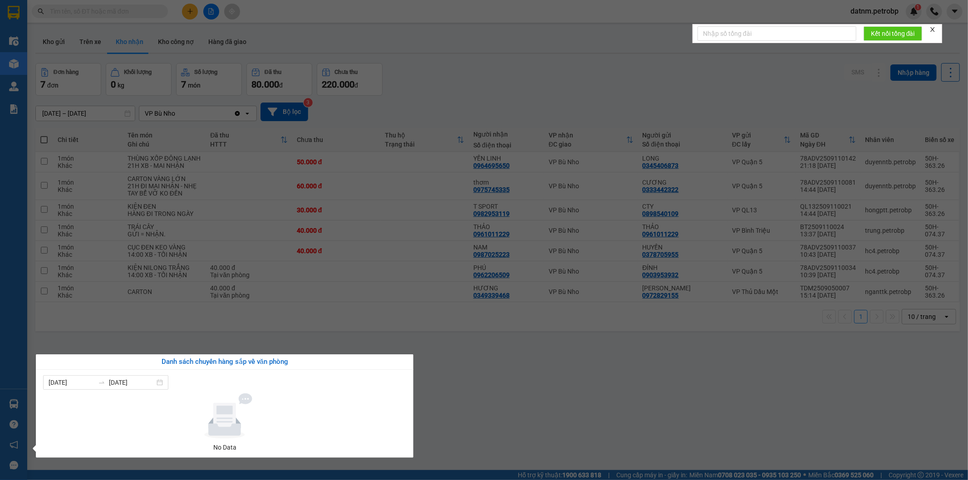
click at [519, 400] on section "Kết quả tìm kiếm ( 0 ) Bộ lọc No Data datnm.petrobp 1 Điều hành xe Kho hàng mới…" at bounding box center [484, 240] width 968 height 480
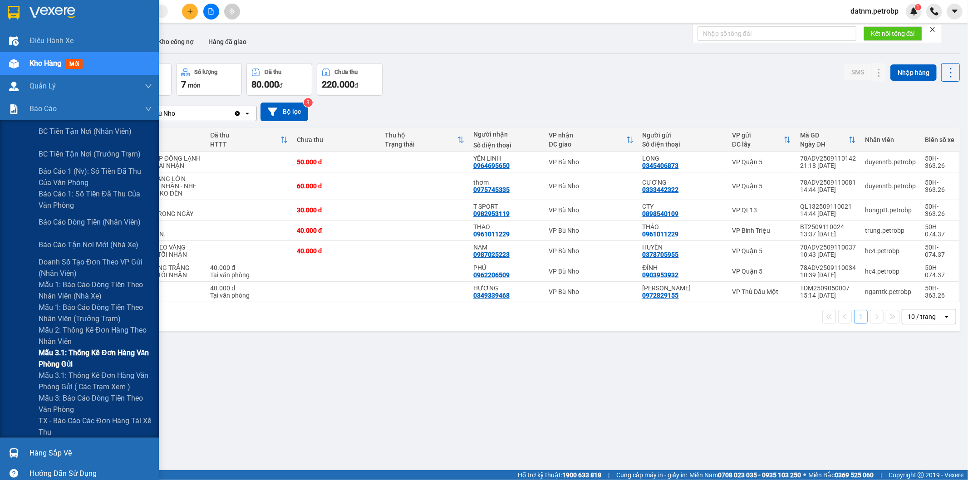
click at [92, 356] on span "Mẫu 3.1: Thống kê đơn hàng văn phòng gửi" at bounding box center [95, 358] width 113 height 23
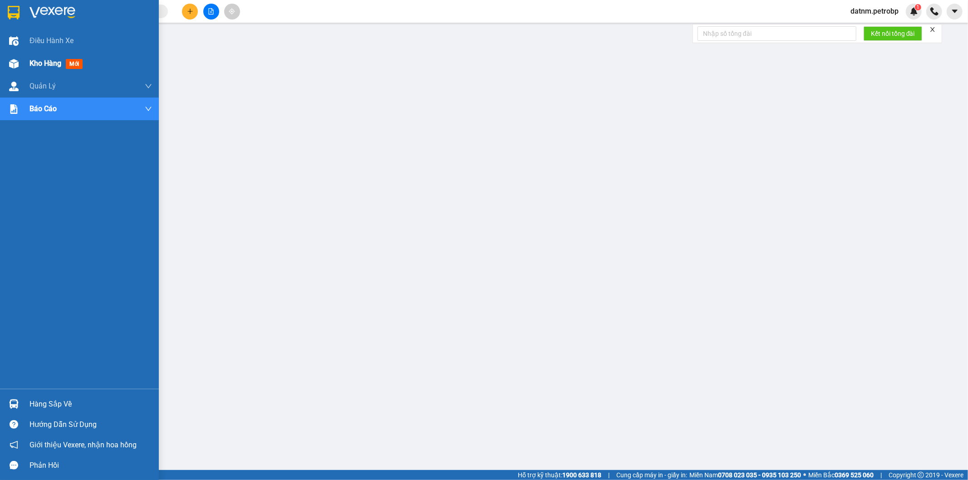
click at [33, 57] on div "Kho hàng mới" at bounding box center [91, 63] width 123 height 23
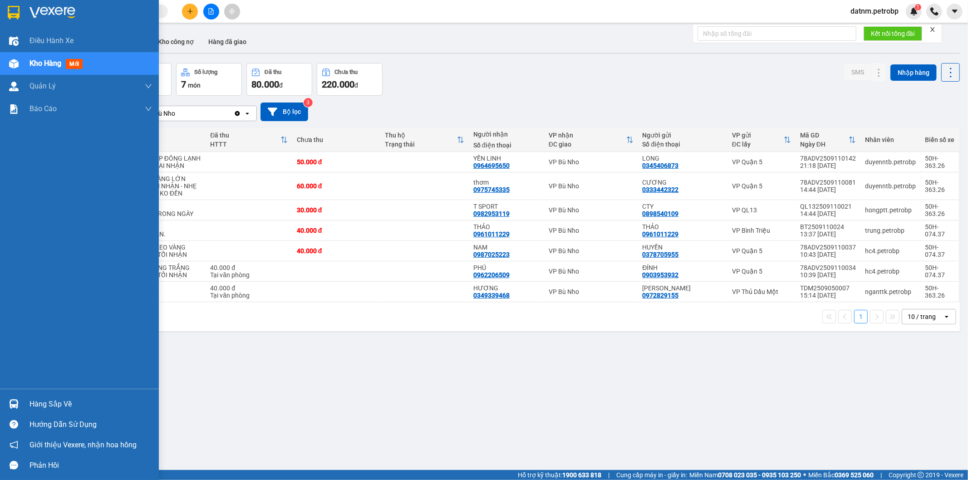
click at [47, 407] on div "Hàng sắp về" at bounding box center [91, 405] width 123 height 14
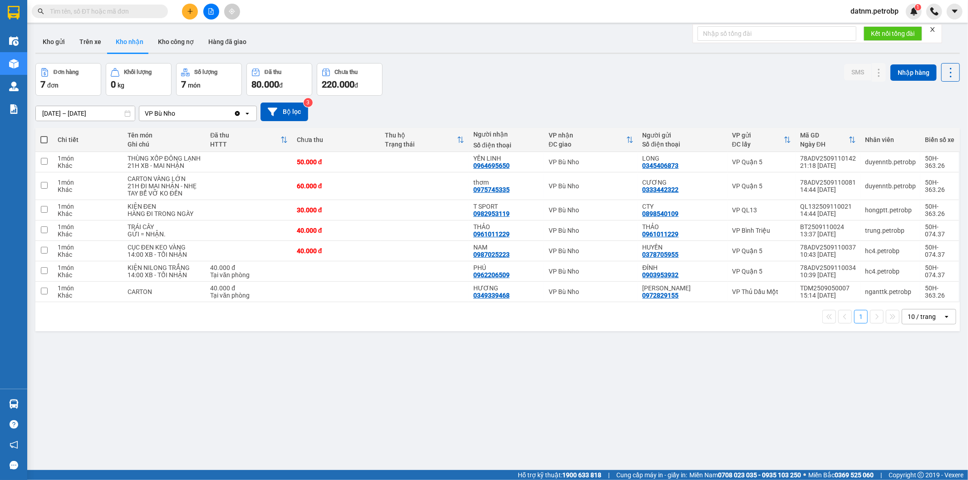
click at [624, 409] on section "Kết quả tìm kiếm ( 0 ) Bộ lọc No Data datnm.petrobp 1 Điều hành xe Kho hàng mới…" at bounding box center [484, 240] width 968 height 480
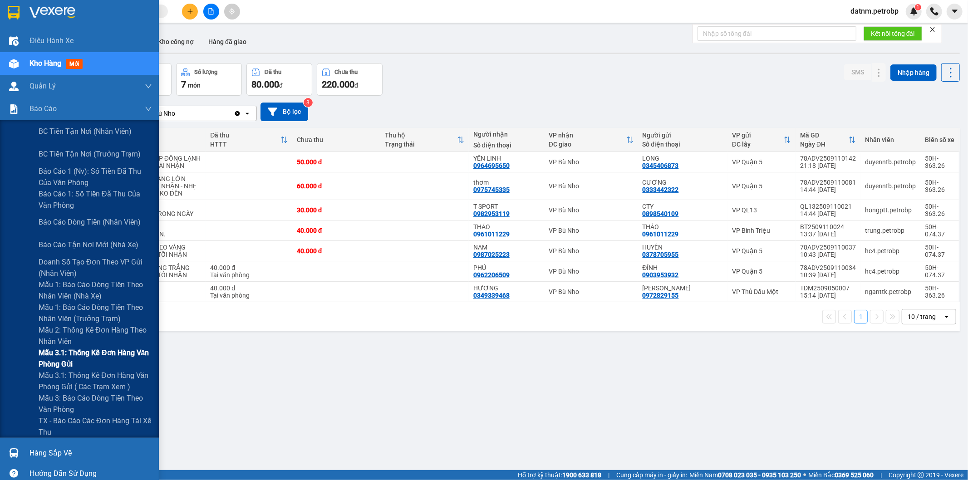
click at [88, 355] on span "Mẫu 3.1: Thống kê đơn hàng văn phòng gửi" at bounding box center [95, 358] width 113 height 23
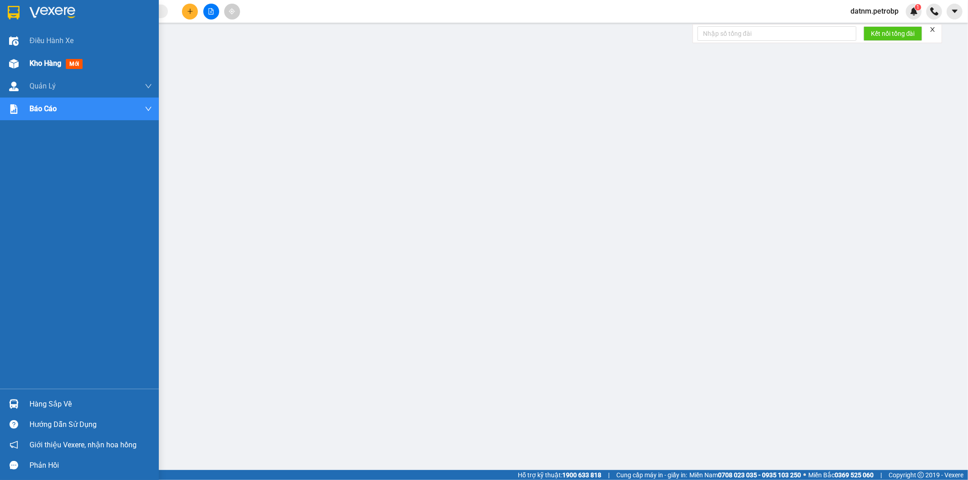
click at [32, 66] on span "Kho hàng" at bounding box center [46, 63] width 32 height 9
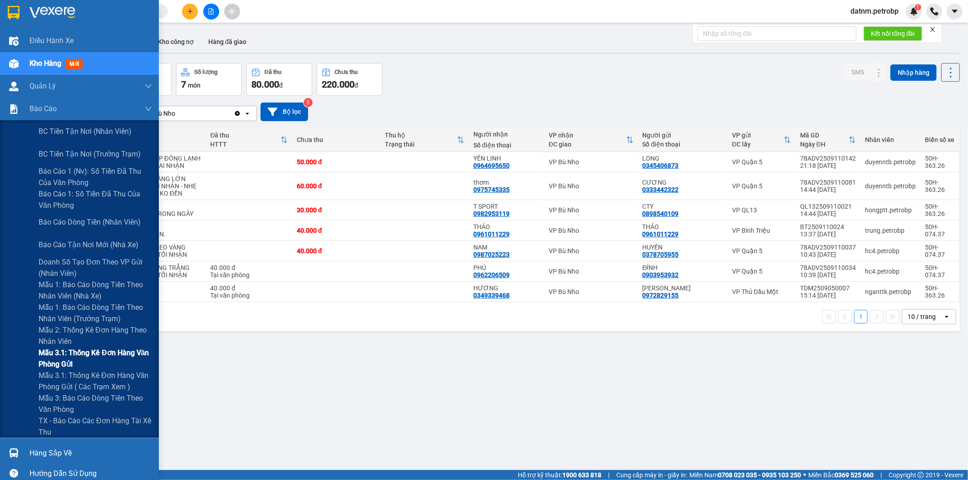
click at [74, 357] on span "Mẫu 3.1: Thống kê đơn hàng văn phòng gửi" at bounding box center [95, 358] width 113 height 23
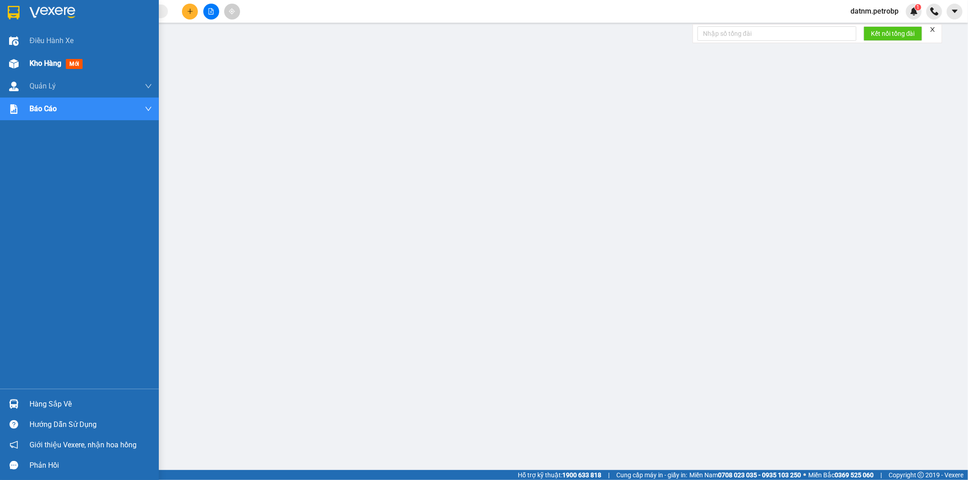
click at [39, 62] on span "Kho hàng" at bounding box center [46, 63] width 32 height 9
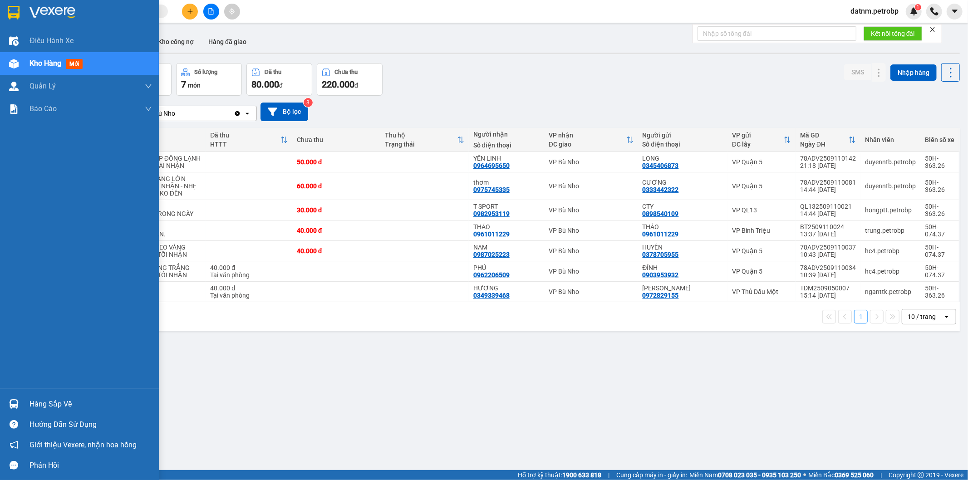
click at [43, 406] on div "Hàng sắp về" at bounding box center [91, 405] width 123 height 14
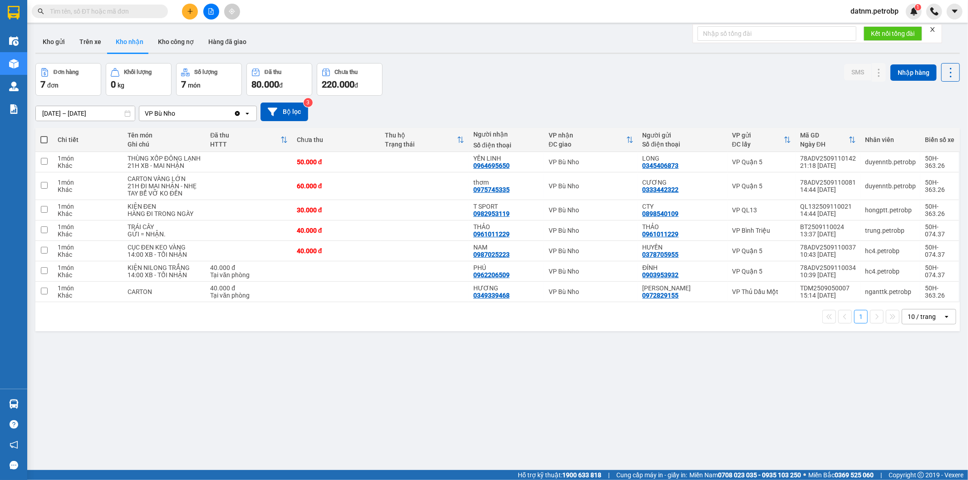
click at [579, 415] on section "Kết quả tìm kiếm ( 0 ) Bộ lọc No Data datnm.petrobp 1 Điều hành xe Kho hàng mới…" at bounding box center [484, 240] width 968 height 480
click at [56, 35] on button "Kho gửi" at bounding box center [53, 42] width 37 height 22
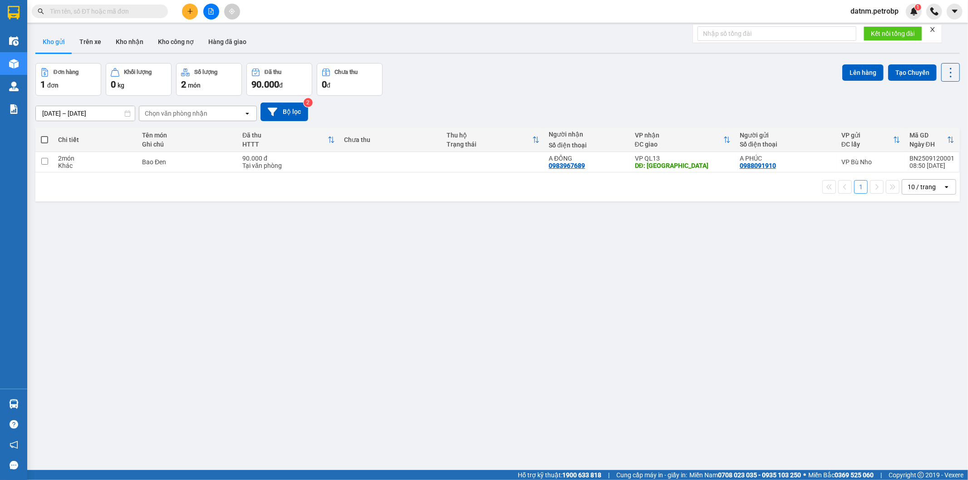
click at [55, 35] on button "Kho gửi" at bounding box center [53, 42] width 37 height 22
click at [41, 138] on span at bounding box center [44, 139] width 7 height 7
click at [44, 135] on input "checkbox" at bounding box center [44, 135] width 0 height 0
checkbox input "true"
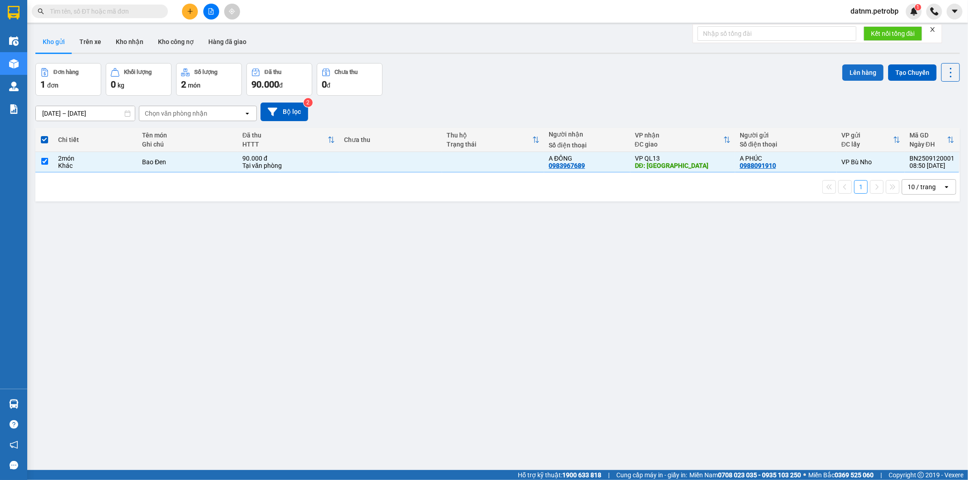
click at [850, 70] on button "Lên hàng" at bounding box center [863, 72] width 41 height 16
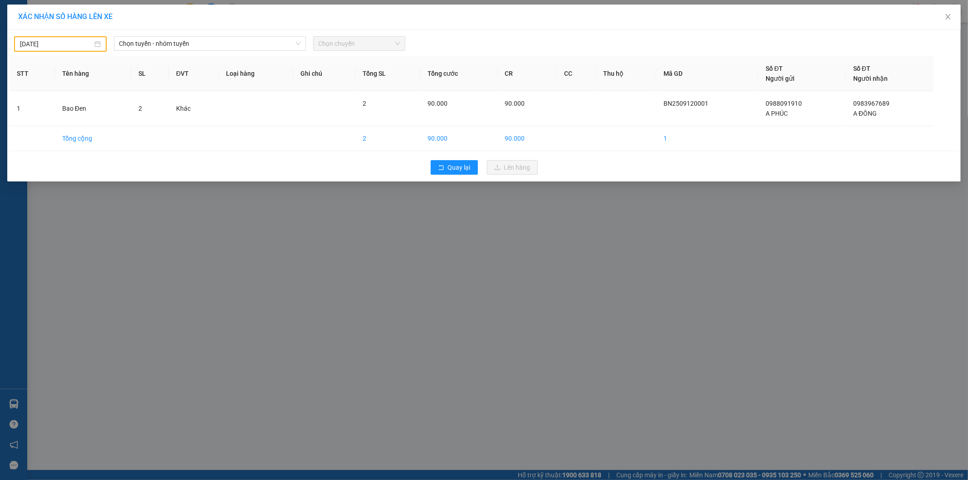
type input "11/09/2025"
click at [62, 41] on input "11/09/2025" at bounding box center [56, 44] width 73 height 10
click at [258, 48] on span "Chọn tuyến - nhóm tuyến" at bounding box center [209, 44] width 181 height 14
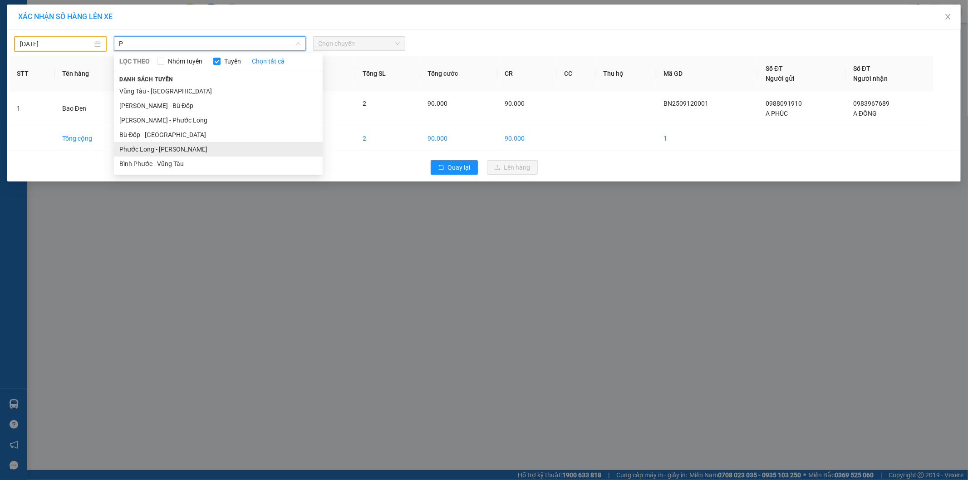
type input "P"
click at [160, 143] on li "Phước Long - Hồ Chí Minh" at bounding box center [218, 149] width 209 height 15
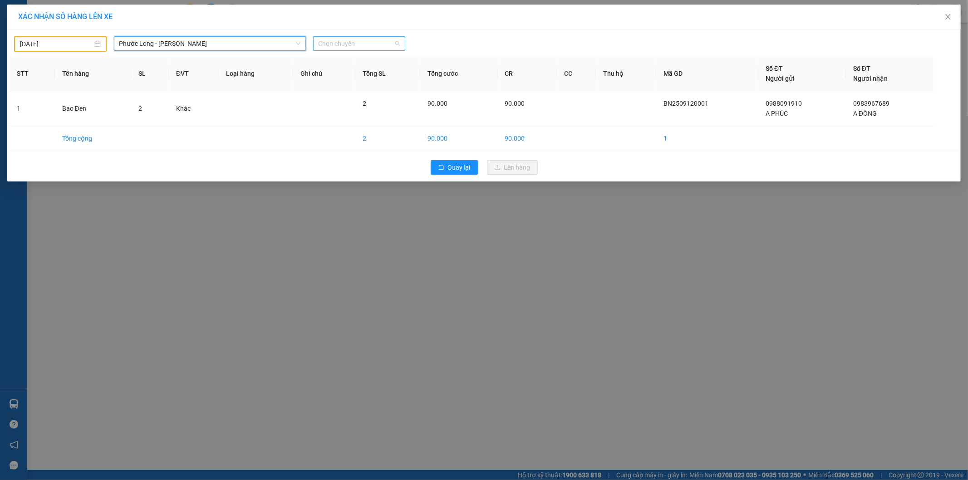
click at [353, 45] on span "Chọn chuyến" at bounding box center [360, 44] width 82 height 14
type input "437"
click at [368, 61] on div "09:05 - 50H-074.37" at bounding box center [354, 62] width 71 height 10
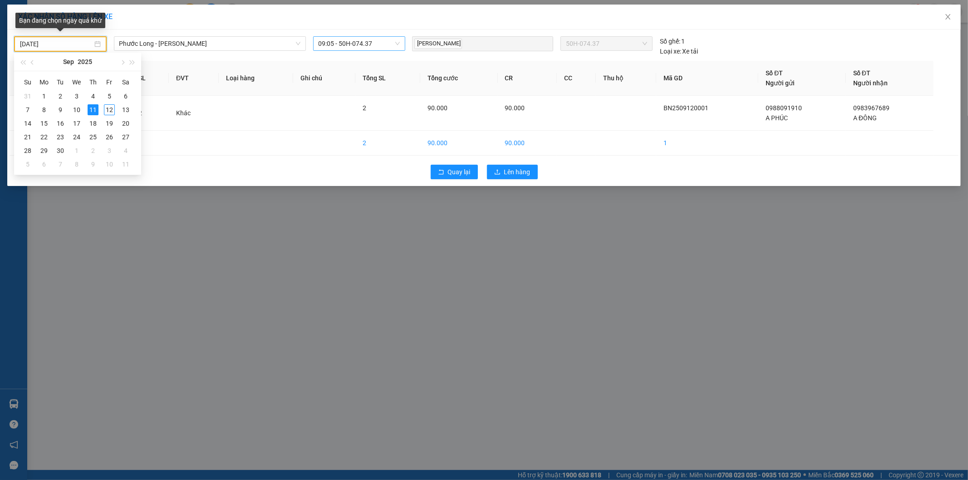
click at [59, 43] on input "11/09/2025" at bounding box center [56, 44] width 73 height 10
click at [107, 106] on div "12" at bounding box center [109, 109] width 11 height 11
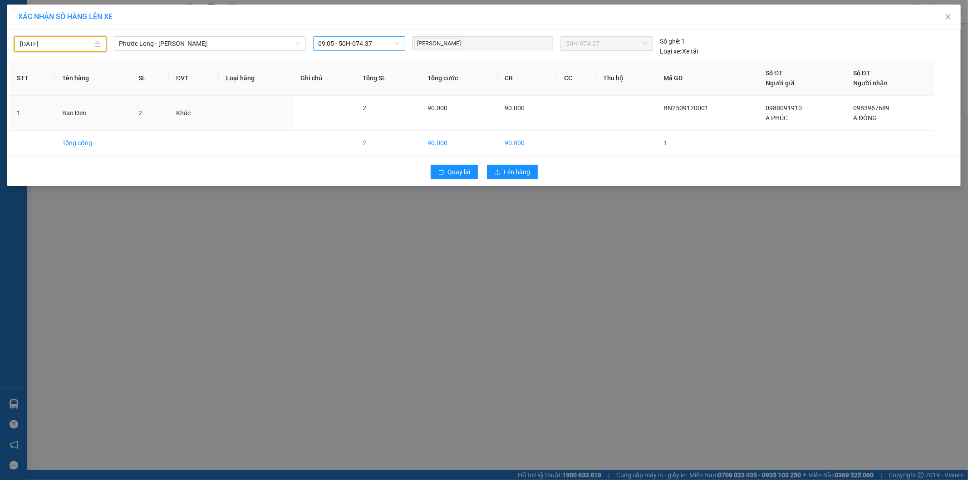
type input "12/09/2025"
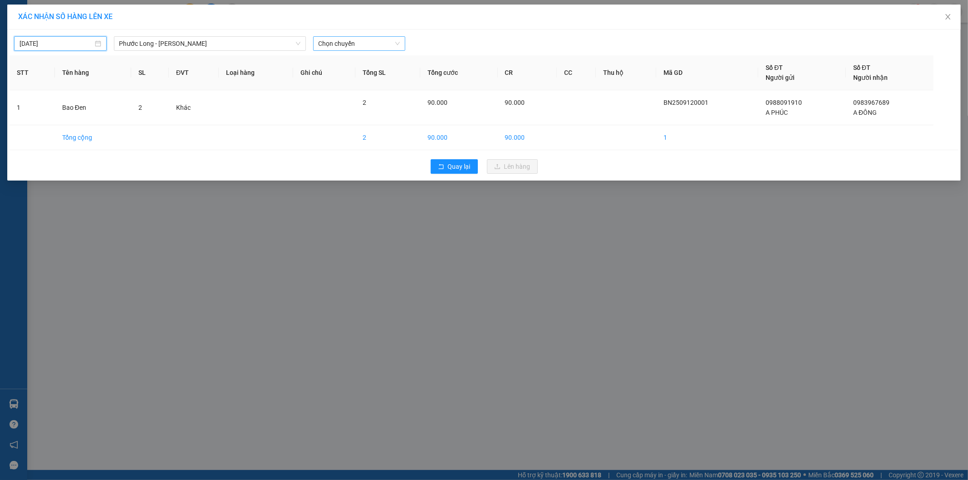
click at [379, 43] on span "Chọn chuyến" at bounding box center [360, 44] width 82 height 14
type input "437"
click at [387, 59] on div "09:05 - 50H-074.37" at bounding box center [354, 62] width 71 height 10
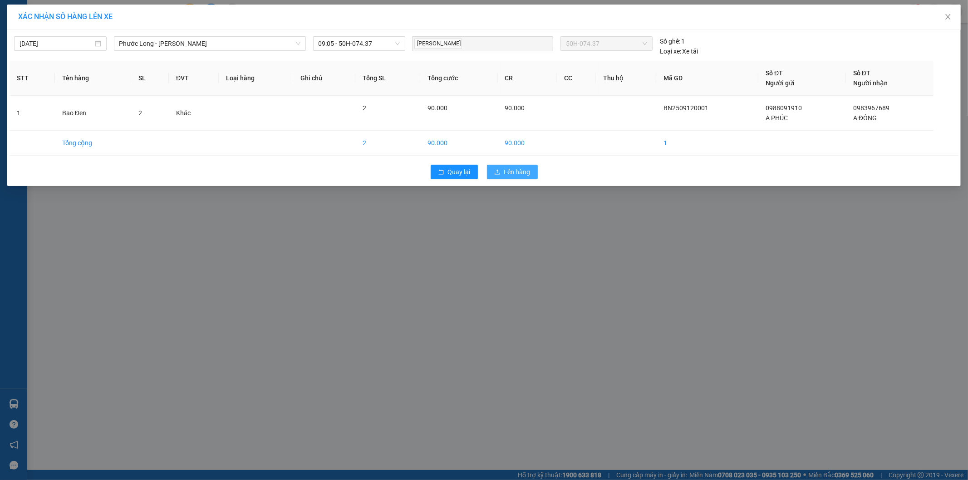
click at [510, 173] on span "Lên hàng" at bounding box center [517, 172] width 26 height 10
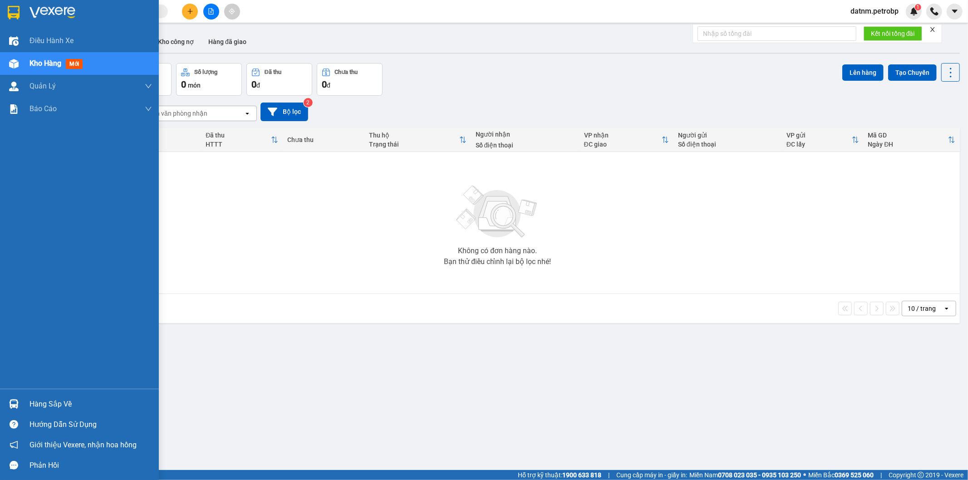
click at [49, 396] on div "Hàng sắp về" at bounding box center [79, 404] width 159 height 20
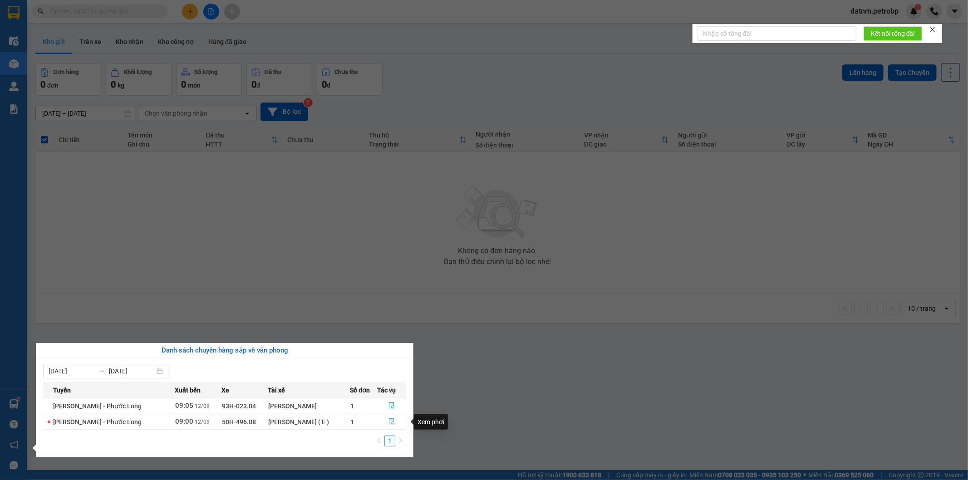
click at [391, 423] on icon "file-done" at bounding box center [392, 422] width 6 height 6
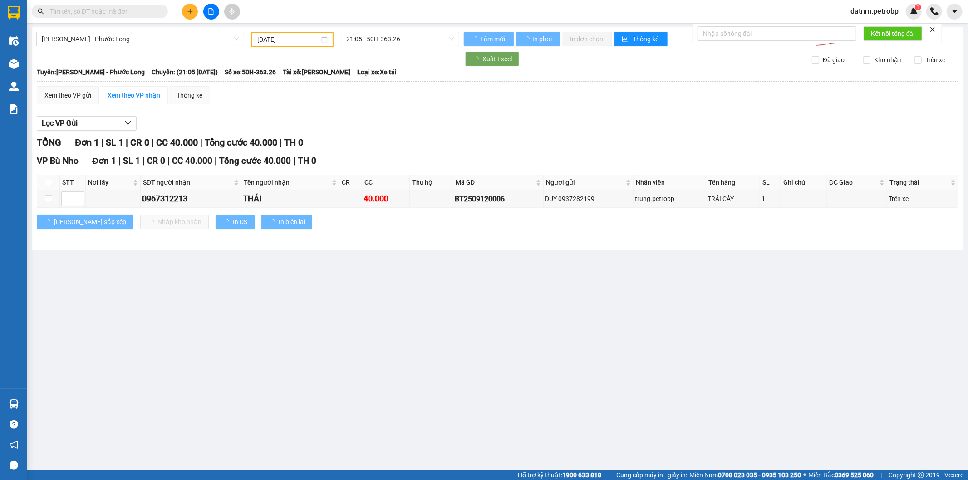
type input "12/09/2025"
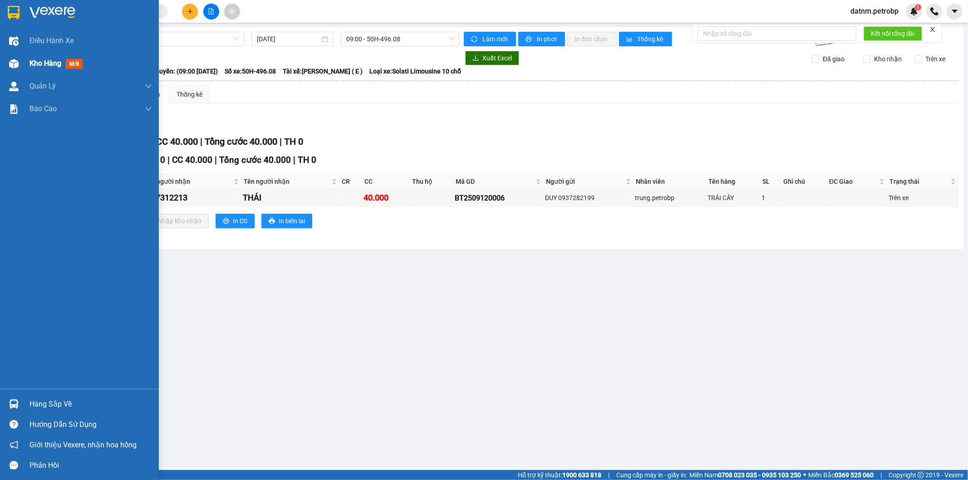
click at [38, 60] on span "Kho hàng" at bounding box center [46, 63] width 32 height 9
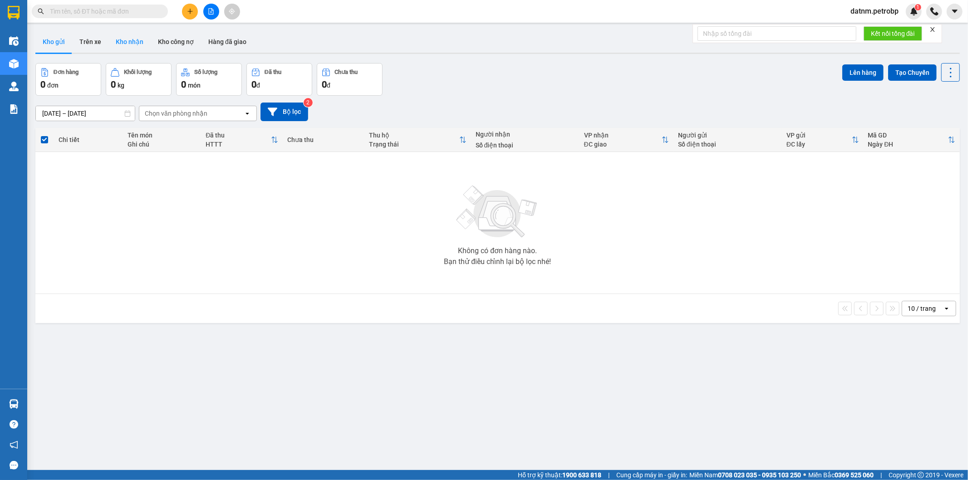
click at [137, 45] on button "Kho nhận" at bounding box center [130, 42] width 42 height 22
